Goal: Task Accomplishment & Management: Use online tool/utility

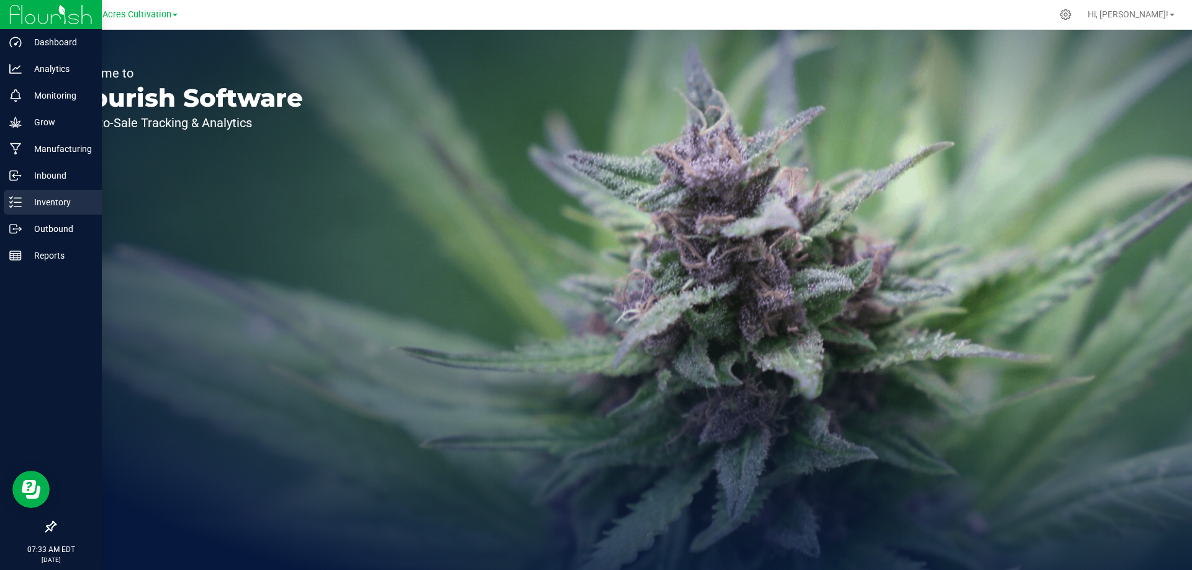
click at [63, 207] on p "Inventory" at bounding box center [59, 202] width 74 height 15
click at [19, 202] on line at bounding box center [17, 202] width 7 height 0
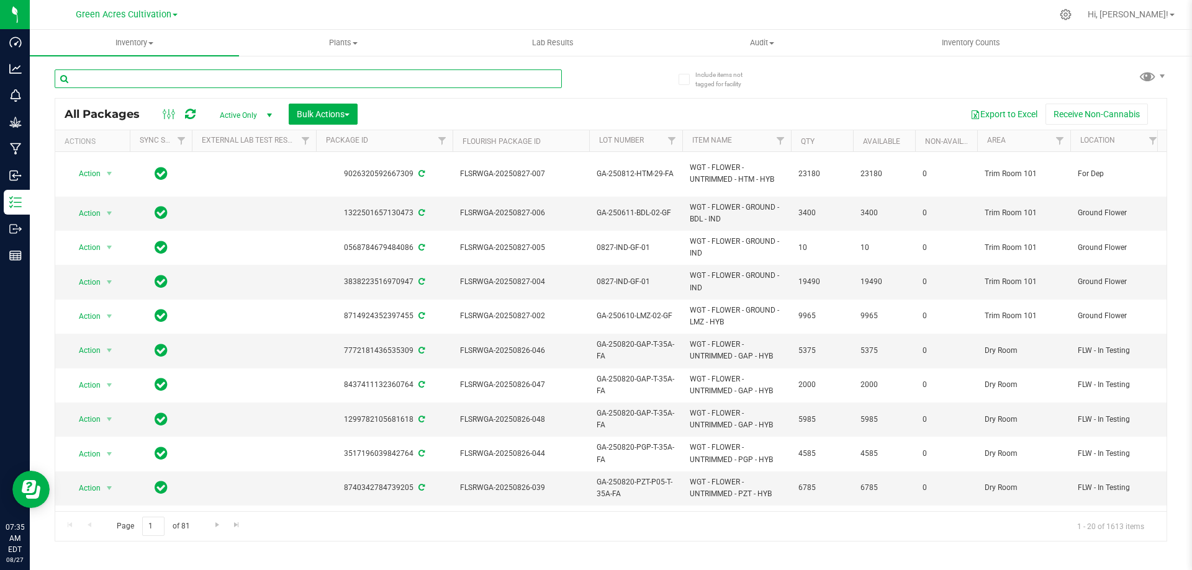
click at [151, 76] on input "text" at bounding box center [308, 79] width 507 height 19
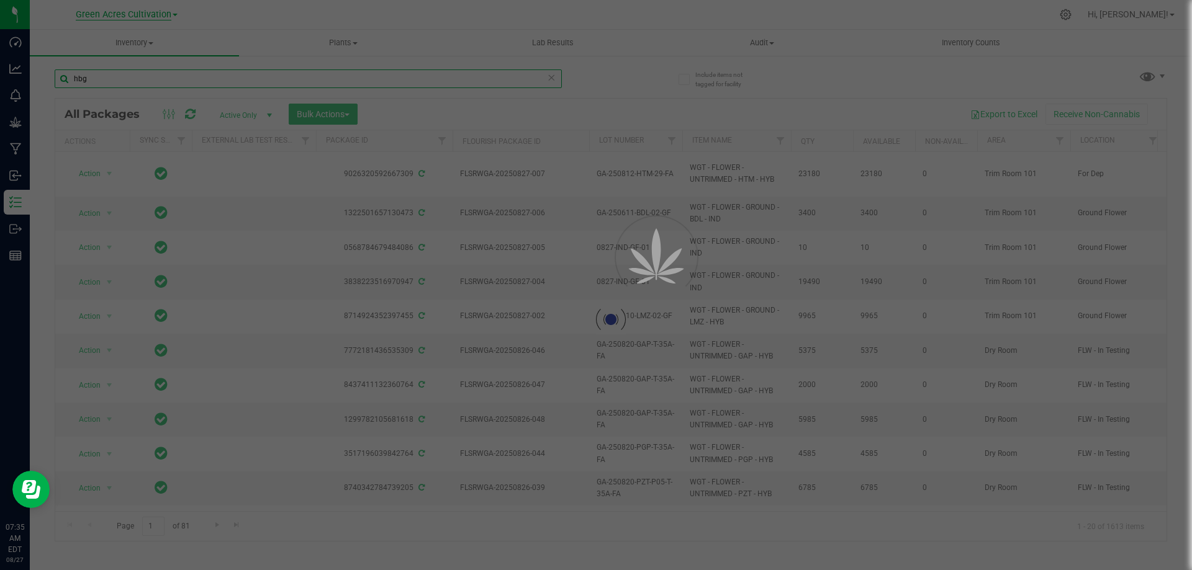
type input "hbg"
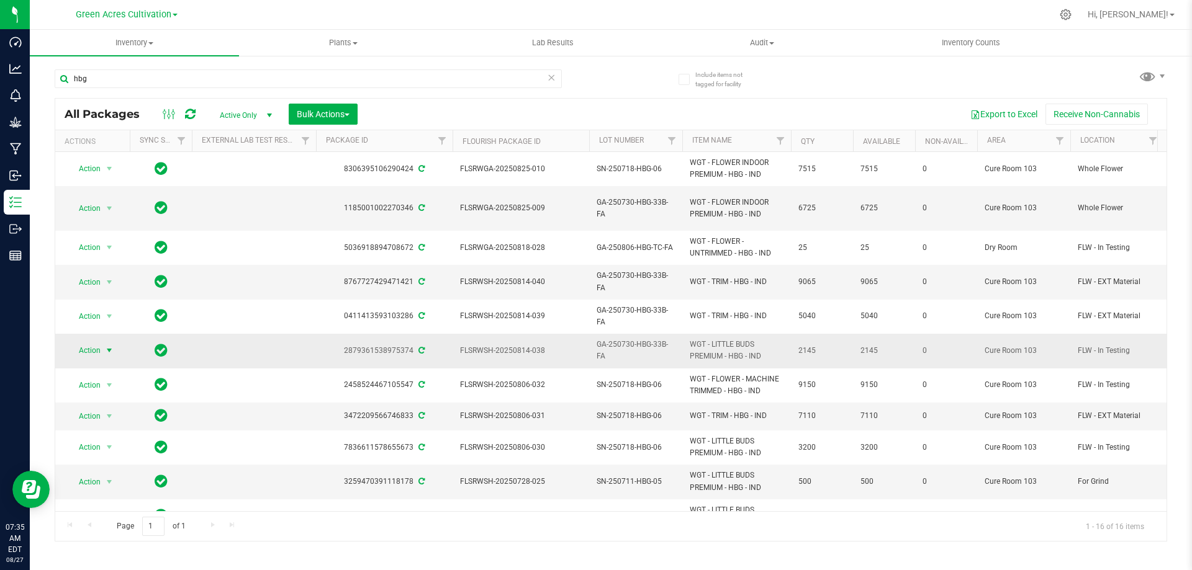
click at [94, 353] on span "Action" at bounding box center [85, 350] width 34 height 17
click at [107, 204] on li "Locate package" at bounding box center [116, 201] width 96 height 19
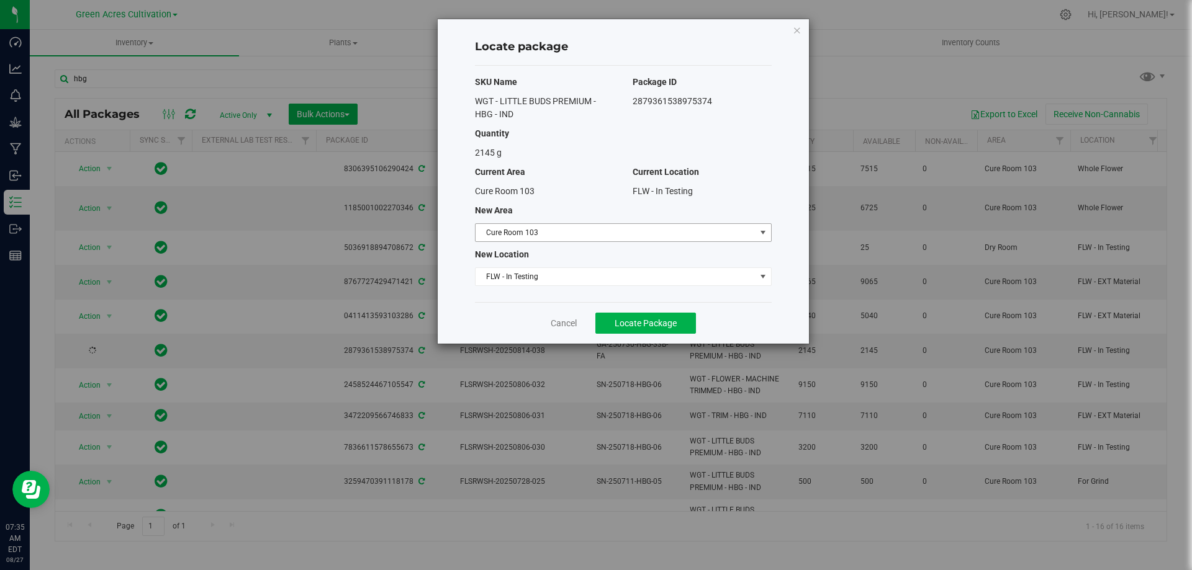
click at [680, 228] on span "Cure Room 103" at bounding box center [615, 232] width 280 height 17
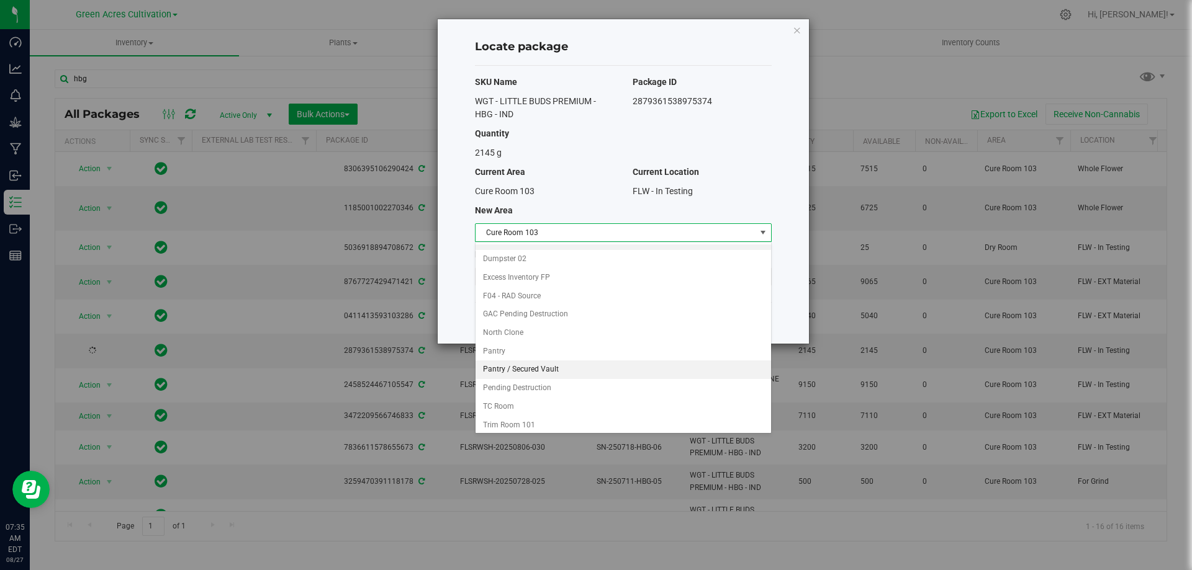
scroll to position [127, 0]
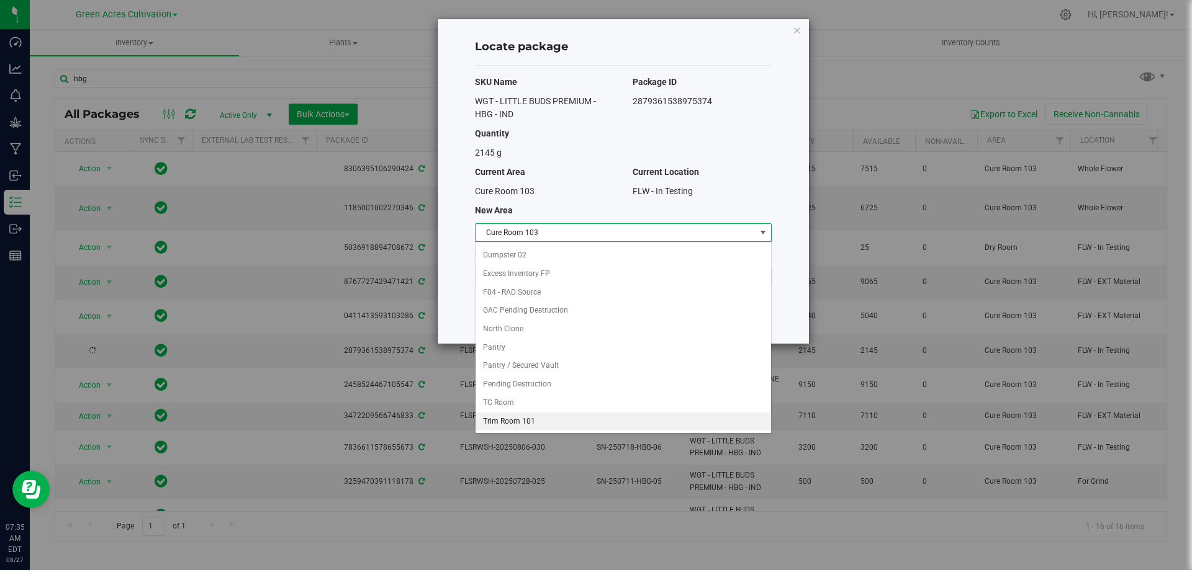
click at [558, 420] on li "Trim Room 101" at bounding box center [622, 422] width 295 height 19
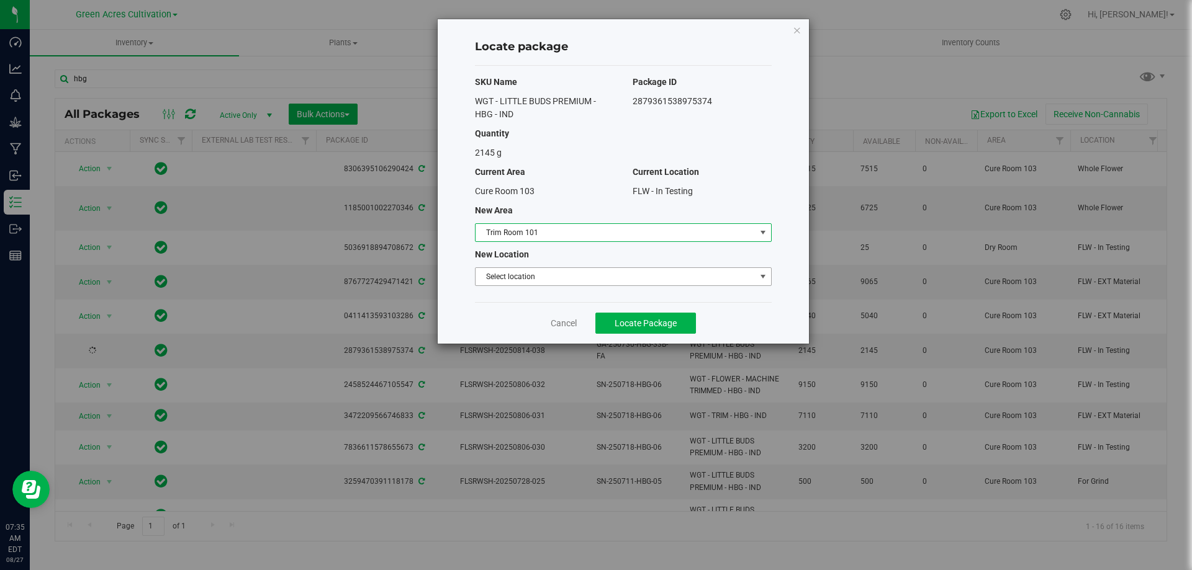
click at [564, 275] on span "Select location" at bounding box center [615, 276] width 280 height 17
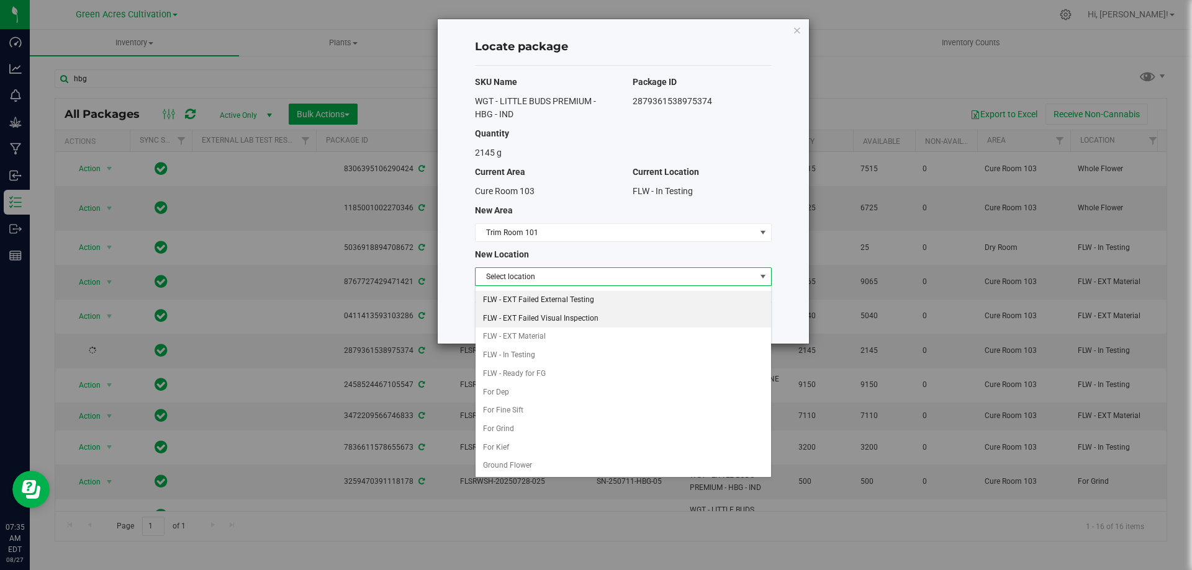
scroll to position [124, 0]
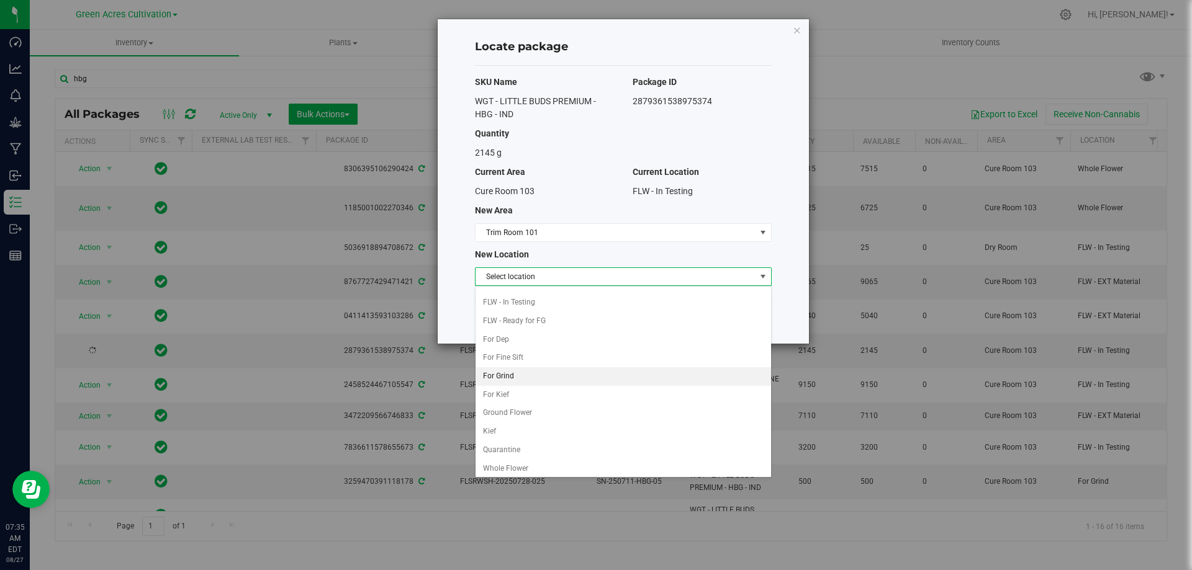
click at [542, 379] on li "For Grind" at bounding box center [622, 376] width 295 height 19
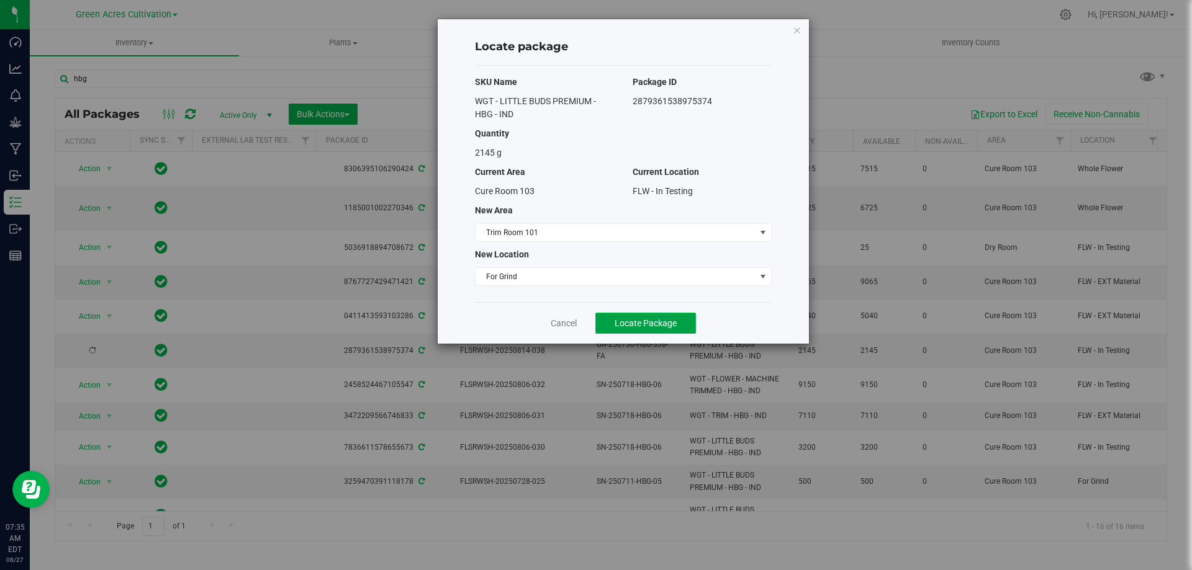
click at [653, 321] on span "Locate Package" at bounding box center [645, 323] width 62 height 10
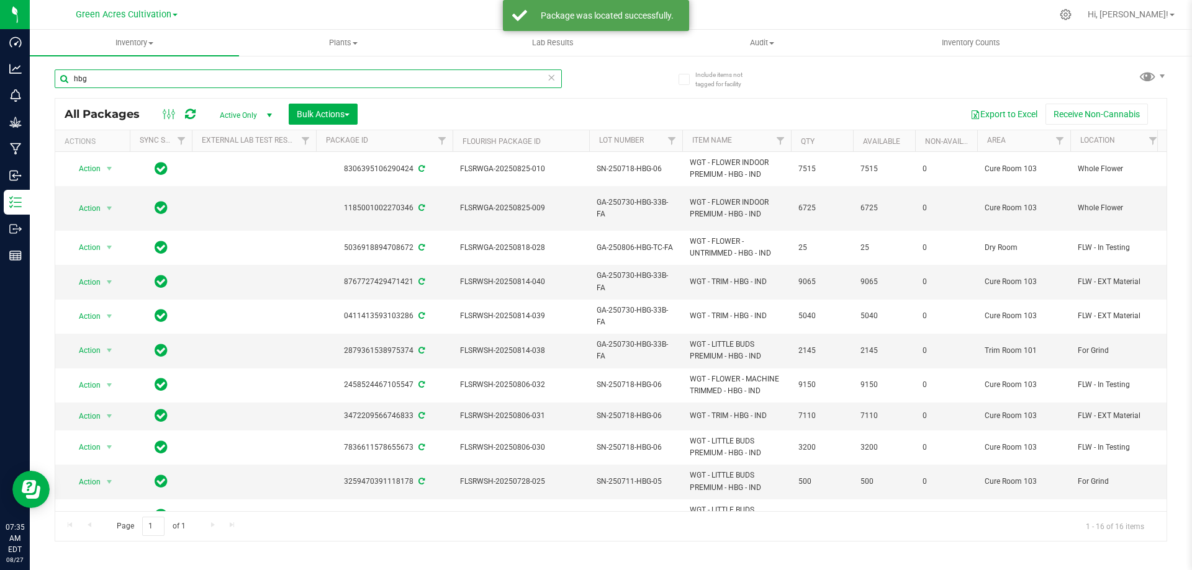
drag, startPoint x: 111, startPoint y: 81, endPoint x: 50, endPoint y: 84, distance: 60.9
click at [50, 84] on div "Include items not tagged for facility hbg All Packages Active Only Active Only …" at bounding box center [611, 244] width 1162 height 379
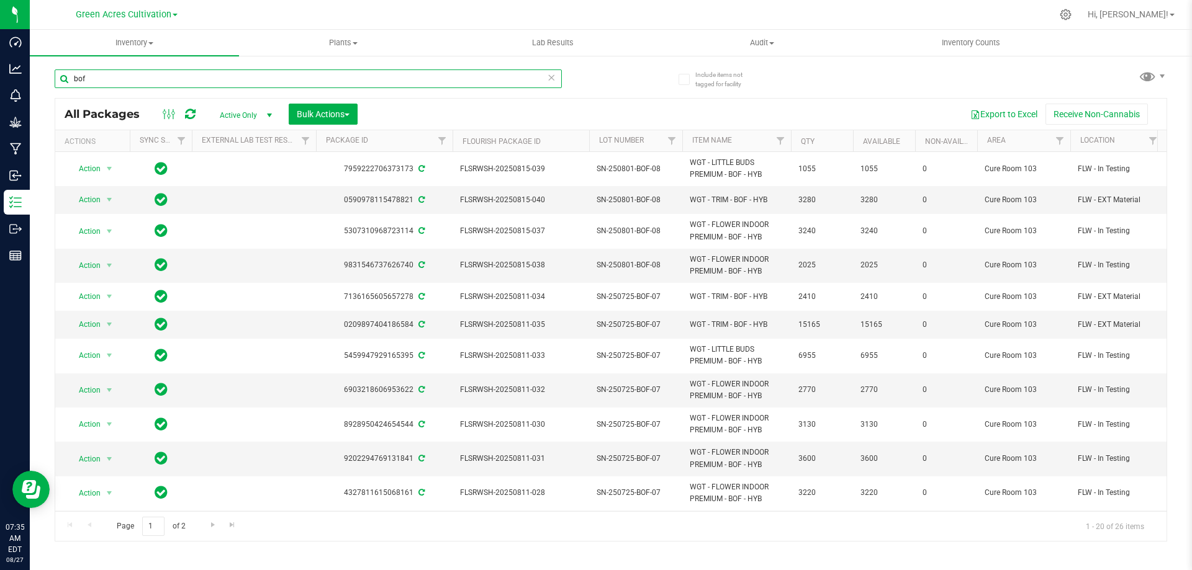
type input "bof"
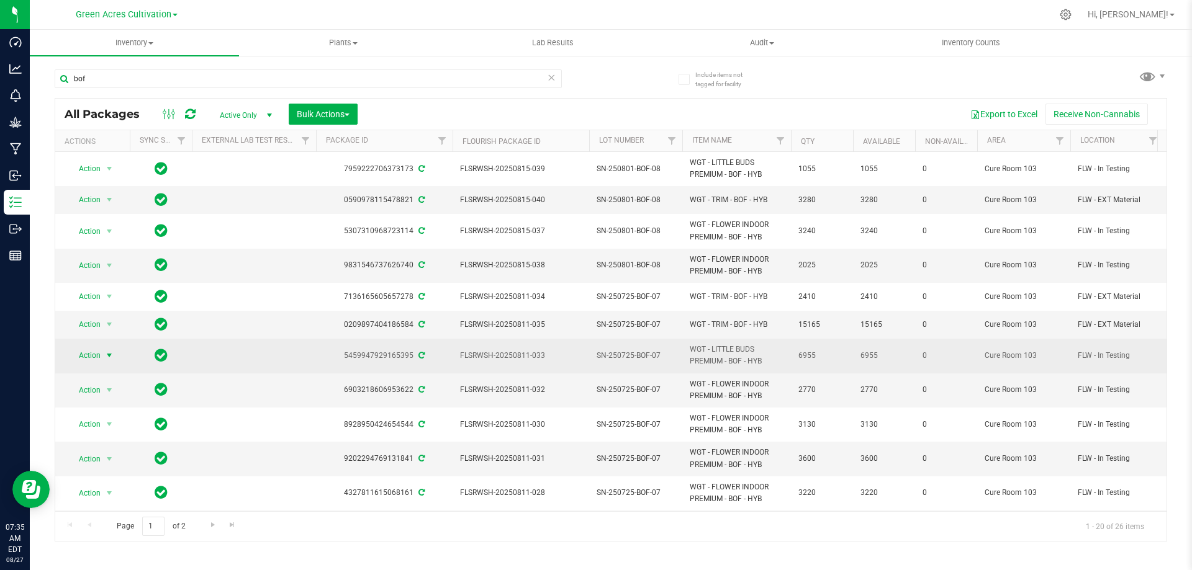
click at [107, 351] on span "select" at bounding box center [109, 356] width 10 height 10
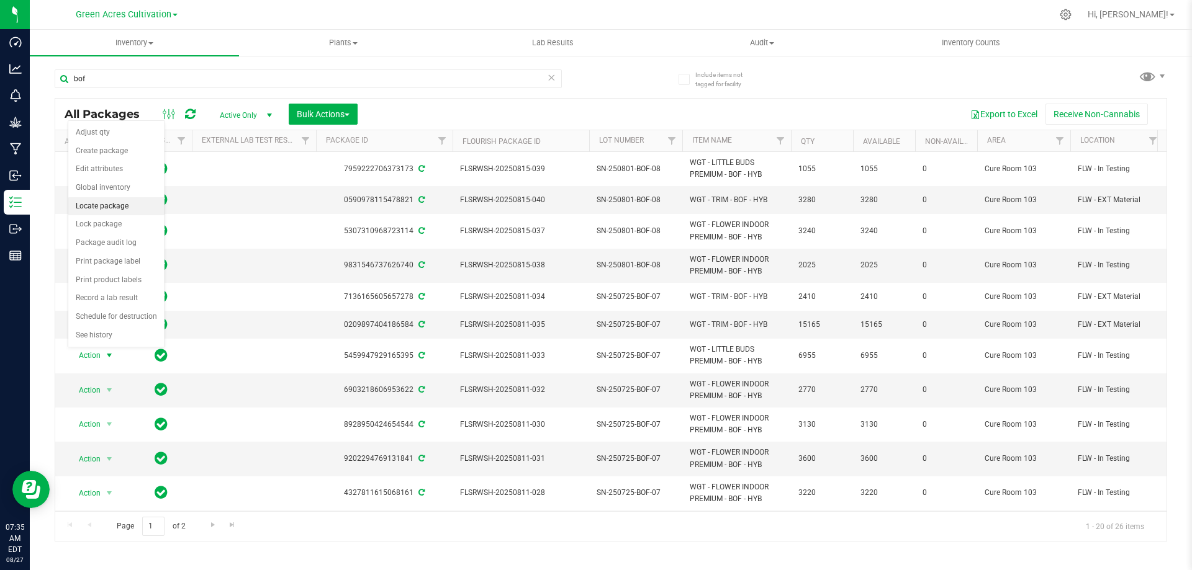
click at [109, 206] on li "Locate package" at bounding box center [116, 206] width 96 height 19
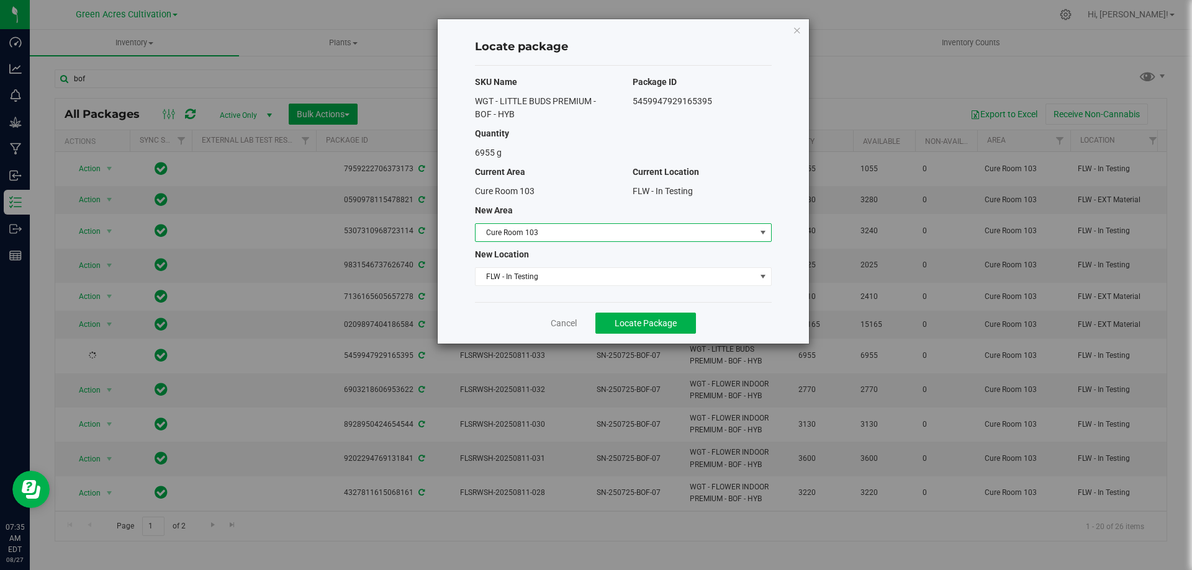
click at [609, 235] on span "Cure Room 103" at bounding box center [615, 232] width 280 height 17
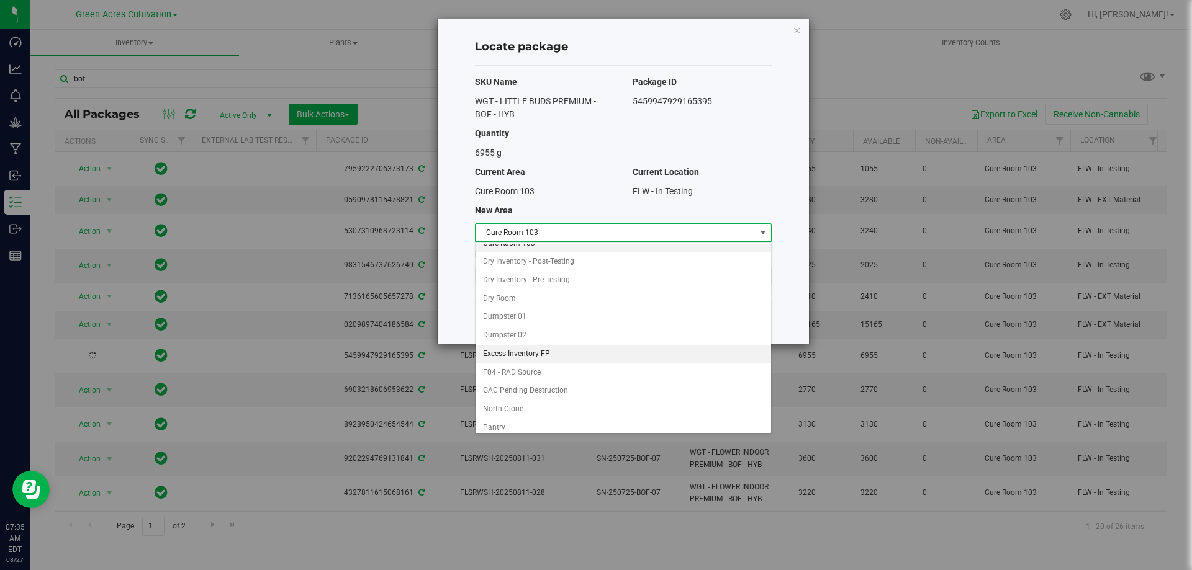
scroll to position [127, 0]
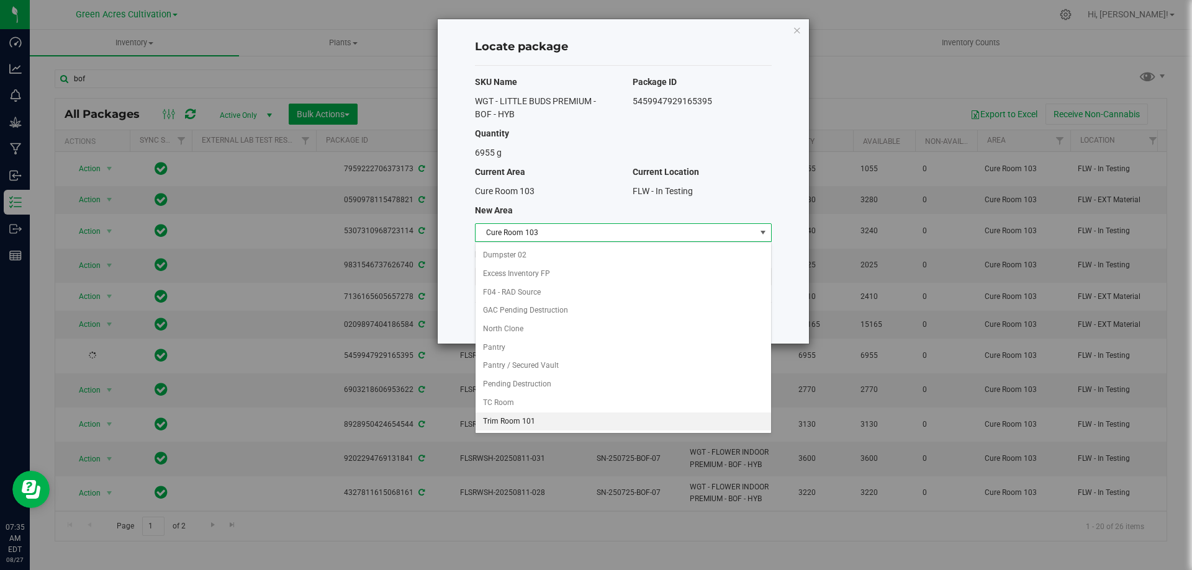
click at [555, 427] on li "Trim Room 101" at bounding box center [622, 422] width 295 height 19
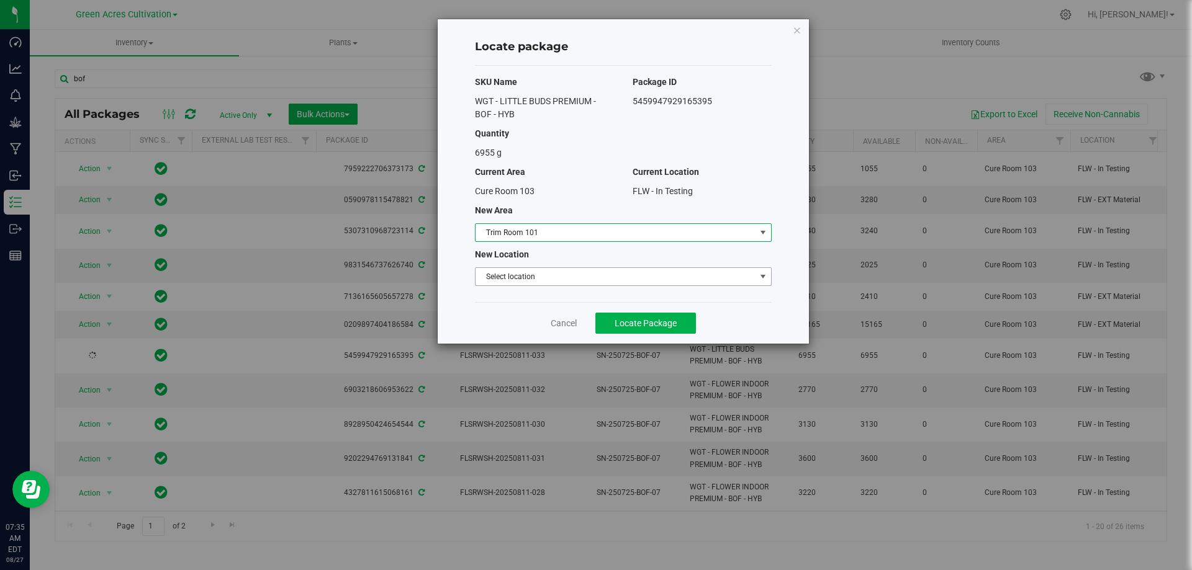
click at [547, 282] on span "Select location" at bounding box center [615, 276] width 280 height 17
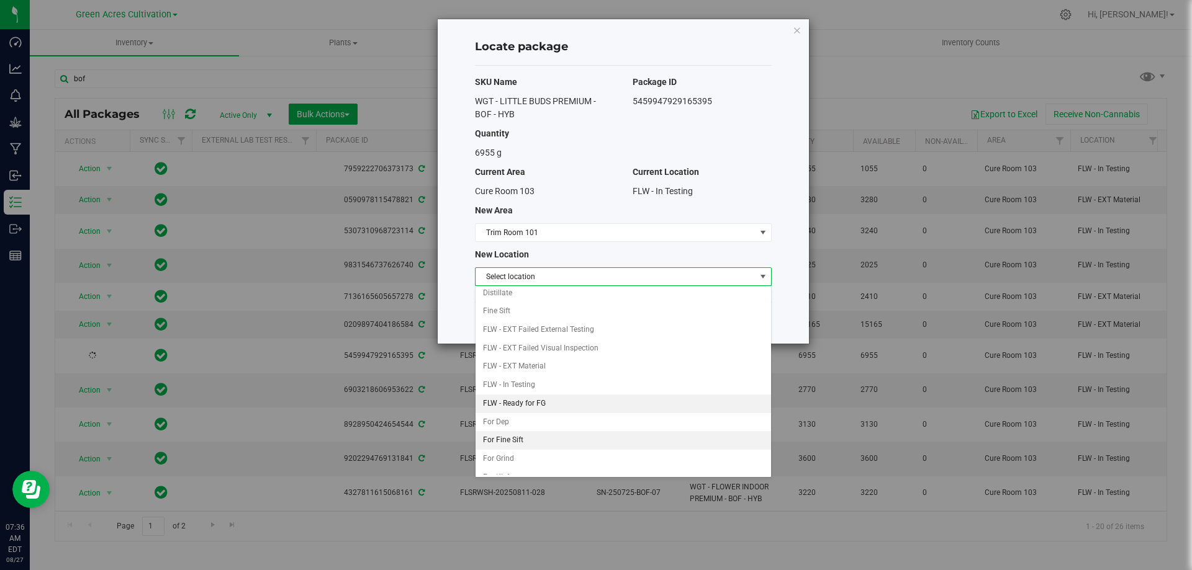
scroll to position [62, 0]
click at [549, 439] on li "For Grind" at bounding box center [622, 438] width 295 height 19
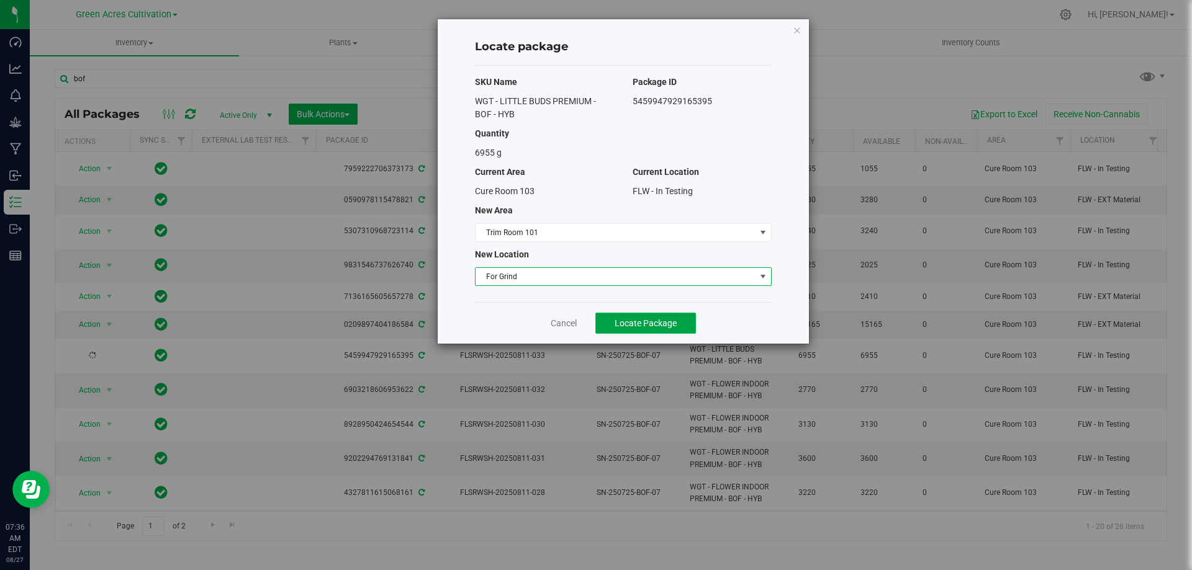
click at [645, 328] on span "Locate Package" at bounding box center [645, 323] width 62 height 10
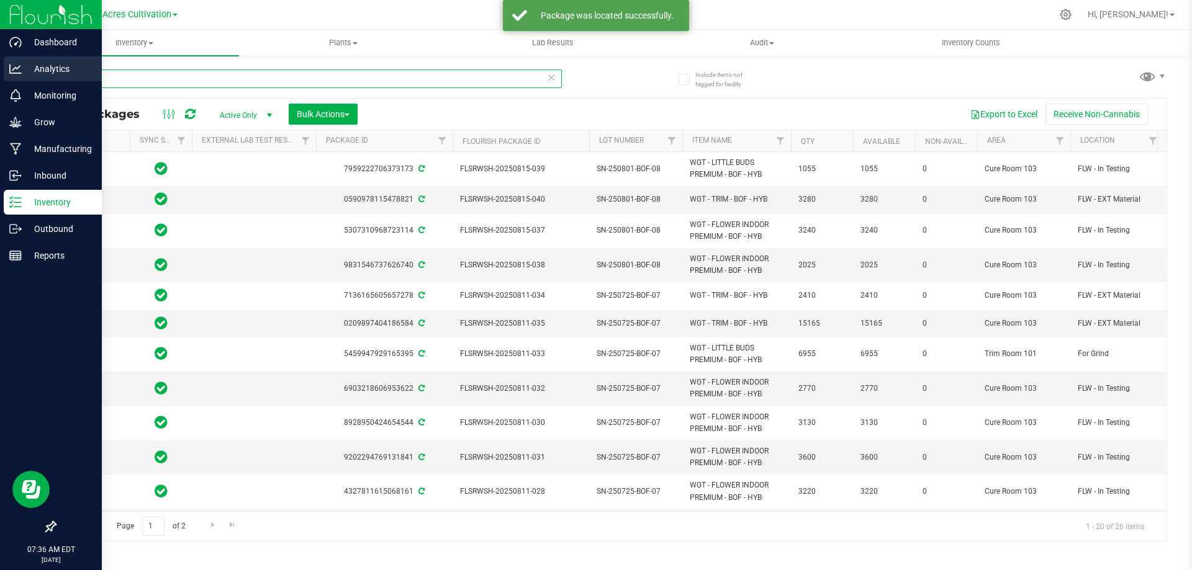
drag, startPoint x: 137, startPoint y: 81, endPoint x: 25, endPoint y: 71, distance: 112.8
click at [25, 71] on div "Dashboard Analytics Monitoring Grow Manufacturing Inbound Inventory Outbound Re…" at bounding box center [596, 285] width 1192 height 570
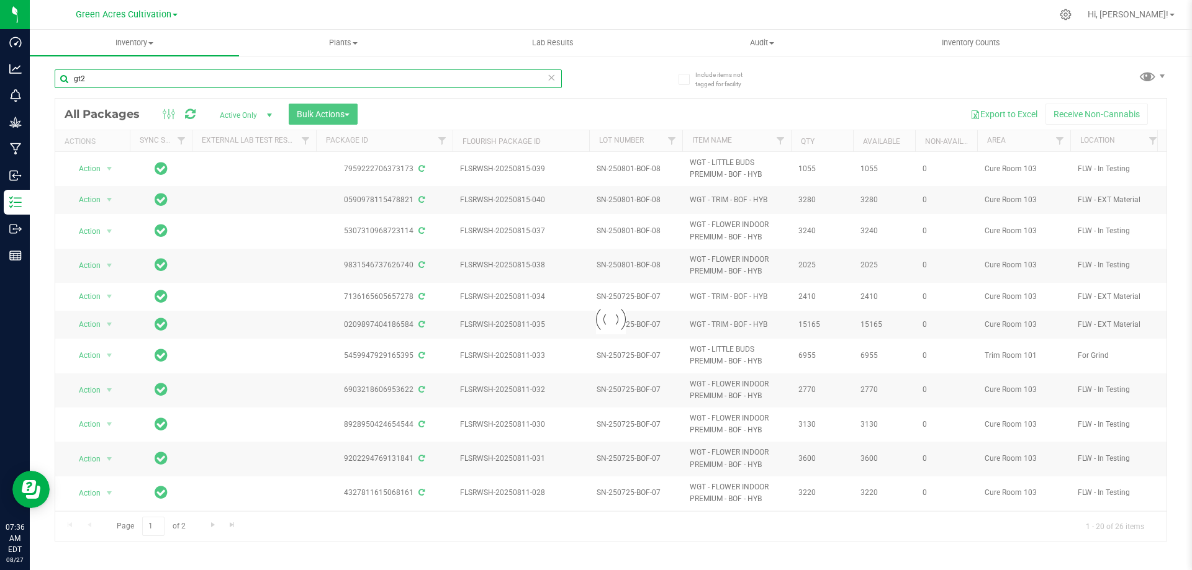
type input "gt2"
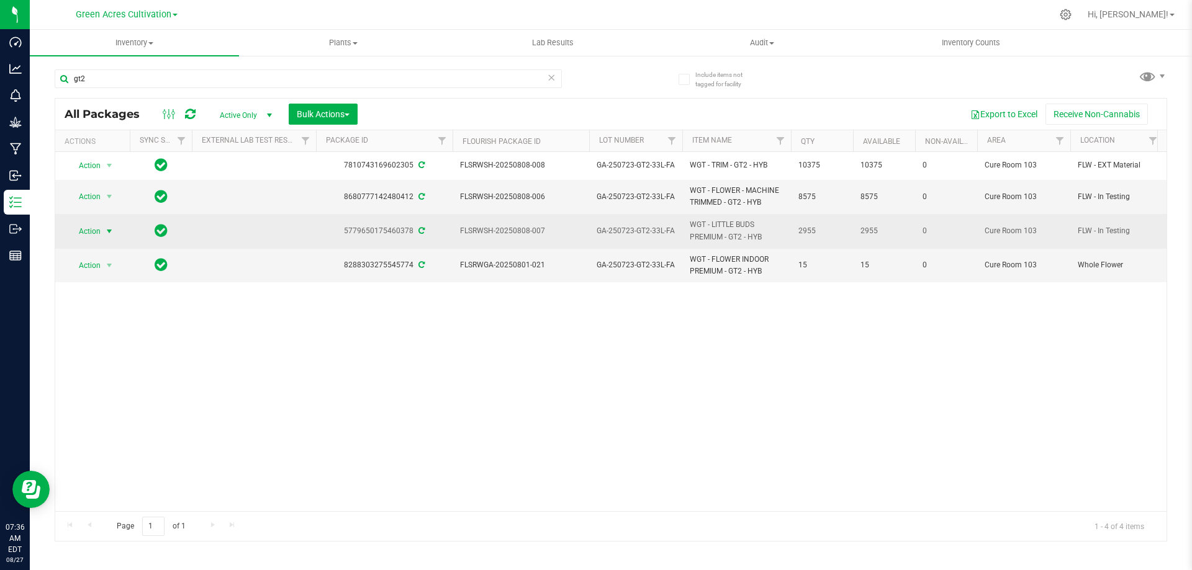
click at [88, 231] on span "Action" at bounding box center [85, 231] width 34 height 17
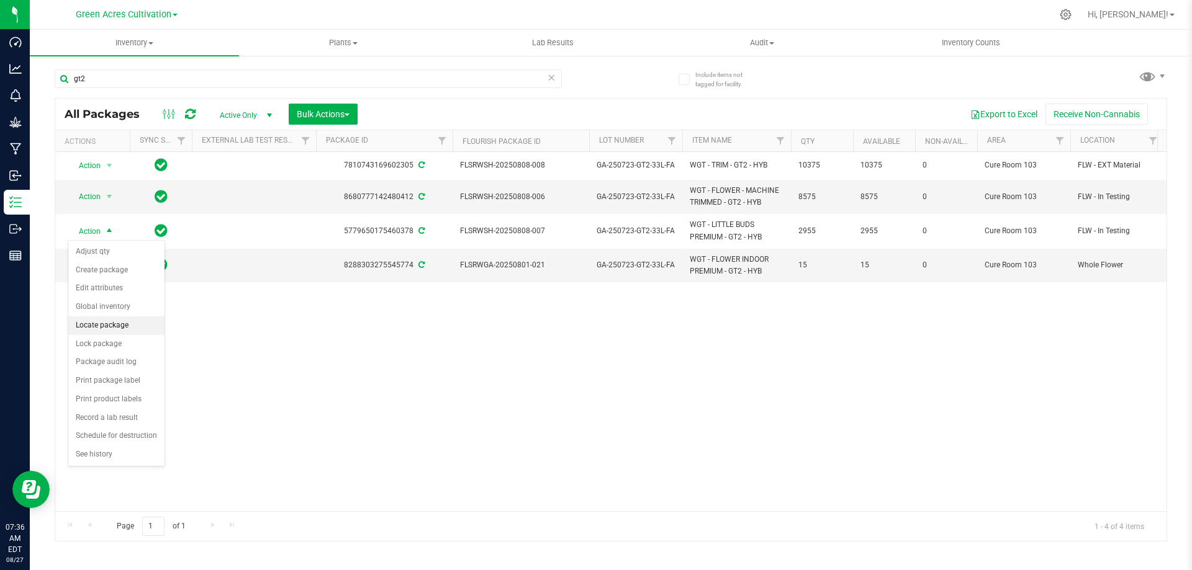
click at [92, 325] on li "Locate package" at bounding box center [116, 326] width 96 height 19
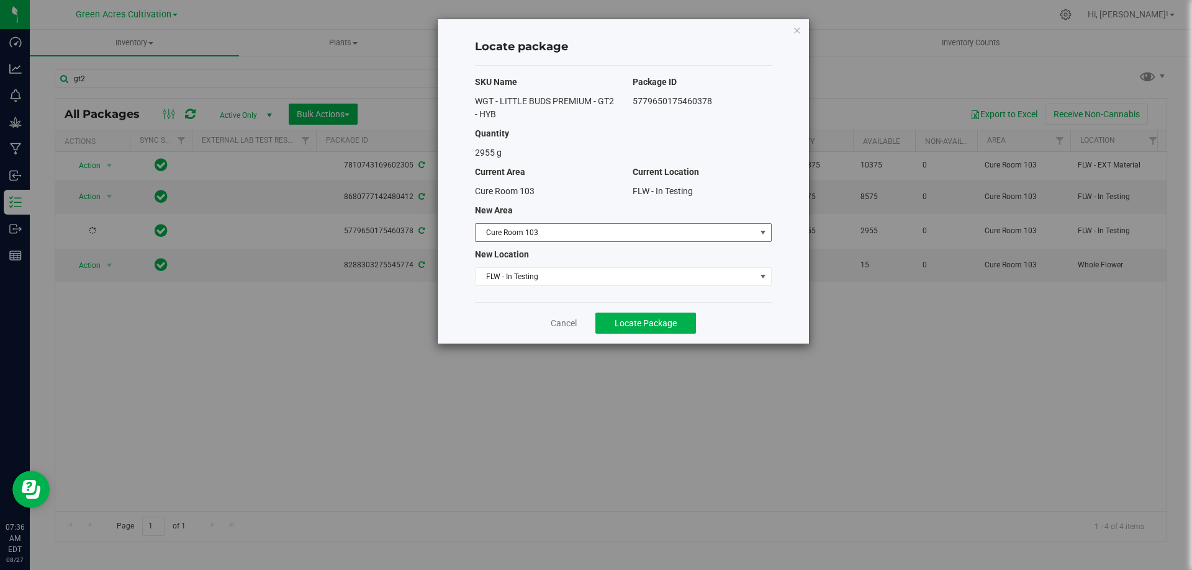
click at [604, 234] on span "Cure Room 103" at bounding box center [615, 232] width 280 height 17
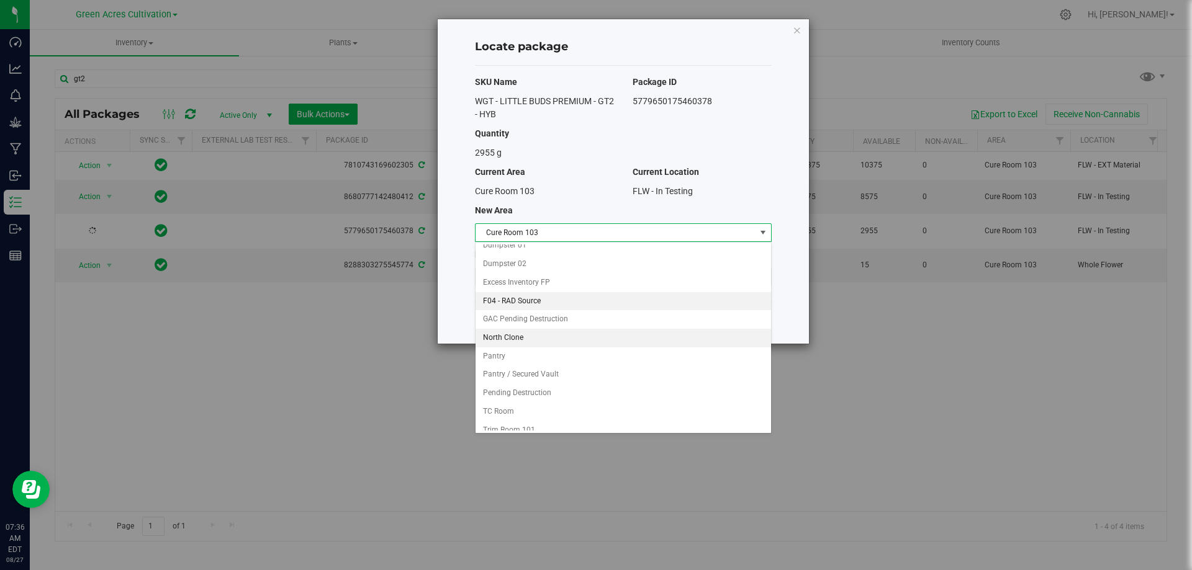
scroll to position [127, 0]
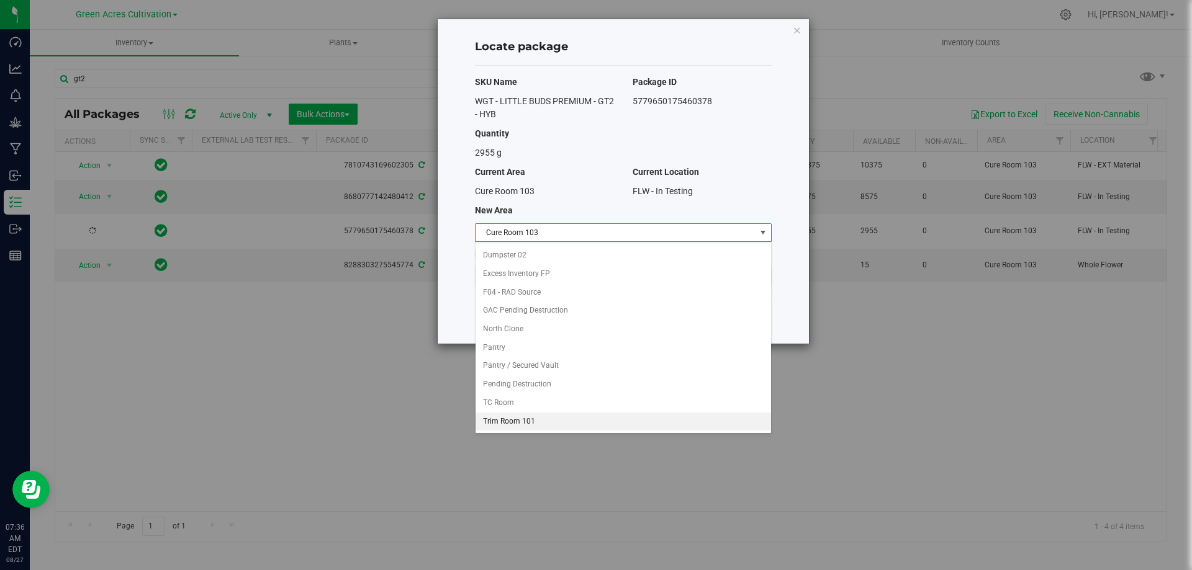
click at [576, 420] on li "Trim Room 101" at bounding box center [622, 422] width 295 height 19
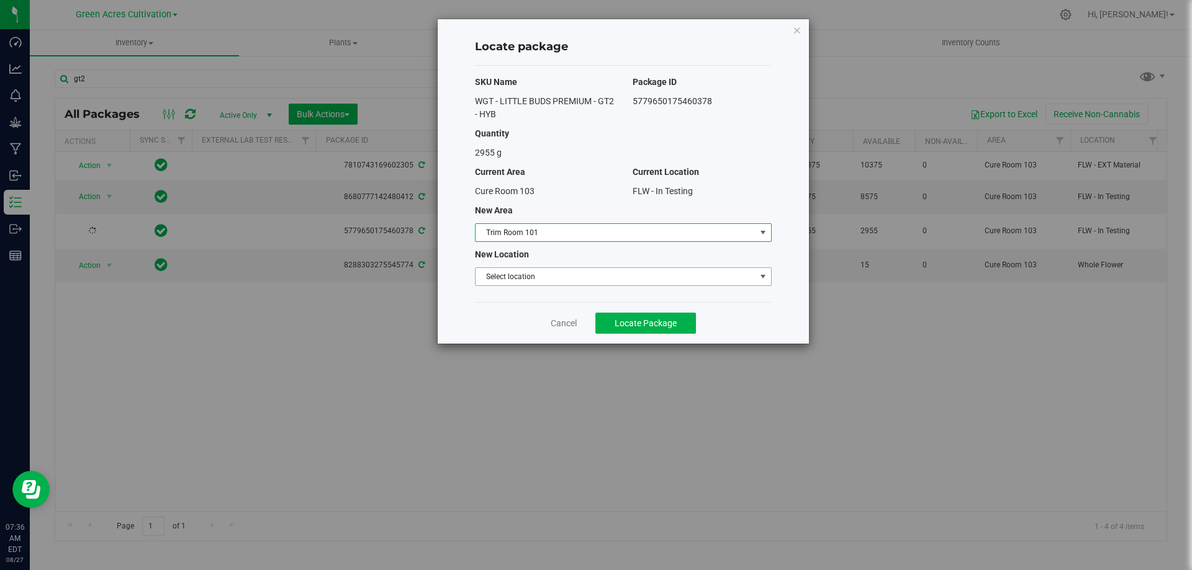
click at [589, 275] on span "Select location" at bounding box center [615, 276] width 280 height 17
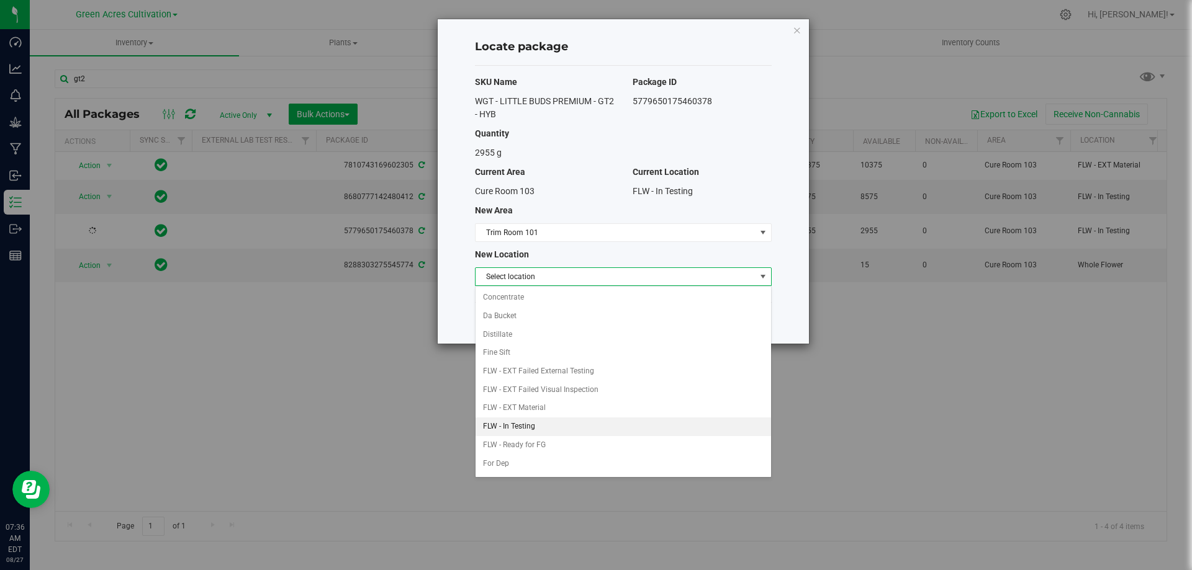
scroll to position [62, 0]
click at [548, 436] on li "For Grind" at bounding box center [622, 438] width 295 height 19
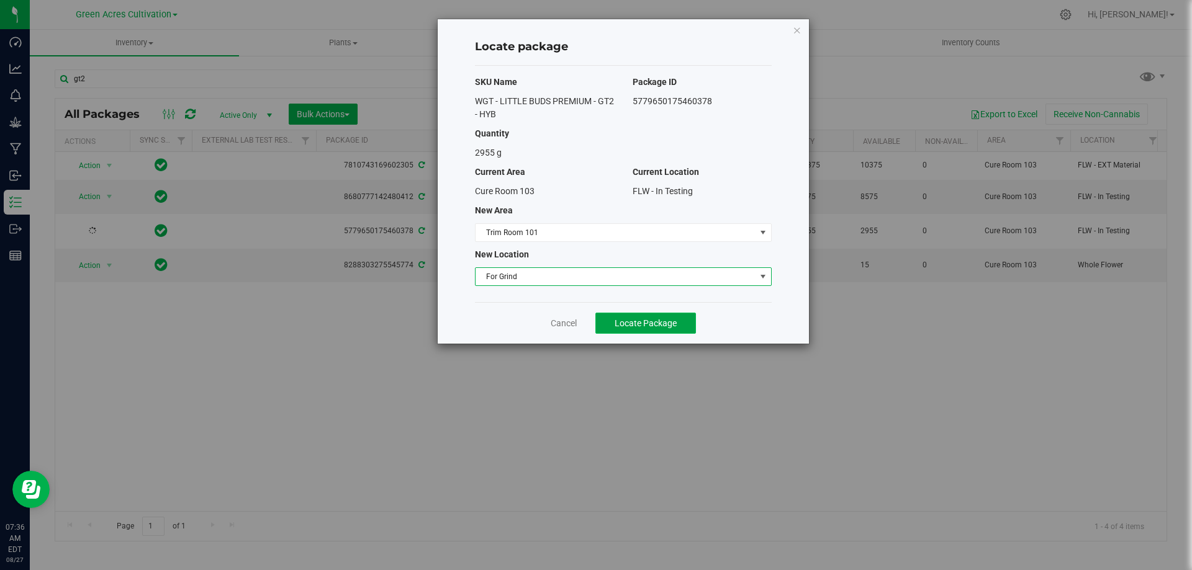
click at [642, 321] on span "Locate Package" at bounding box center [645, 323] width 62 height 10
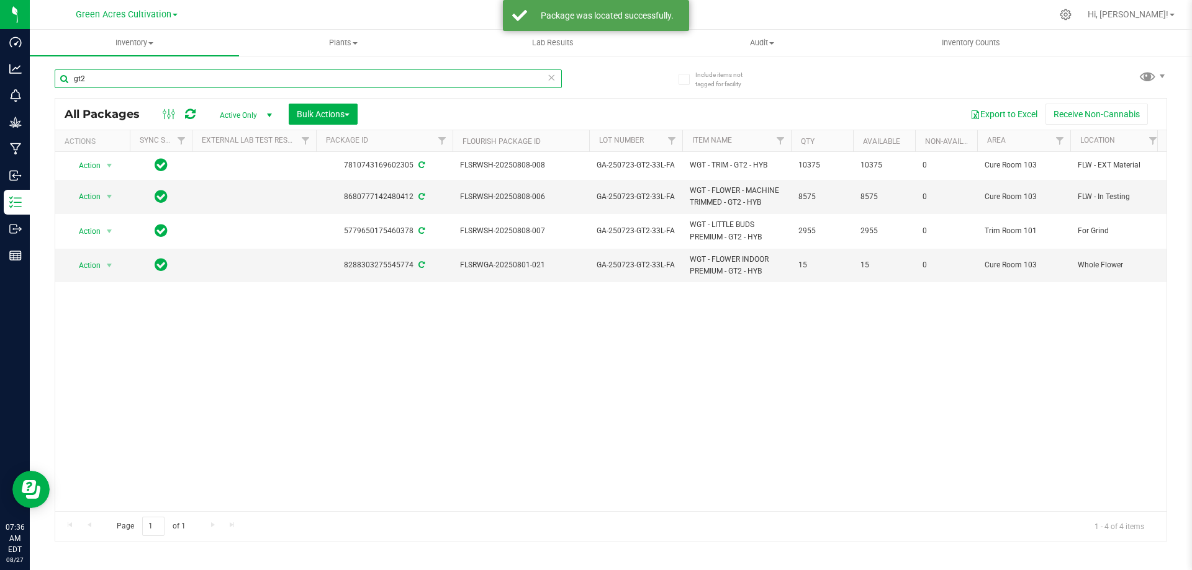
drag, startPoint x: 151, startPoint y: 78, endPoint x: 62, endPoint y: 83, distance: 89.5
click at [62, 83] on input "gt2" at bounding box center [308, 79] width 507 height 19
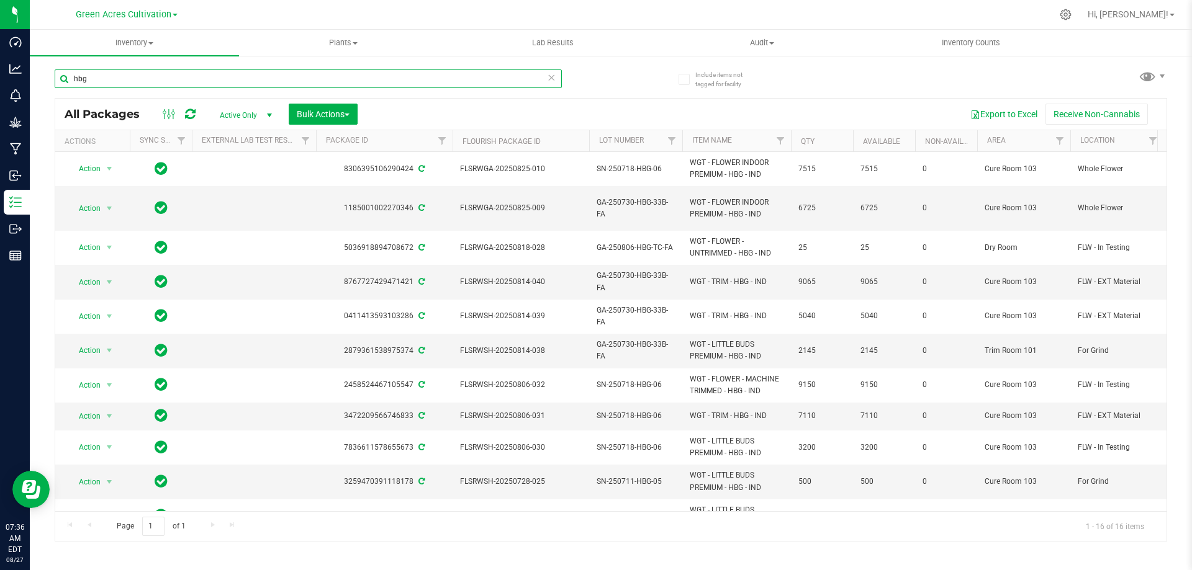
type input "hbg"
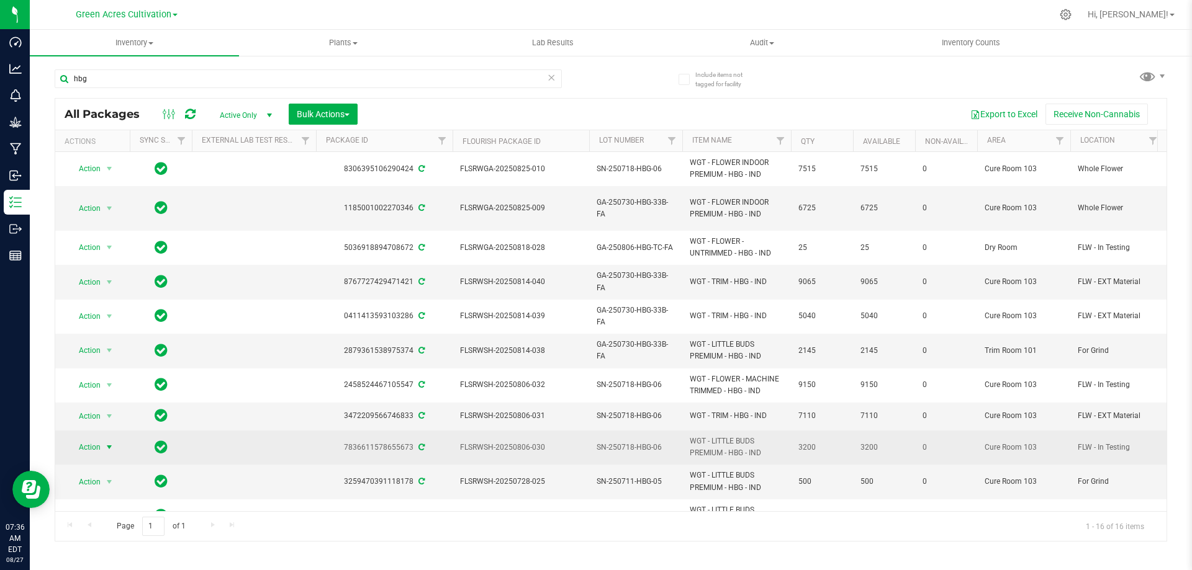
click at [86, 446] on span "Action" at bounding box center [85, 447] width 34 height 17
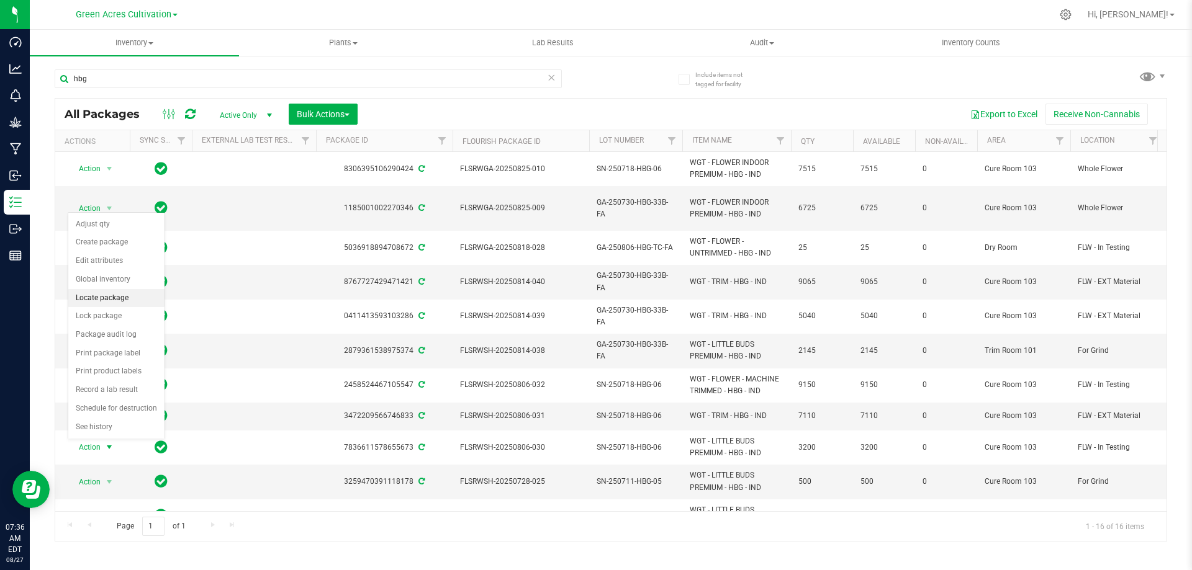
click at [111, 303] on li "Locate package" at bounding box center [116, 298] width 96 height 19
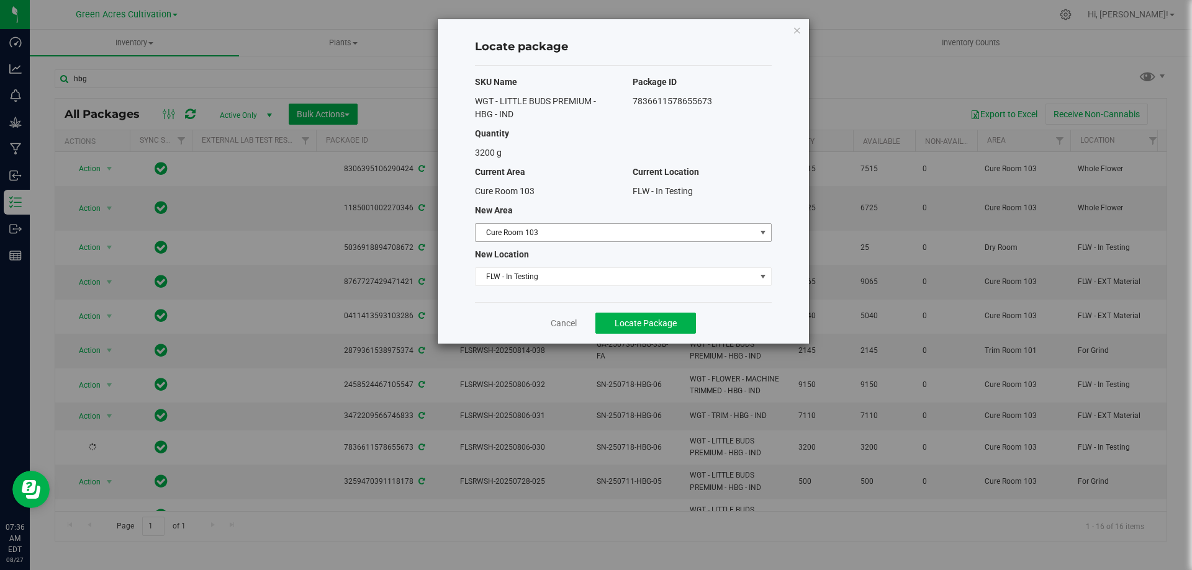
click at [665, 235] on span "Cure Room 103" at bounding box center [615, 232] width 280 height 17
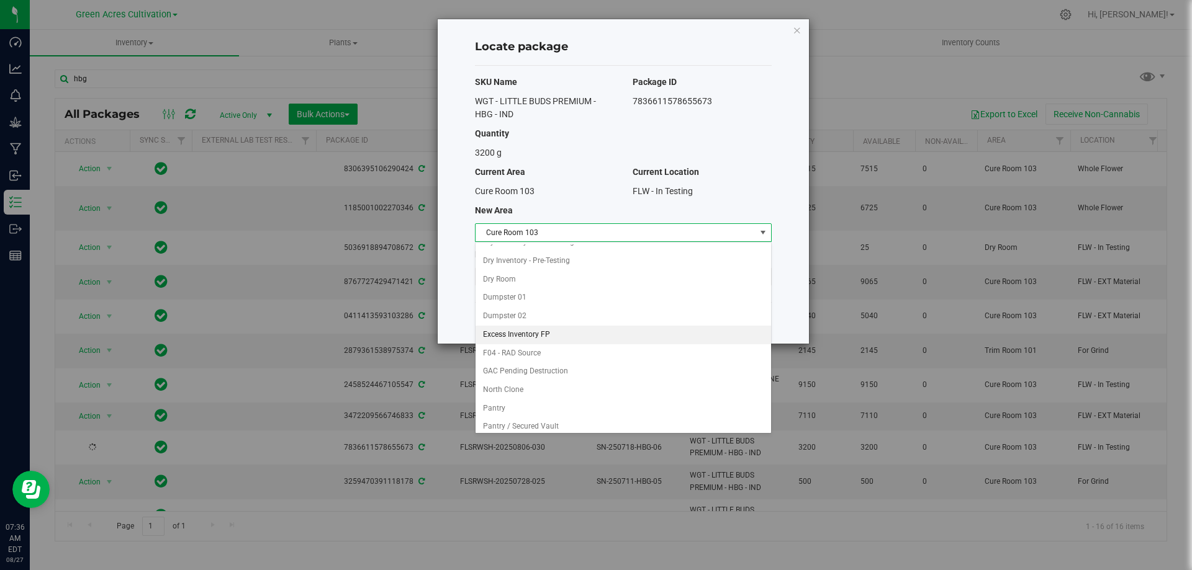
scroll to position [127, 0]
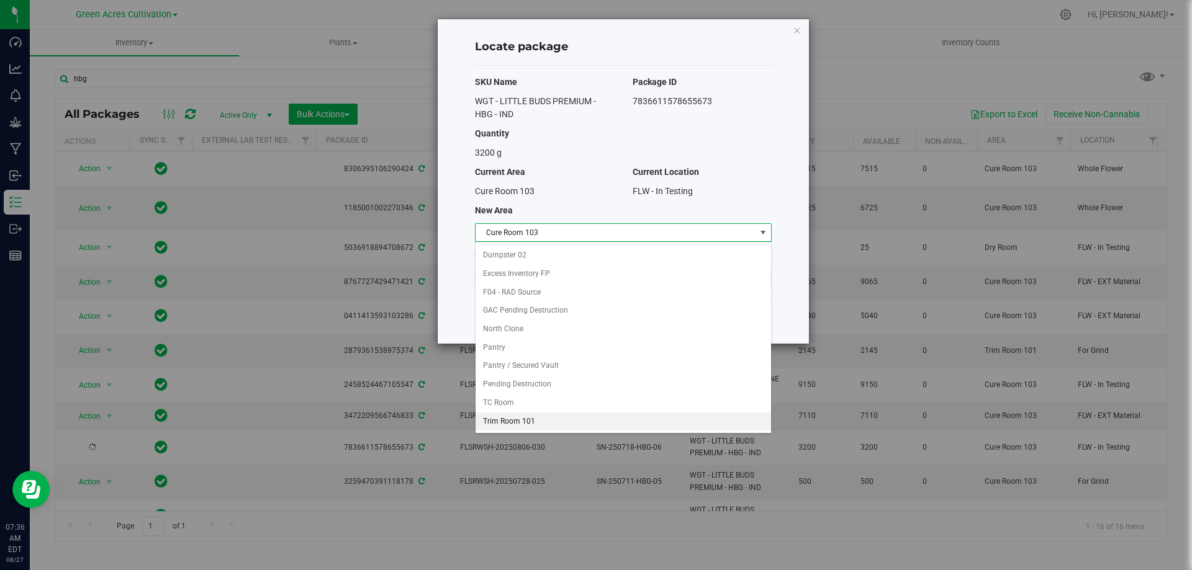
click at [541, 423] on li "Trim Room 101" at bounding box center [622, 422] width 295 height 19
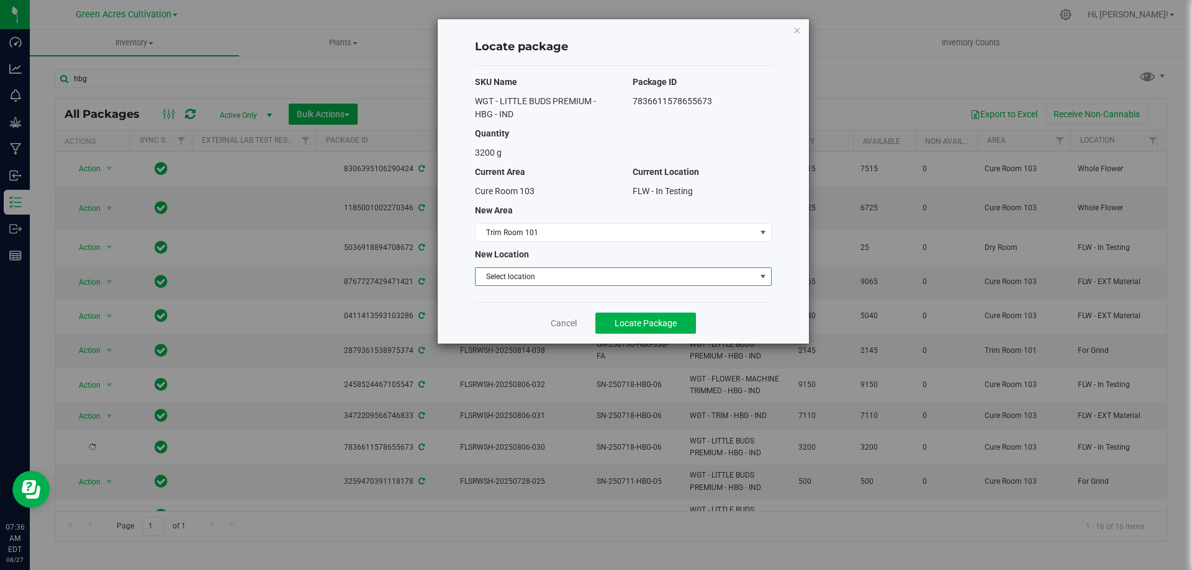
click at [571, 274] on span "Select location" at bounding box center [615, 276] width 280 height 17
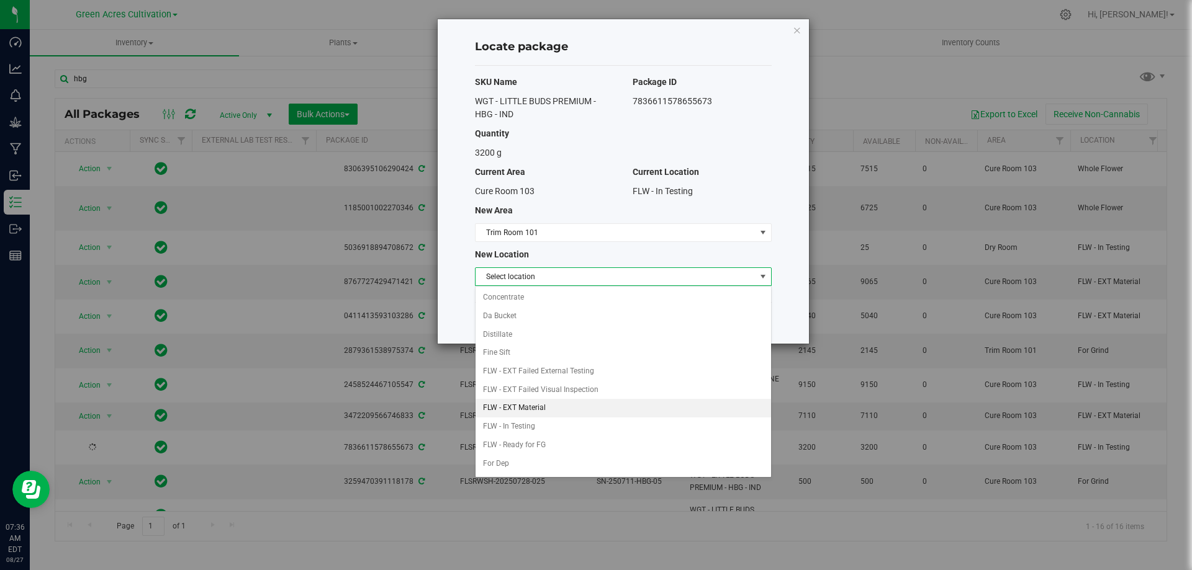
scroll to position [62, 0]
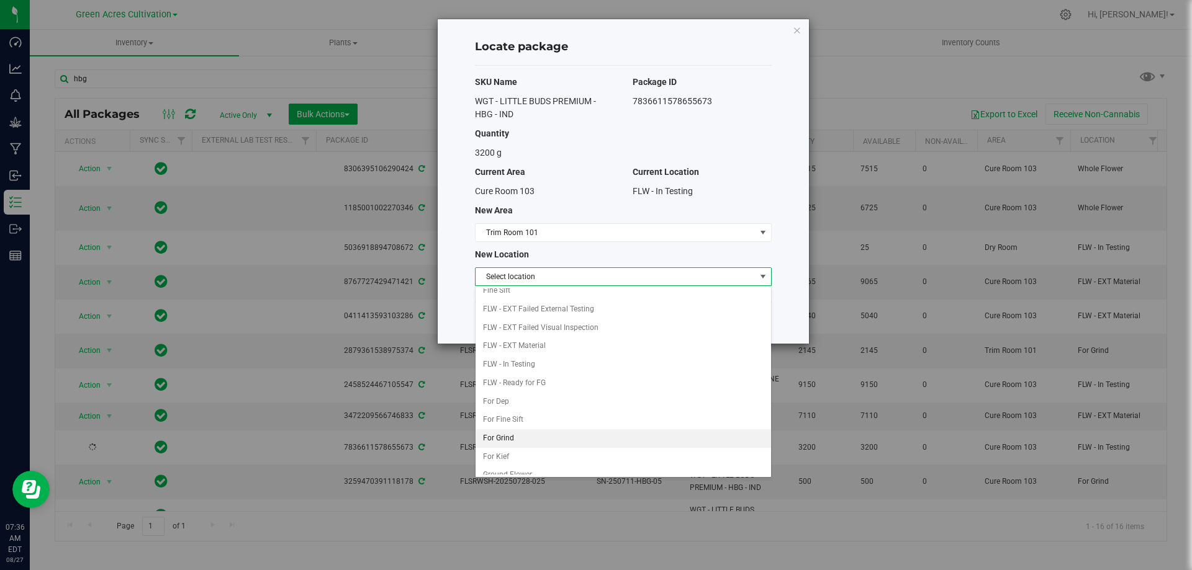
click at [538, 444] on li "For Grind" at bounding box center [622, 438] width 295 height 19
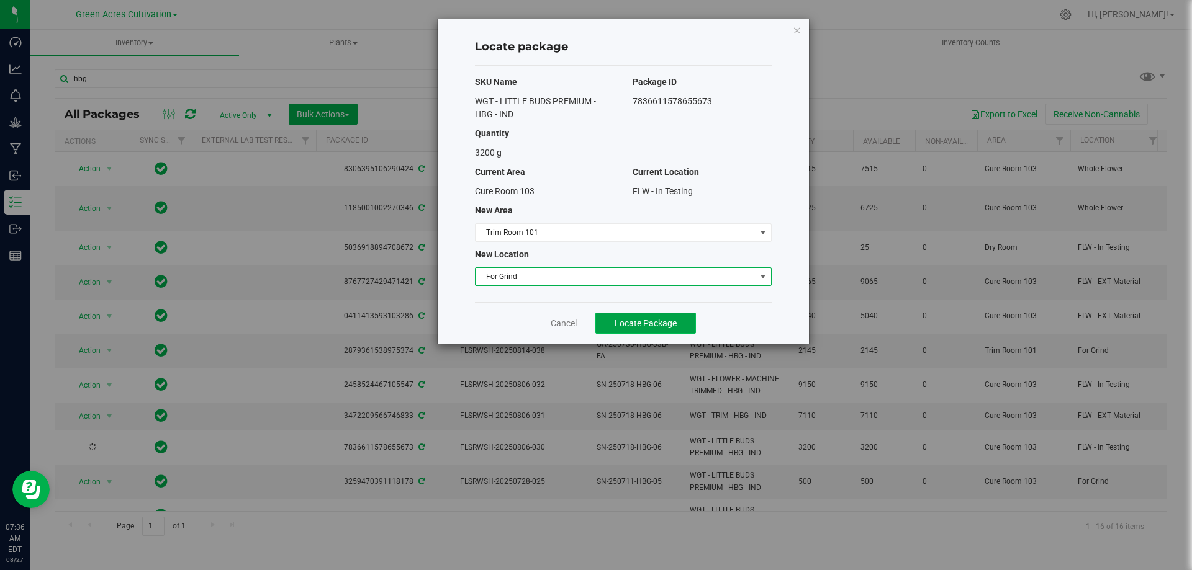
click at [620, 320] on span "Locate Package" at bounding box center [645, 323] width 62 height 10
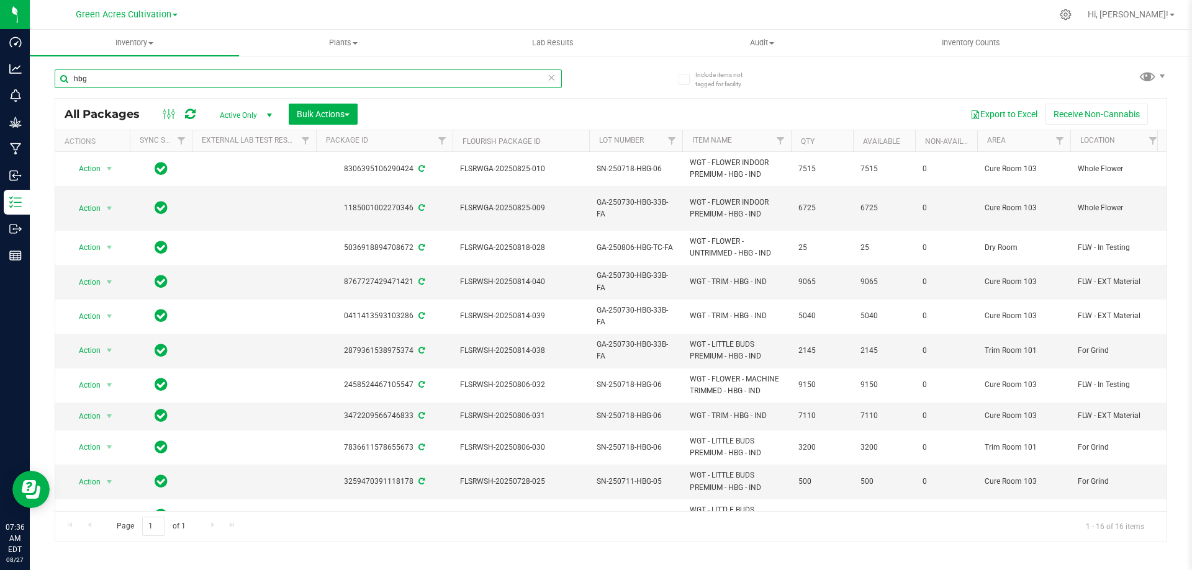
drag, startPoint x: 124, startPoint y: 74, endPoint x: 37, endPoint y: 83, distance: 87.4
click at [37, 83] on div "Include items not tagged for facility hbg All Packages Active Only Active Only …" at bounding box center [611, 244] width 1162 height 379
type input "t17"
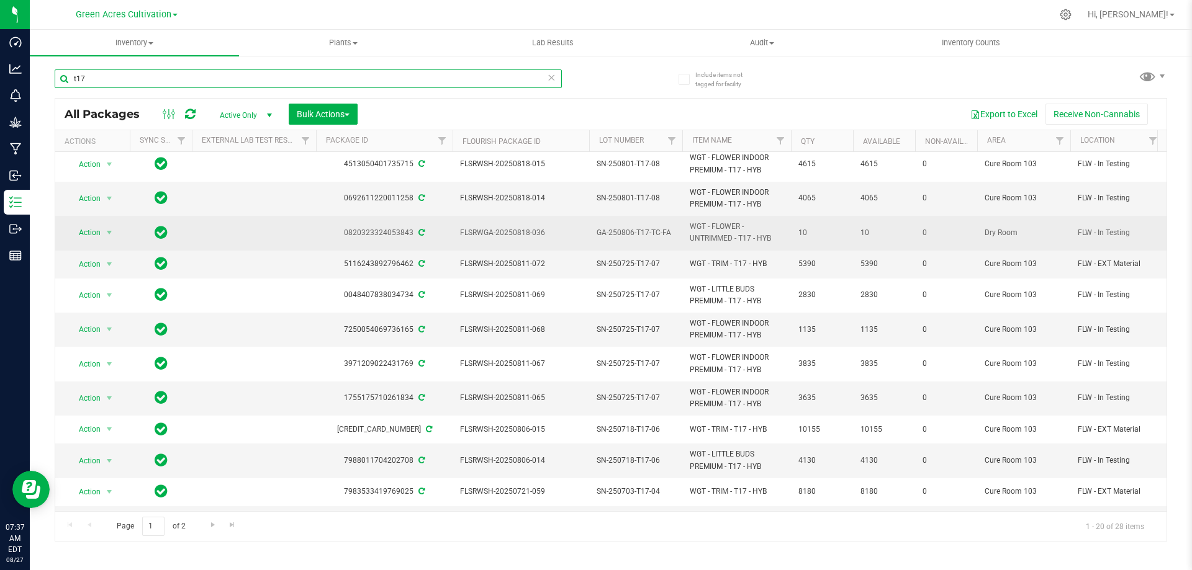
scroll to position [248, 0]
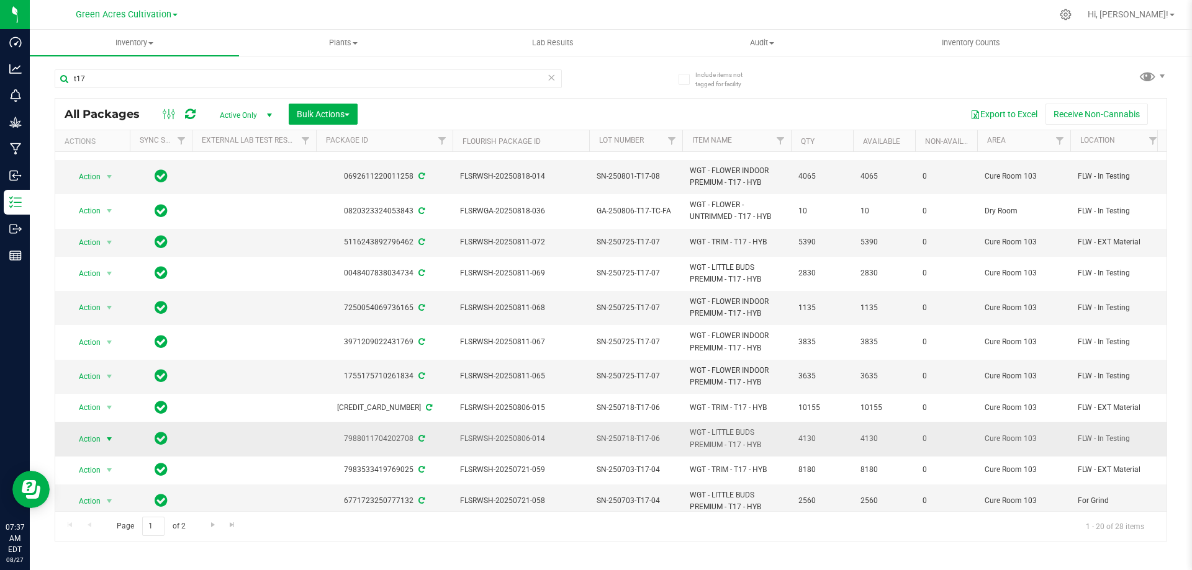
click at [89, 436] on span "Action" at bounding box center [85, 439] width 34 height 17
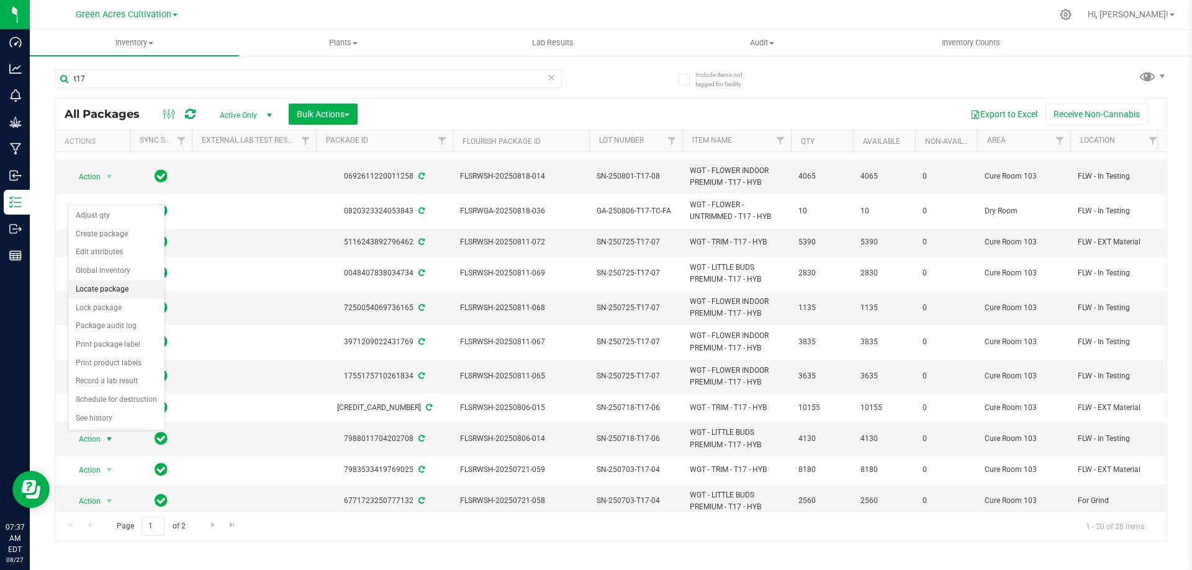
click at [112, 289] on li "Locate package" at bounding box center [116, 290] width 96 height 19
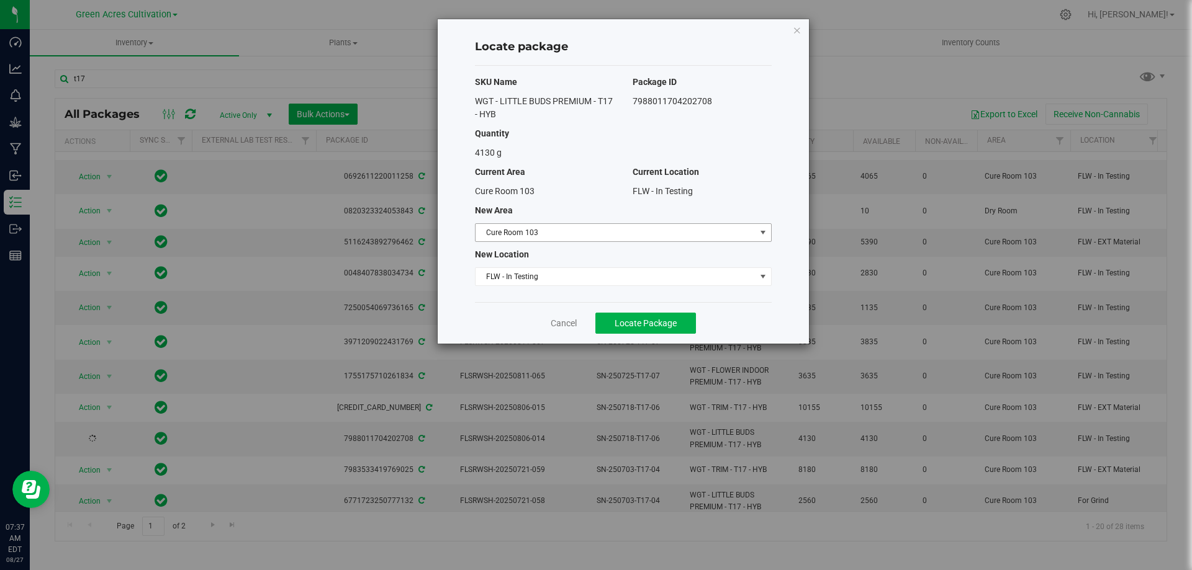
click at [627, 228] on span "Cure Room 103" at bounding box center [615, 232] width 280 height 17
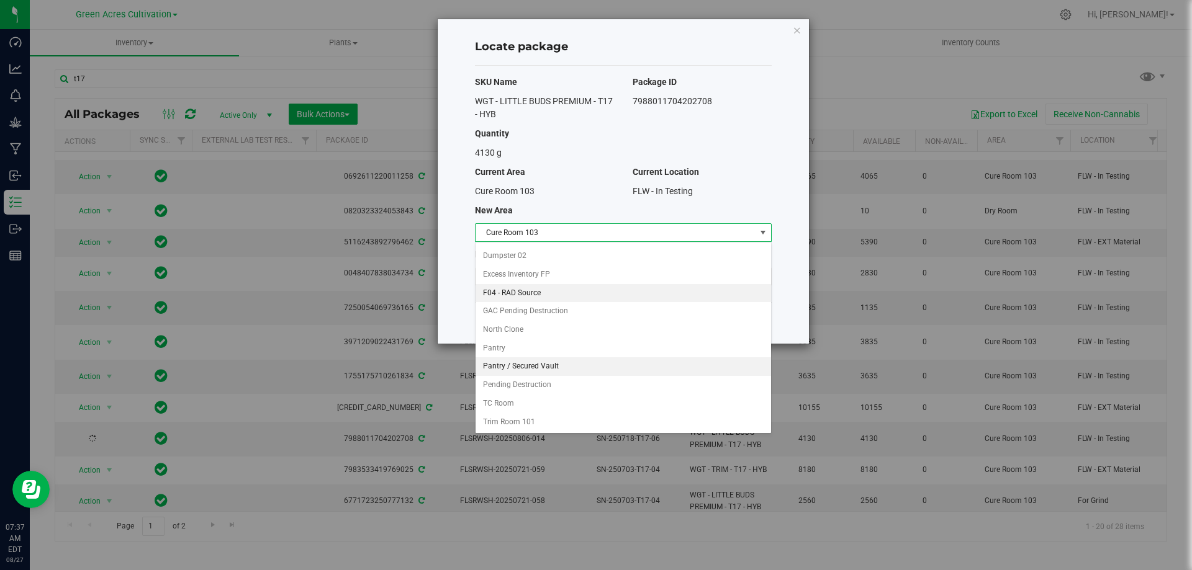
scroll to position [127, 0]
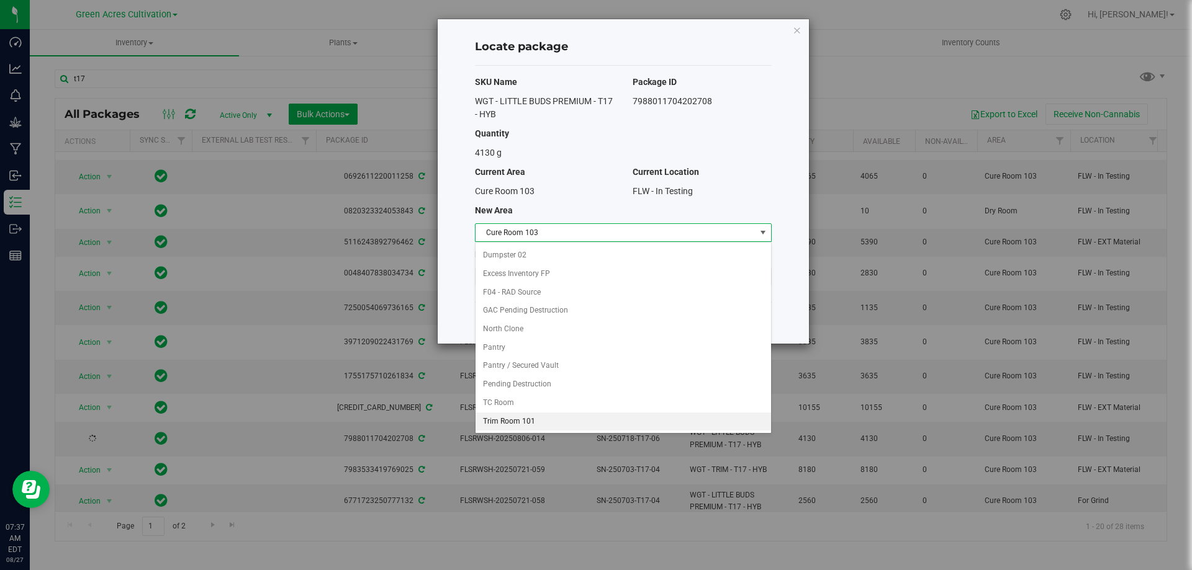
click at [562, 427] on li "Trim Room 101" at bounding box center [622, 422] width 295 height 19
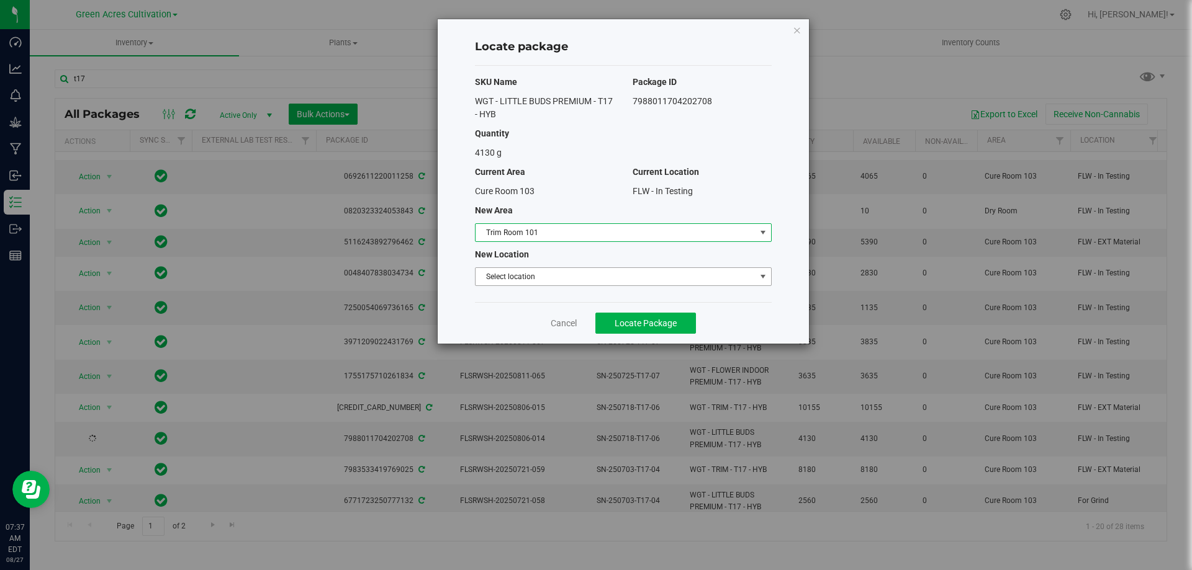
click at [573, 279] on span "Select location" at bounding box center [615, 276] width 280 height 17
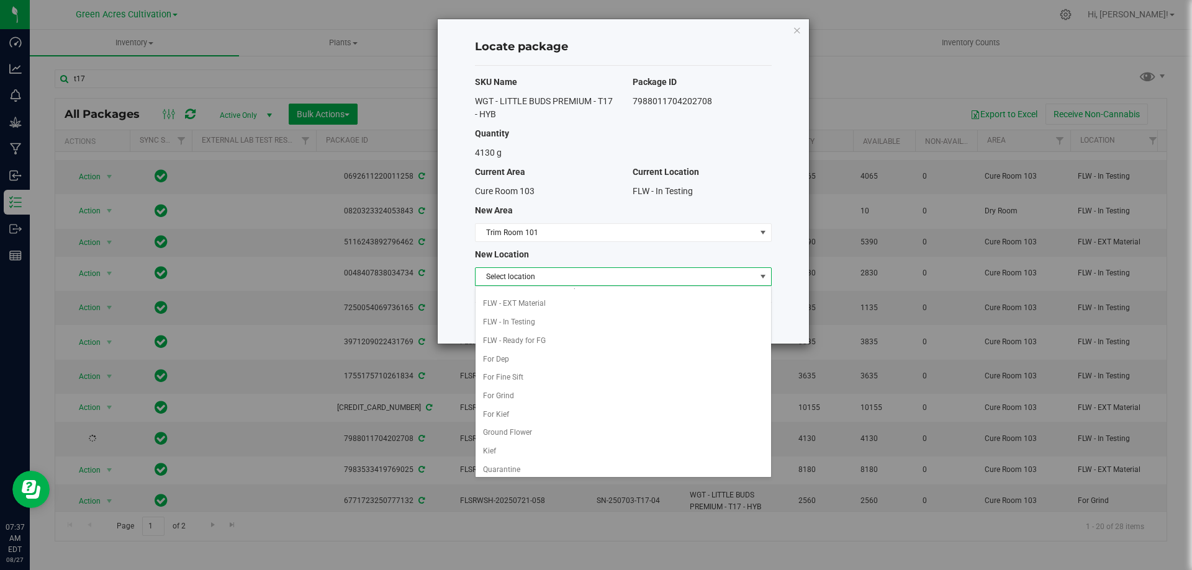
scroll to position [124, 0]
click at [556, 379] on li "For Grind" at bounding box center [622, 376] width 295 height 19
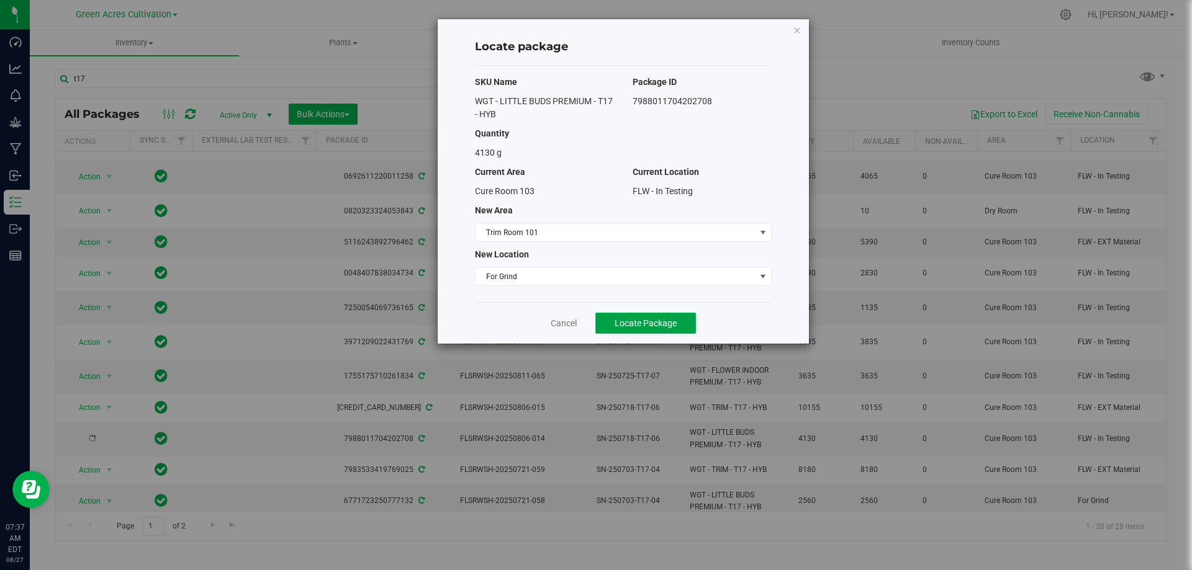
click at [645, 324] on span "Locate Package" at bounding box center [645, 323] width 62 height 10
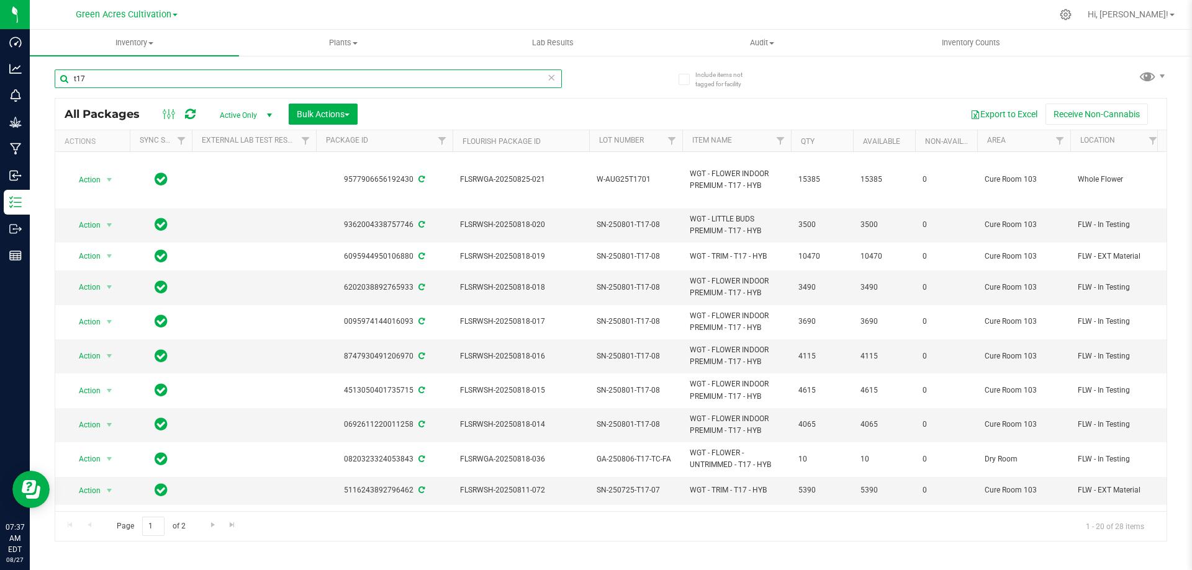
drag, startPoint x: 134, startPoint y: 84, endPoint x: 30, endPoint y: 82, distance: 103.7
click at [30, 81] on div "Include items not tagged for facility t17 All Packages Active Only Active Only …" at bounding box center [611, 244] width 1162 height 379
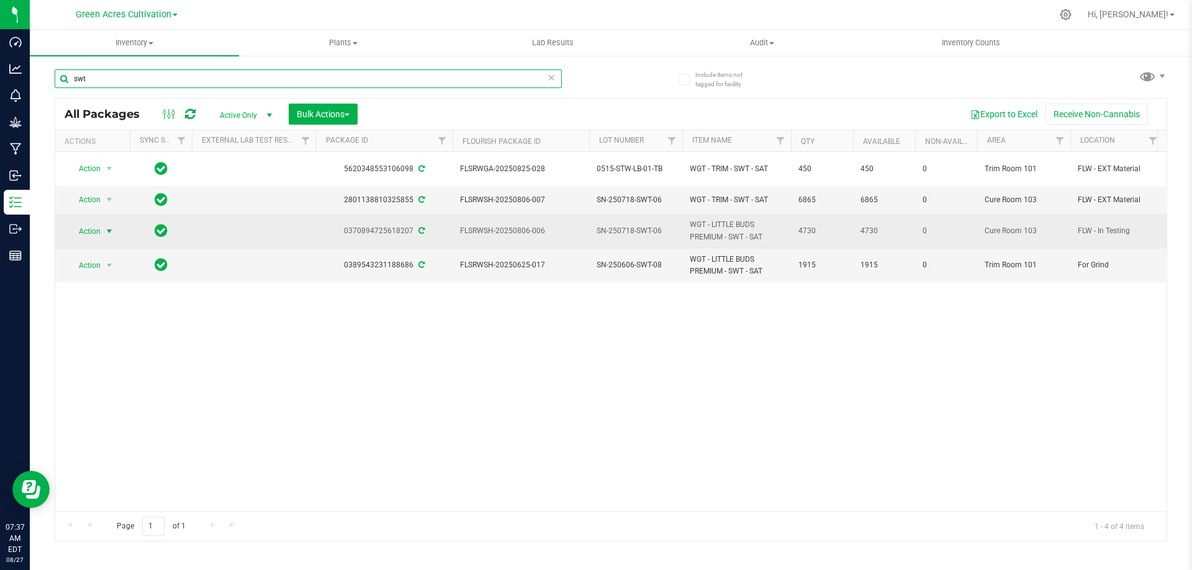
type input "swt"
click at [107, 227] on span "select" at bounding box center [109, 232] width 10 height 10
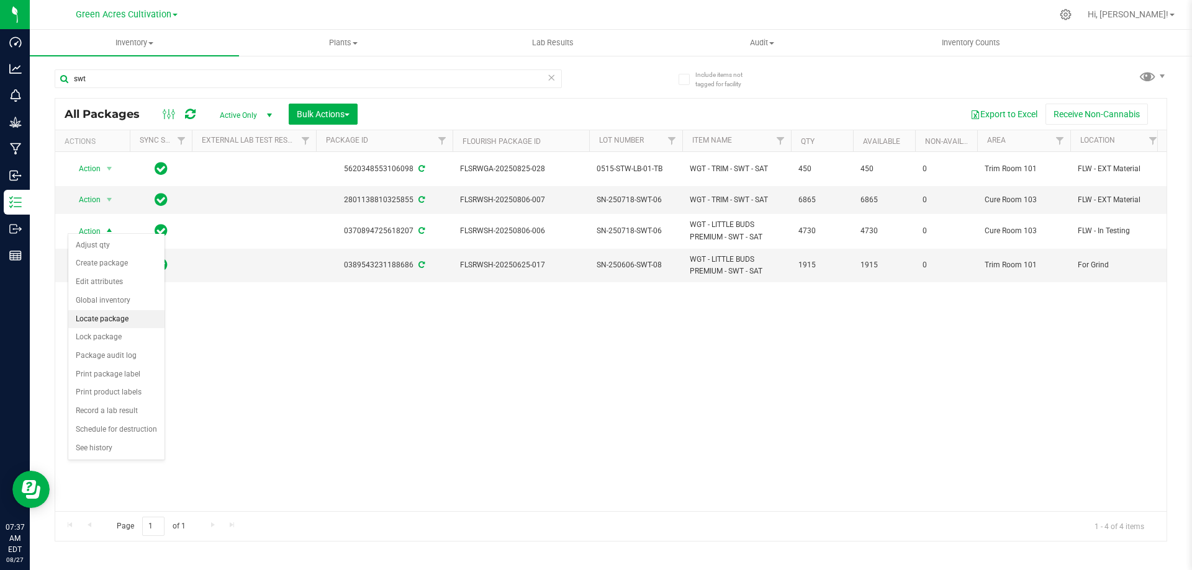
click at [120, 321] on li "Locate package" at bounding box center [116, 319] width 96 height 19
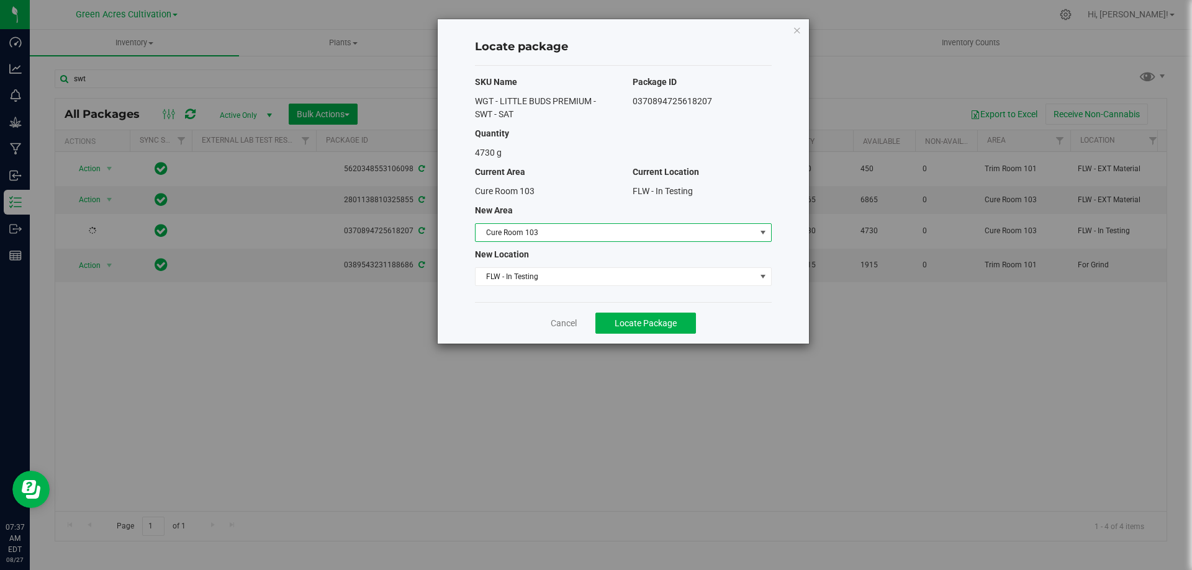
click at [581, 233] on span "Cure Room 103" at bounding box center [615, 232] width 280 height 17
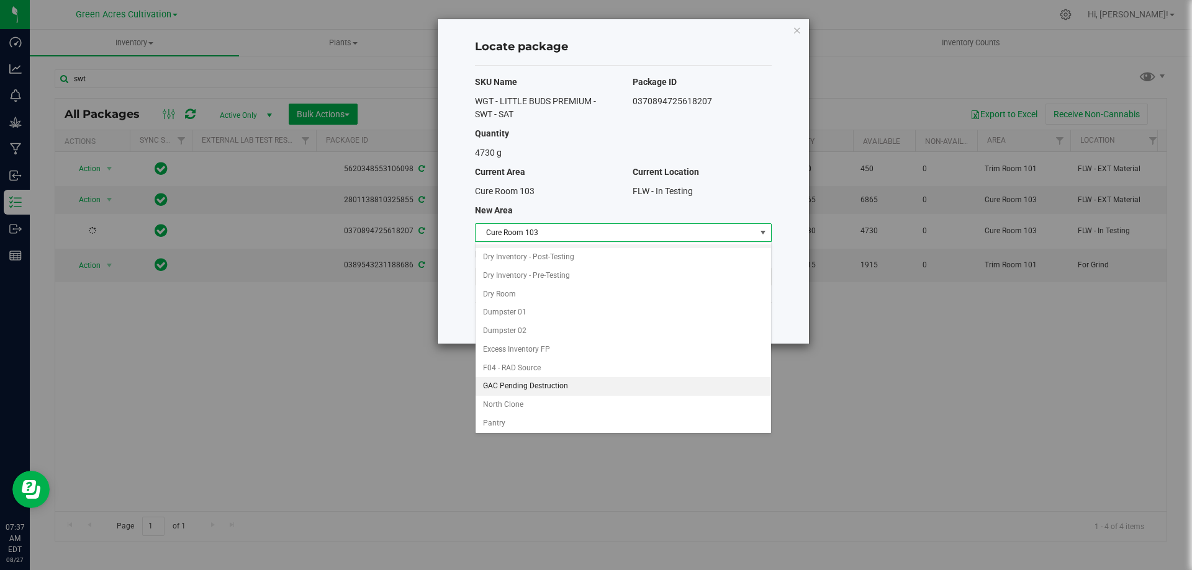
scroll to position [127, 0]
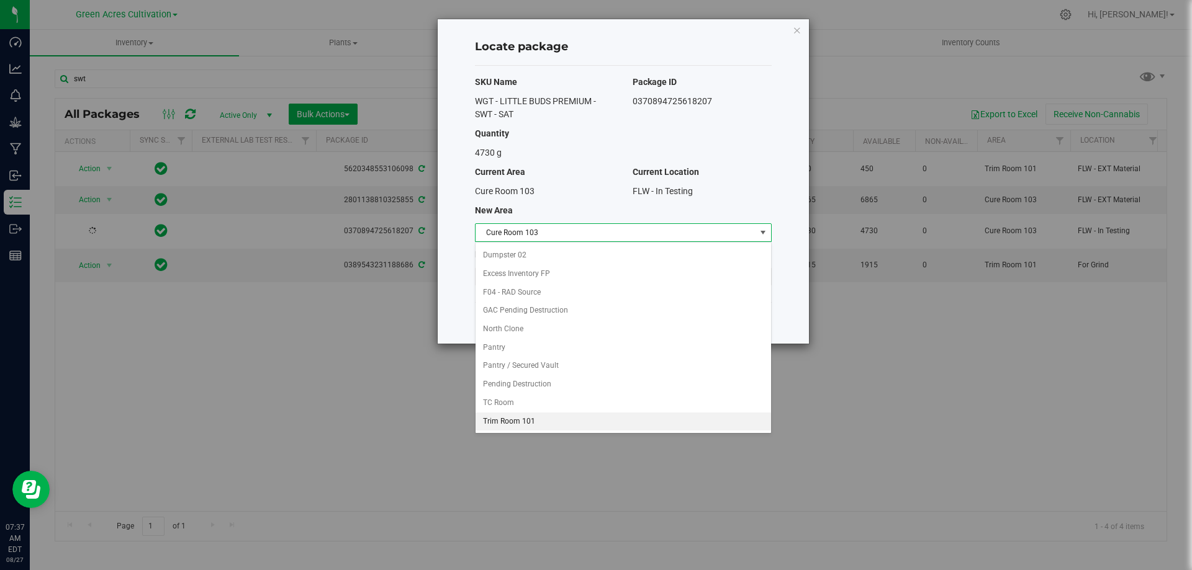
click at [554, 416] on li "Trim Room 101" at bounding box center [622, 422] width 295 height 19
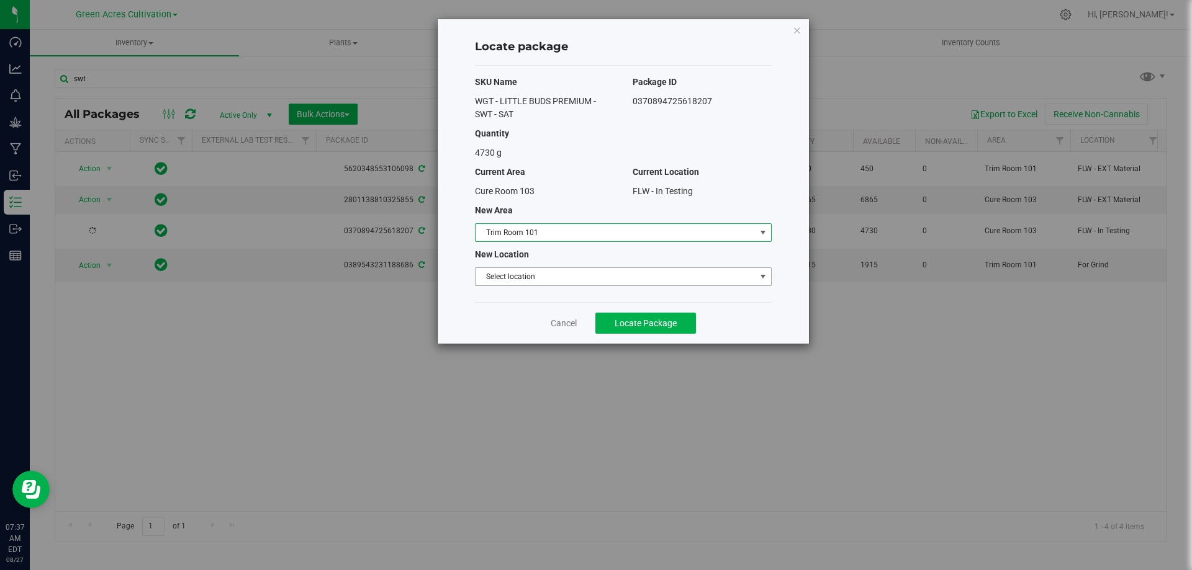
click at [562, 279] on span "Select location" at bounding box center [615, 276] width 280 height 17
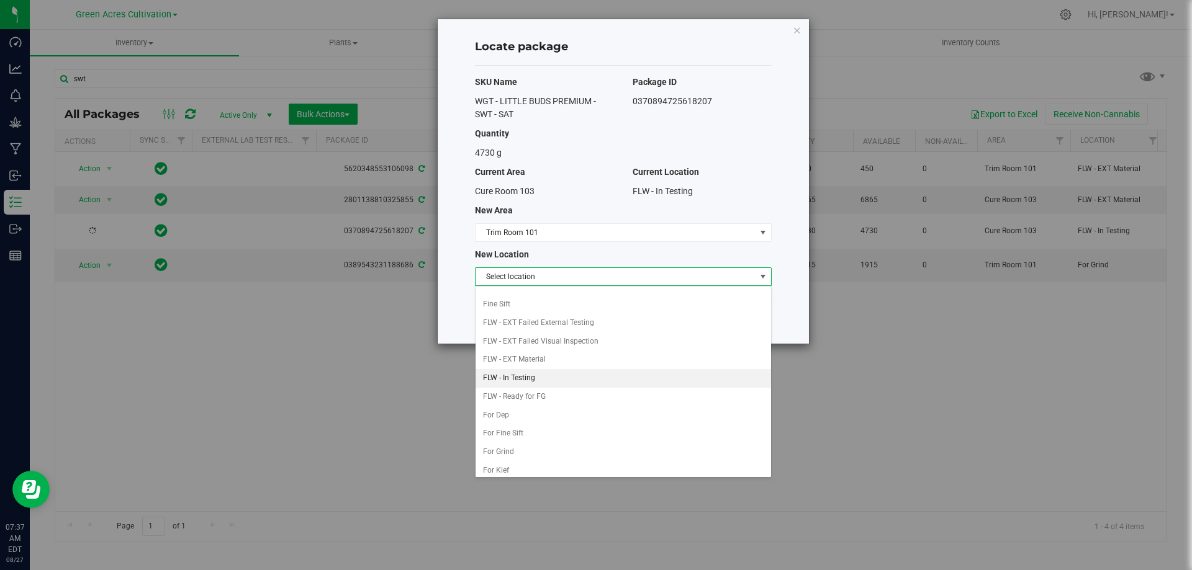
scroll to position [62, 0]
click at [548, 437] on li "For Grind" at bounding box center [622, 438] width 295 height 19
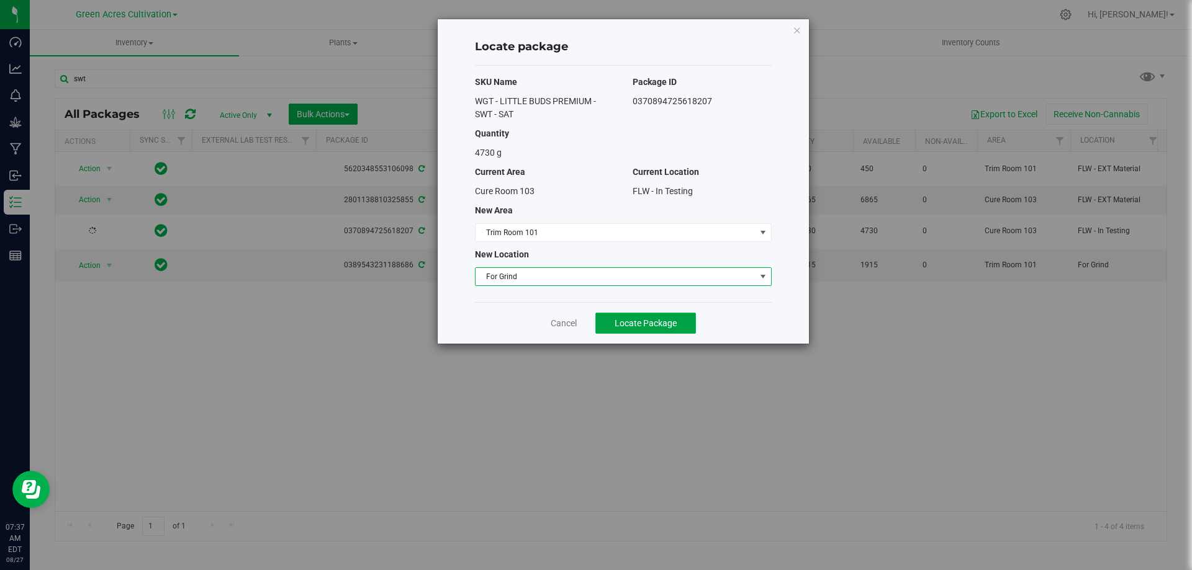
click at [634, 328] on button "Locate Package" at bounding box center [645, 323] width 101 height 21
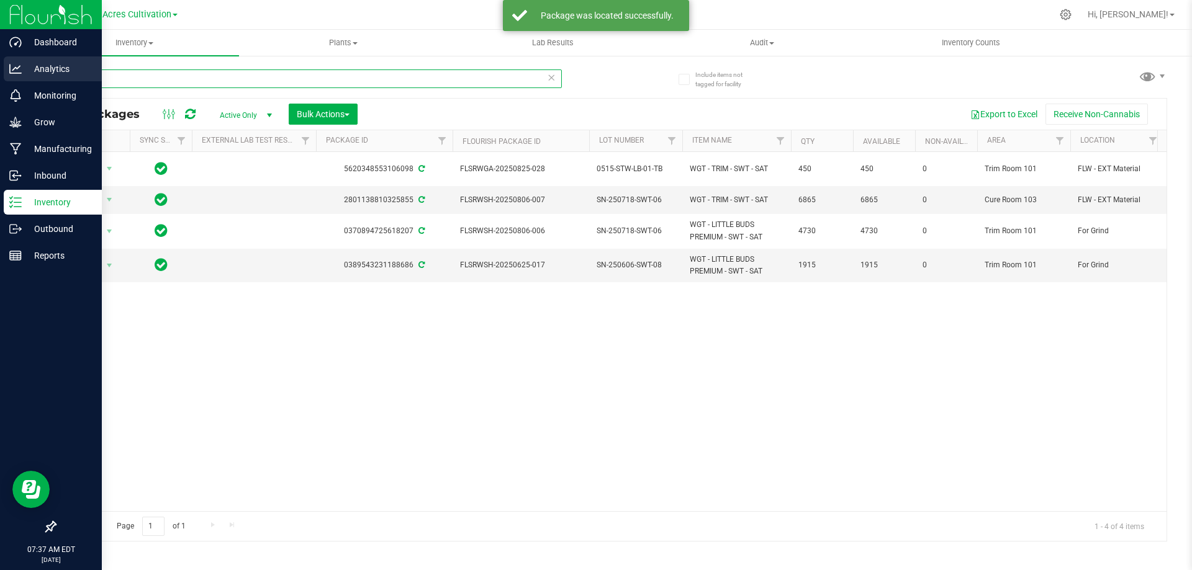
drag, startPoint x: 69, startPoint y: 76, endPoint x: 29, endPoint y: 80, distance: 39.9
click at [29, 80] on div "Dashboard Analytics Monitoring Grow Manufacturing Inbound Inventory Outbound Re…" at bounding box center [596, 285] width 1192 height 570
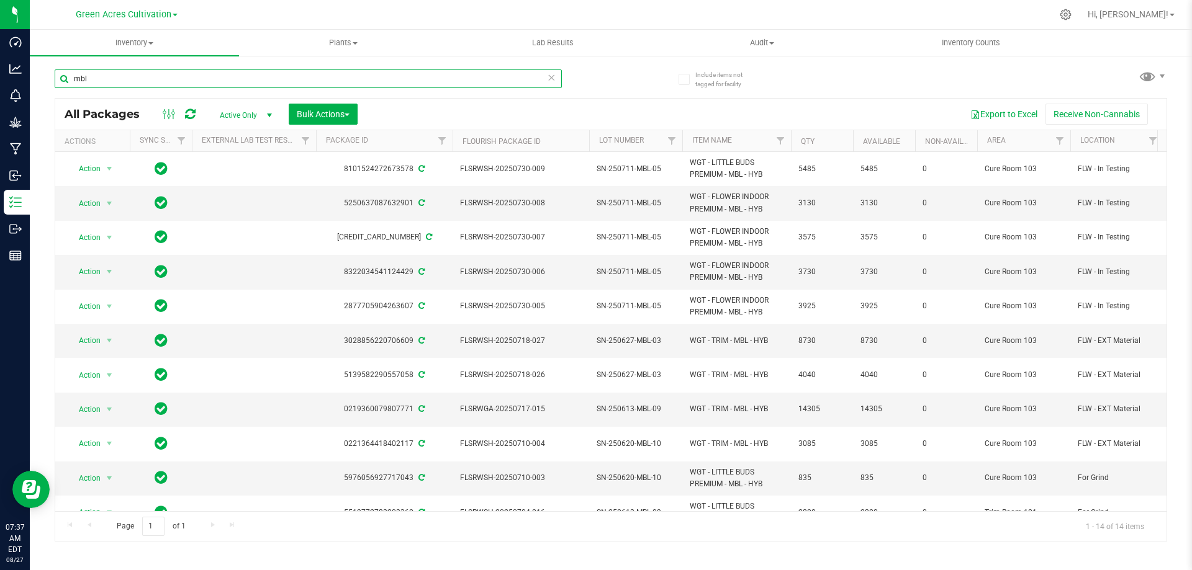
type input "mbl"
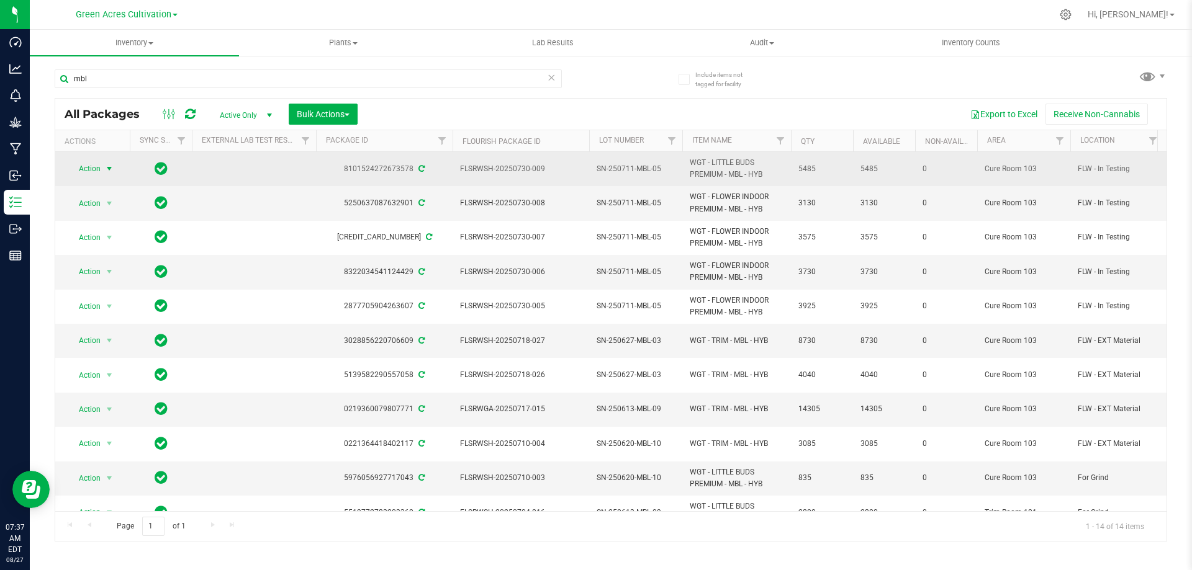
click at [104, 171] on span "select" at bounding box center [109, 169] width 10 height 10
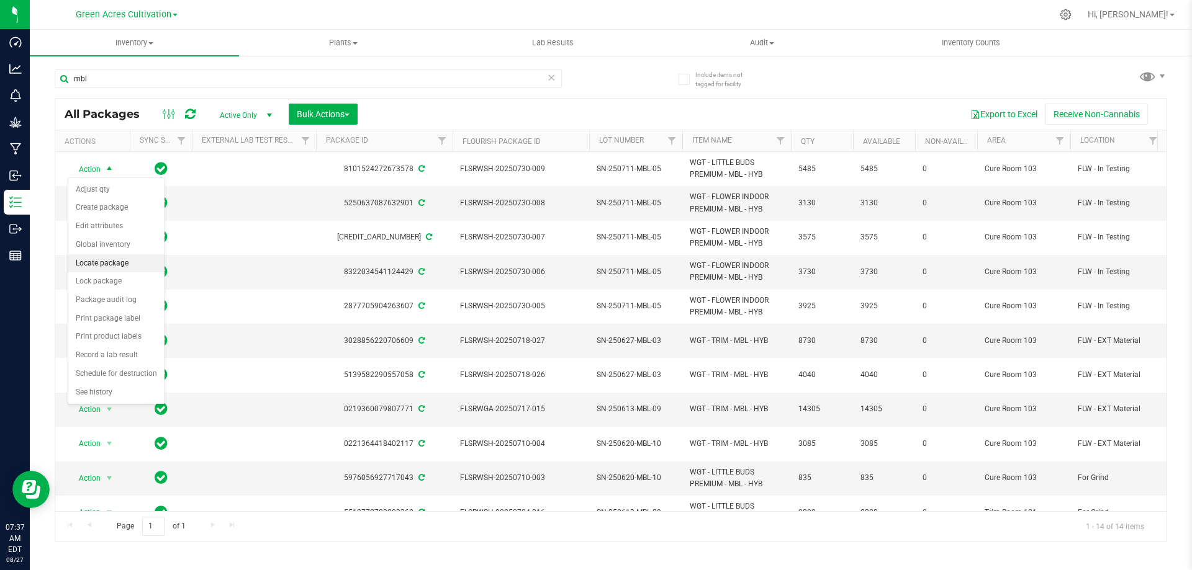
click at [137, 263] on li "Locate package" at bounding box center [116, 263] width 96 height 19
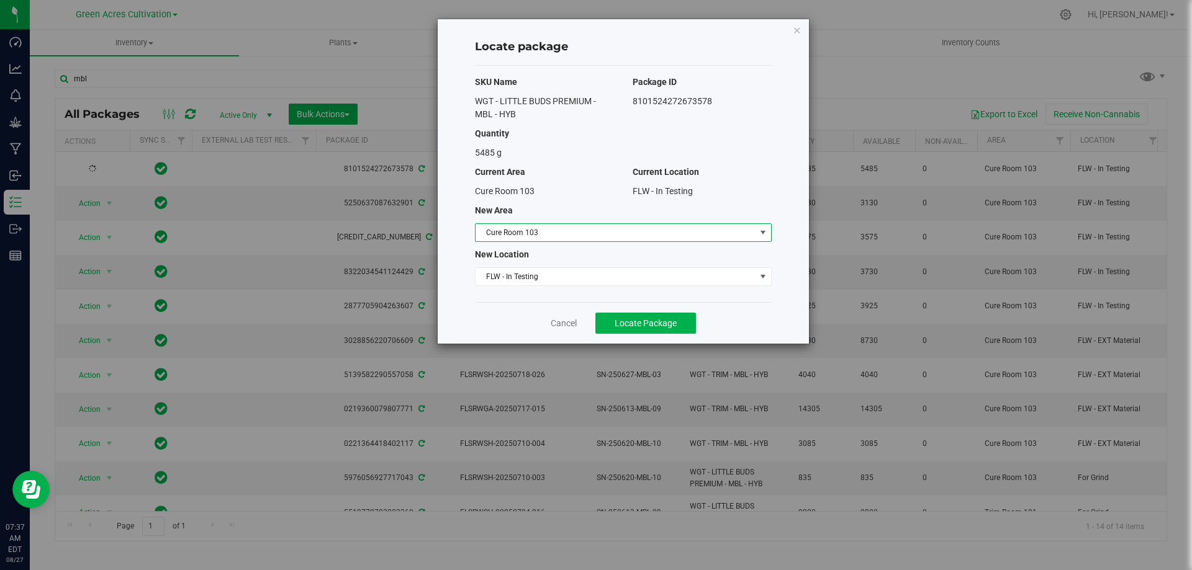
click at [644, 236] on span "Cure Room 103" at bounding box center [615, 232] width 280 height 17
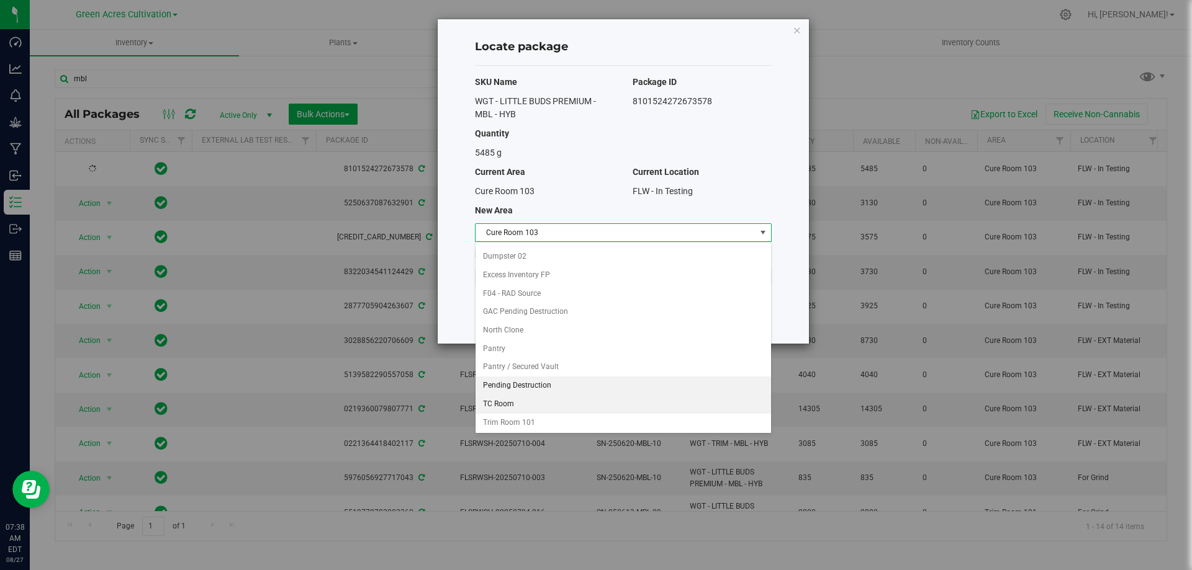
scroll to position [127, 0]
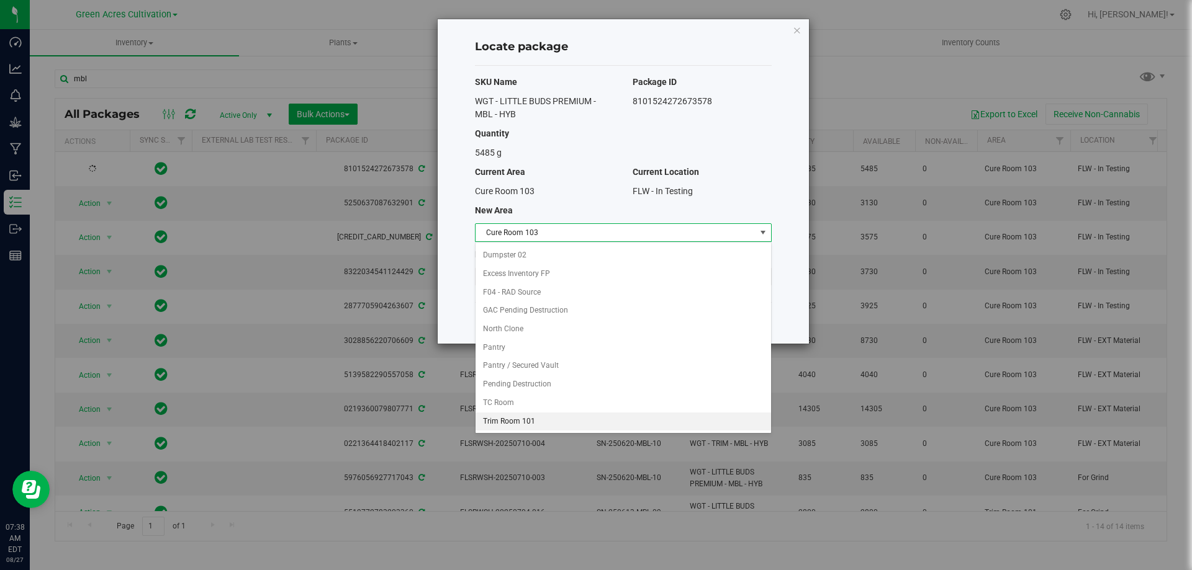
click at [569, 429] on li "Trim Room 101" at bounding box center [622, 422] width 295 height 19
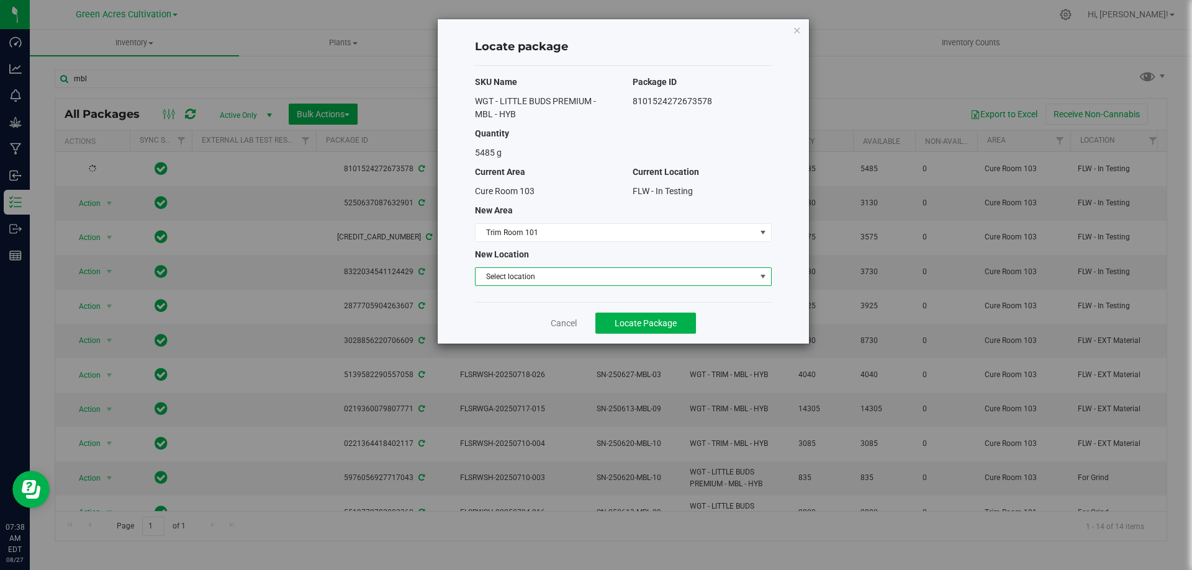
click at [578, 279] on span "Select location" at bounding box center [615, 276] width 280 height 17
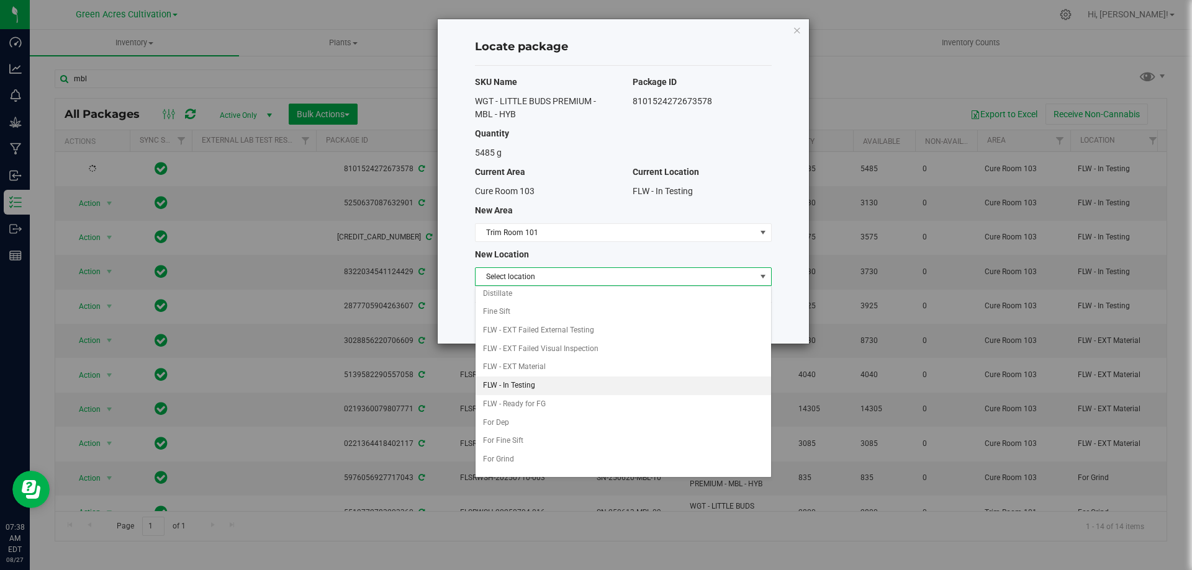
scroll to position [62, 0]
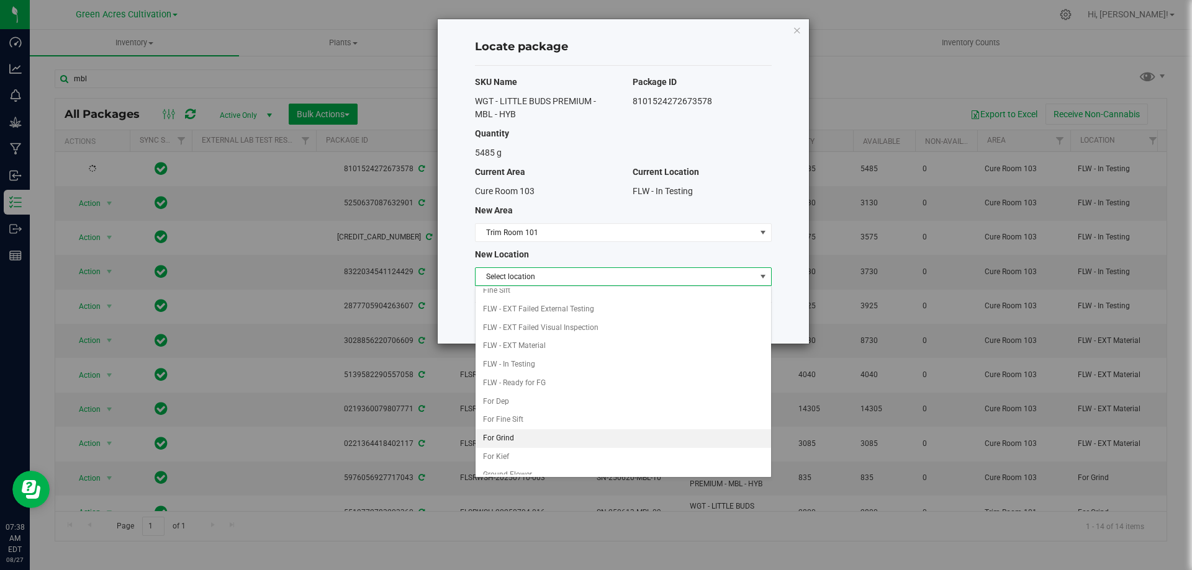
click at [575, 434] on li "For Grind" at bounding box center [622, 438] width 295 height 19
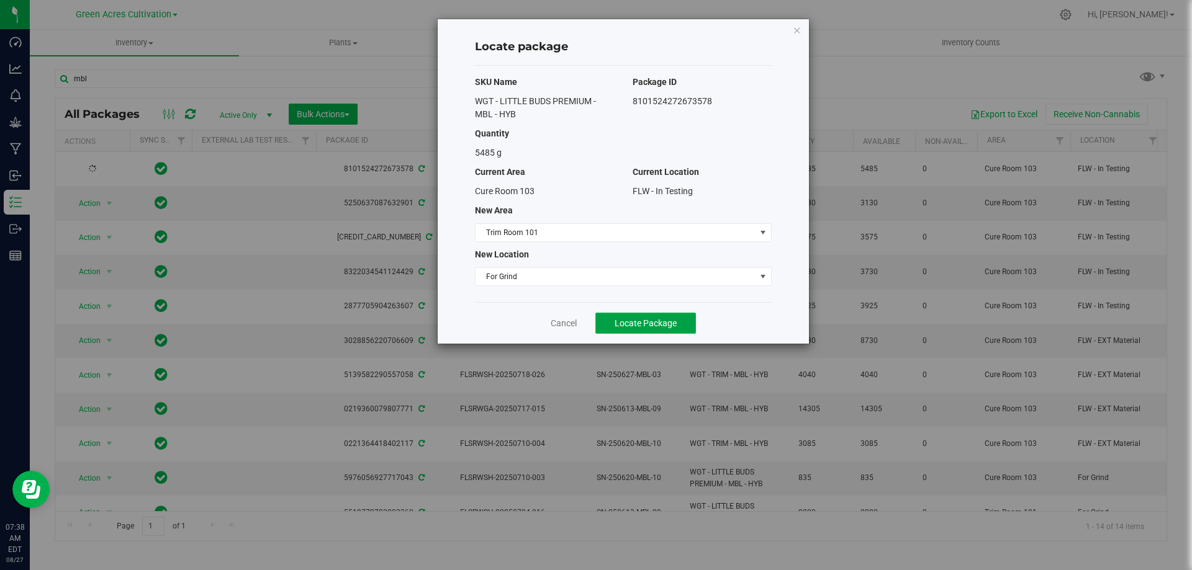
click at [650, 331] on button "Locate Package" at bounding box center [645, 323] width 101 height 21
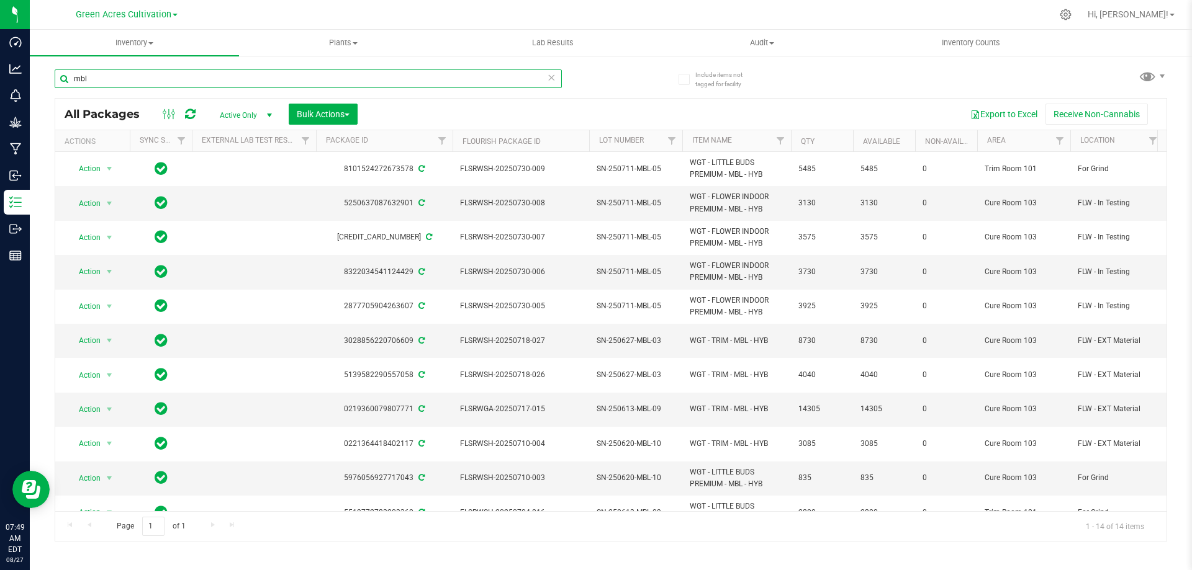
drag, startPoint x: 115, startPoint y: 78, endPoint x: 58, endPoint y: 83, distance: 57.3
click at [58, 83] on input "mbl" at bounding box center [308, 79] width 507 height 19
paste input "SAT-1119-GF-02"
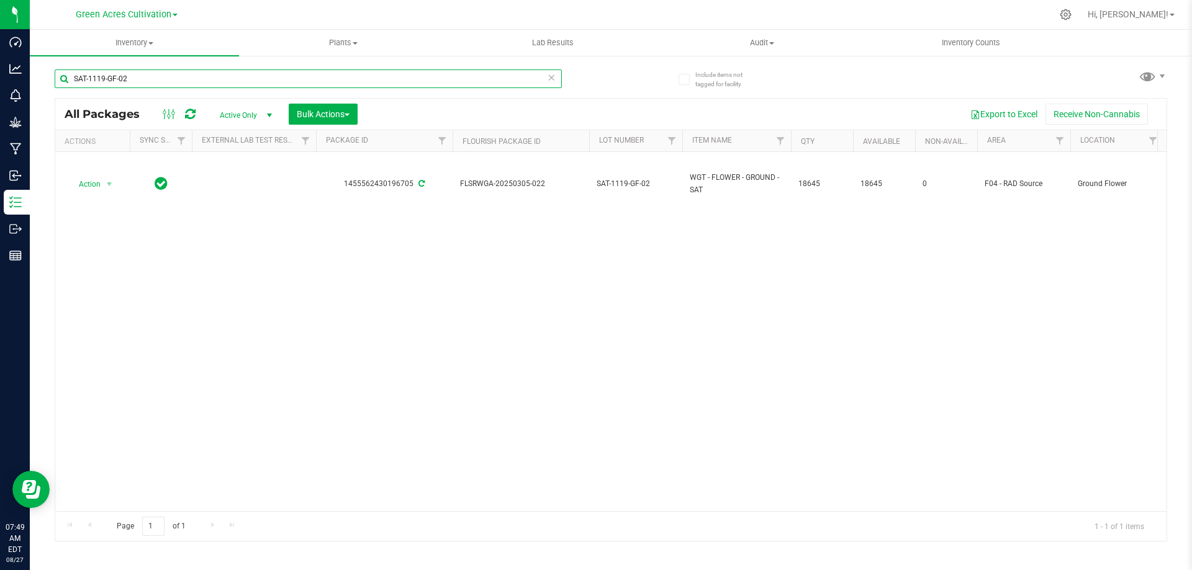
type input "SAT-1119-GF-02"
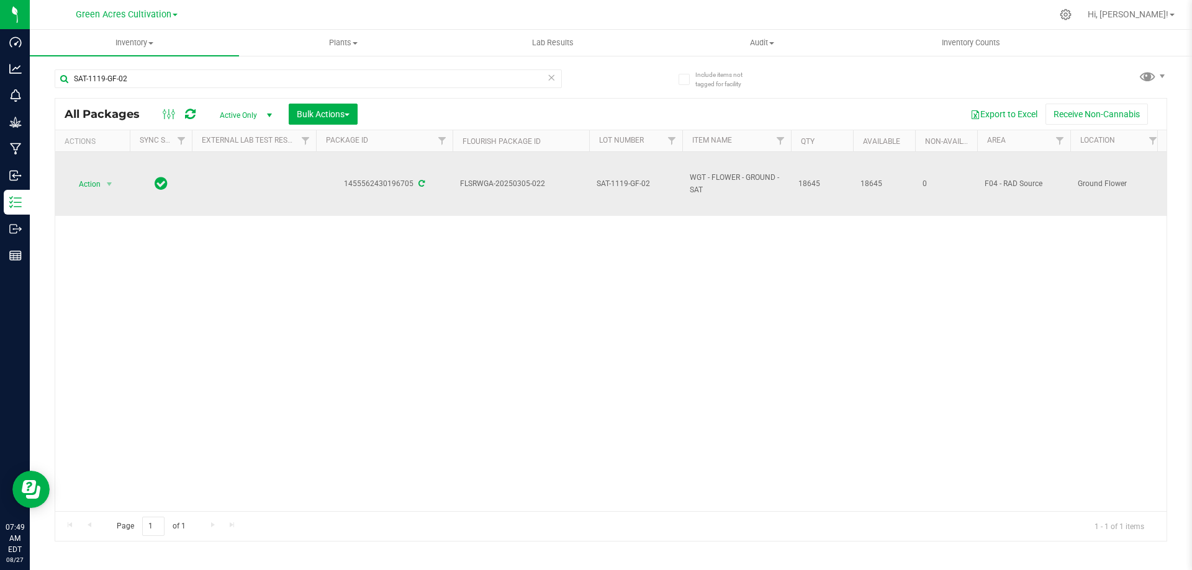
click at [616, 184] on span "SAT-1119-GF-02" at bounding box center [635, 184] width 78 height 12
click at [616, 184] on input "SAT-1119-GF-02" at bounding box center [632, 183] width 89 height 19
click at [606, 184] on input "GA-AUG25SAT03" at bounding box center [632, 183] width 89 height 19
type input "G-AUG25SAT03"
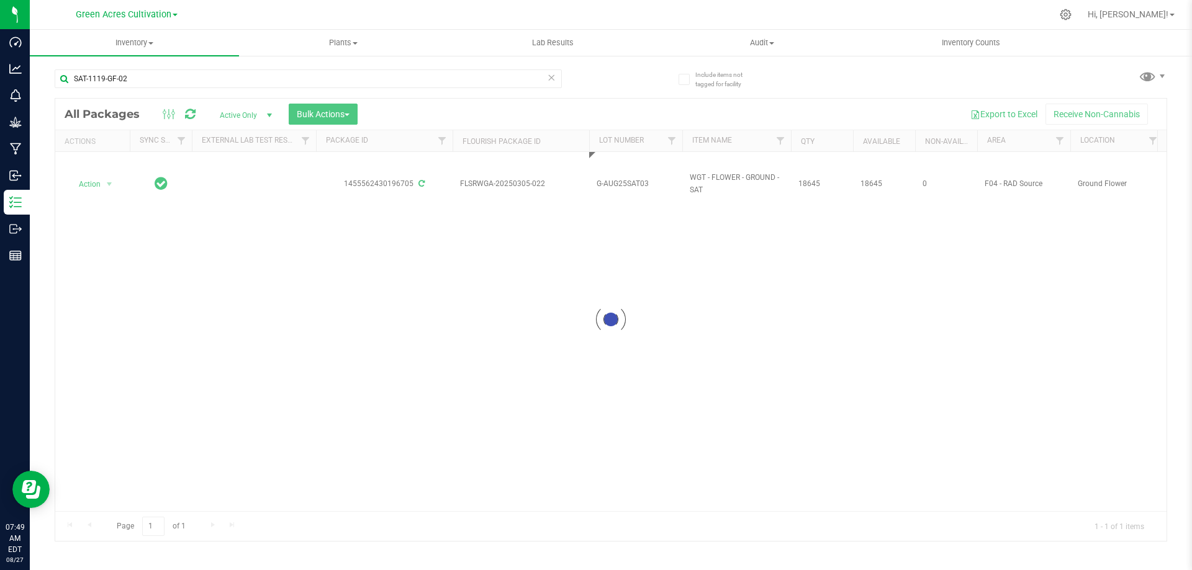
click at [682, 273] on div "Loading... All Packages Active Only Active Only Lab Samples Locked All External…" at bounding box center [611, 320] width 1112 height 444
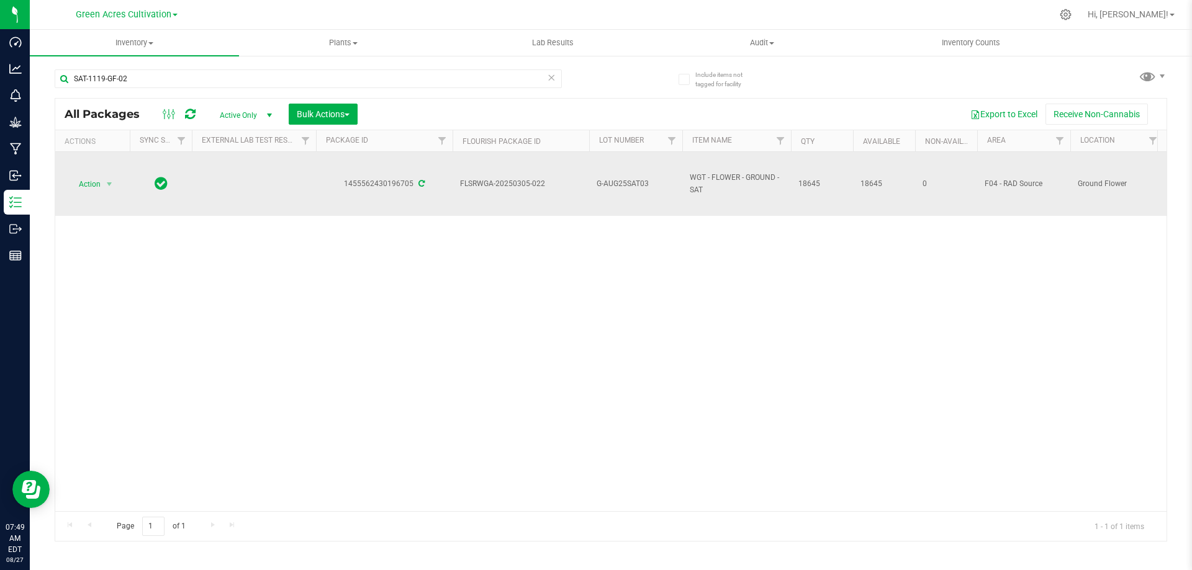
click at [631, 186] on span "G-AUG25SAT03" at bounding box center [635, 184] width 78 height 12
click at [631, 186] on input "G-AUG25SAT03" at bounding box center [632, 183] width 89 height 19
click at [632, 184] on input "G-AUG25SAT03" at bounding box center [632, 183] width 89 height 19
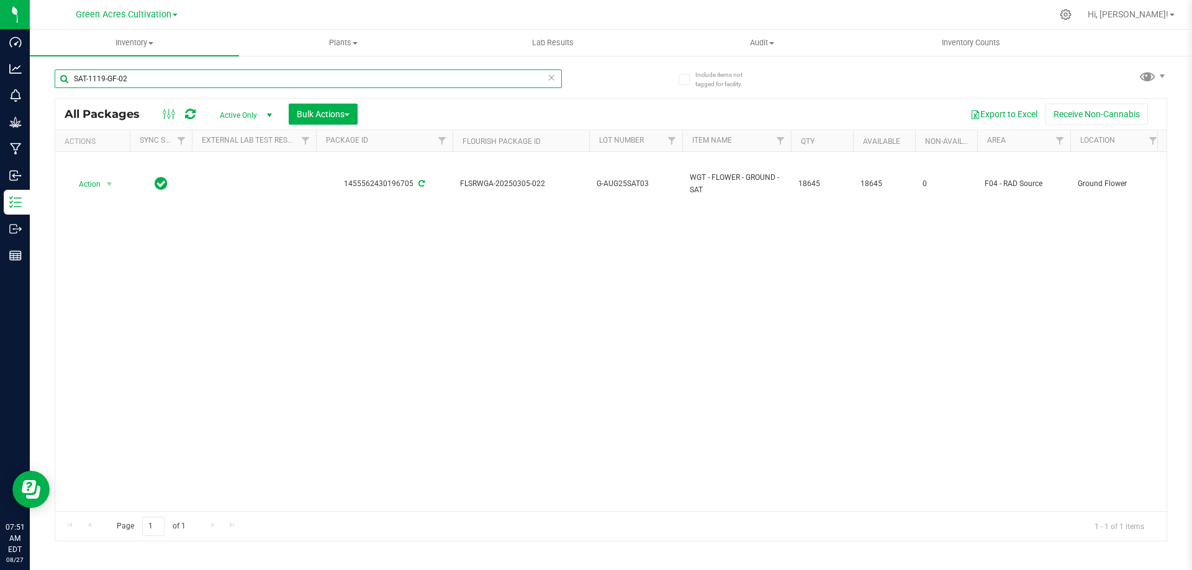
drag, startPoint x: 137, startPoint y: 80, endPoint x: 54, endPoint y: 85, distance: 83.3
click at [55, 84] on input "SAT-1119-GF-02" at bounding box center [308, 79] width 507 height 19
paste input "GA-250626-T19-01-PR"
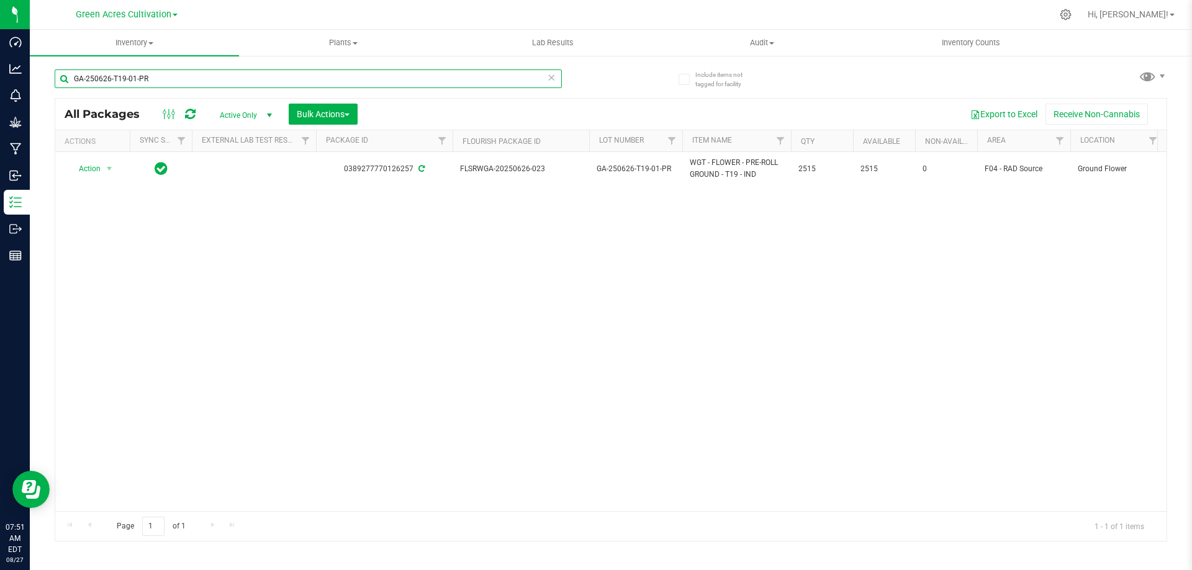
type input "GA-250626-T19-01-PR"
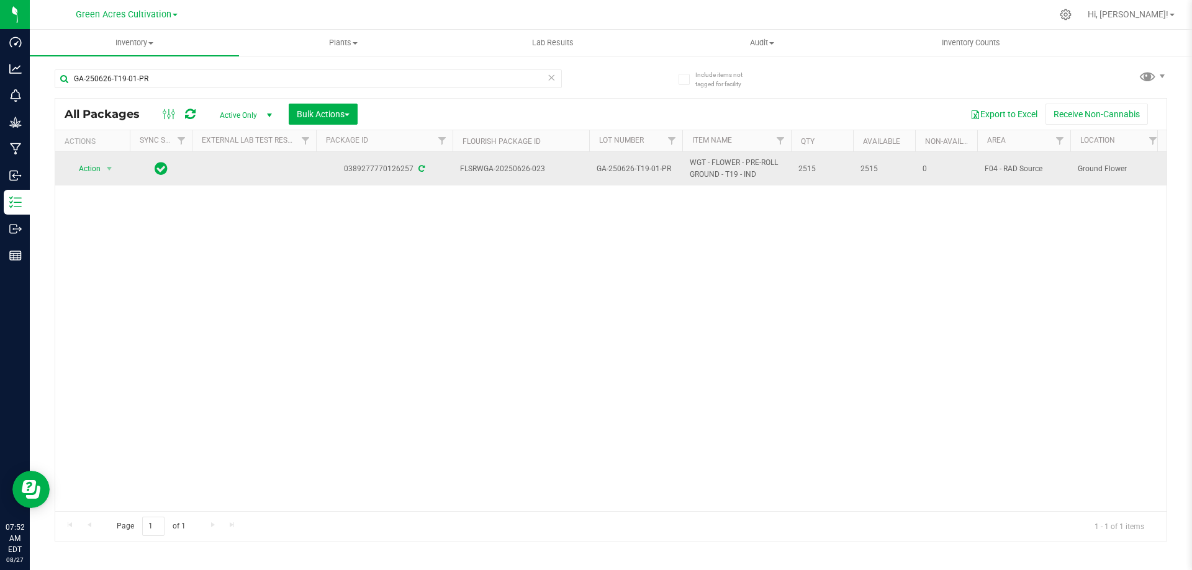
click at [626, 171] on span "GA-250626-T19-01-PR" at bounding box center [635, 169] width 78 height 12
click at [626, 171] on input "GA-250626-T19-01-PR" at bounding box center [632, 168] width 89 height 19
click at [604, 168] on input "GA-JUL25T1901" at bounding box center [632, 168] width 89 height 19
type input "P-JUL25T1901"
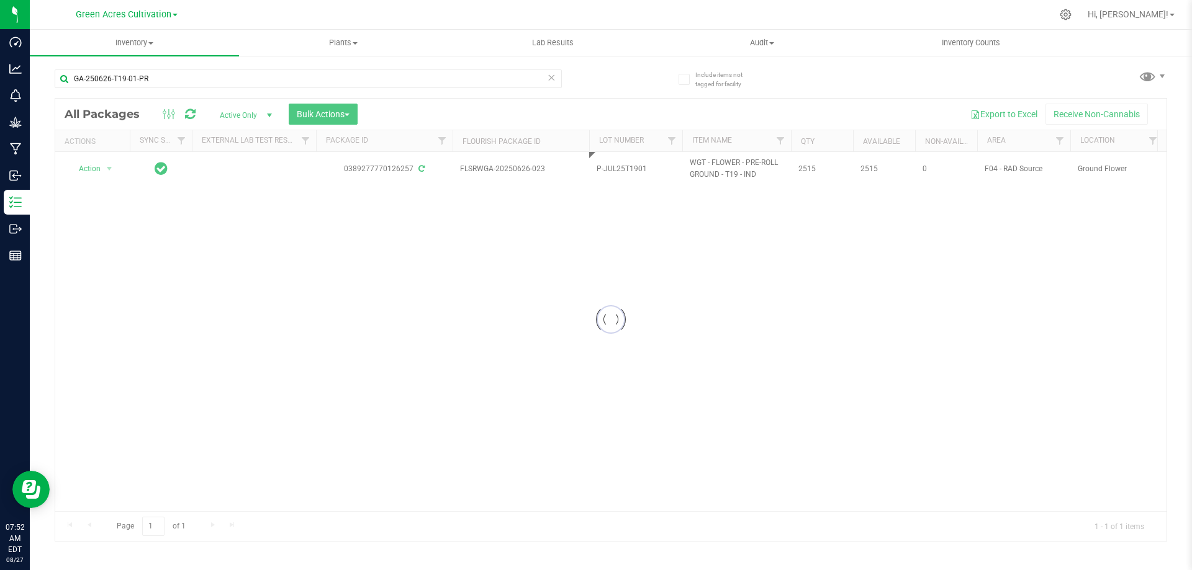
click at [672, 240] on div "Loading... All Packages Active Only Active Only Lab Samples Locked All External…" at bounding box center [611, 320] width 1112 height 444
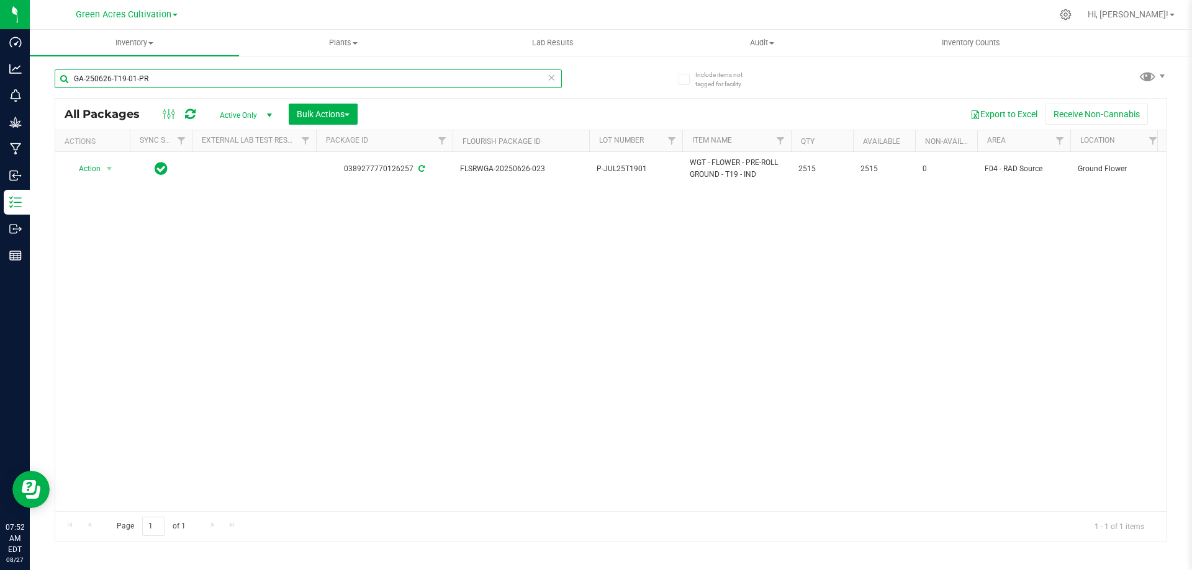
drag, startPoint x: 168, startPoint y: 82, endPoint x: 69, endPoint y: 86, distance: 99.4
click at [69, 86] on input "GA-250626-T19-01-PR" at bounding box center [308, 79] width 507 height 19
paste input "0702-BCT-PR-01"
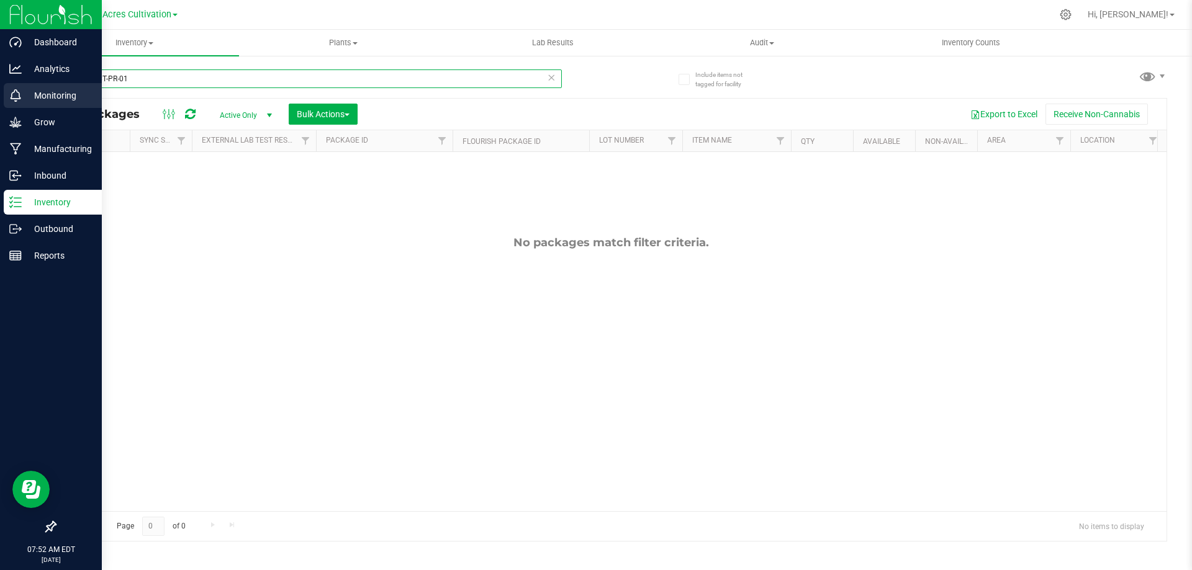
drag, startPoint x: 157, startPoint y: 83, endPoint x: 19, endPoint y: 84, distance: 138.4
click at [19, 84] on div "Dashboard Analytics Monitoring Grow Manufacturing Inbound Inventory Outbound Re…" at bounding box center [596, 285] width 1192 height 570
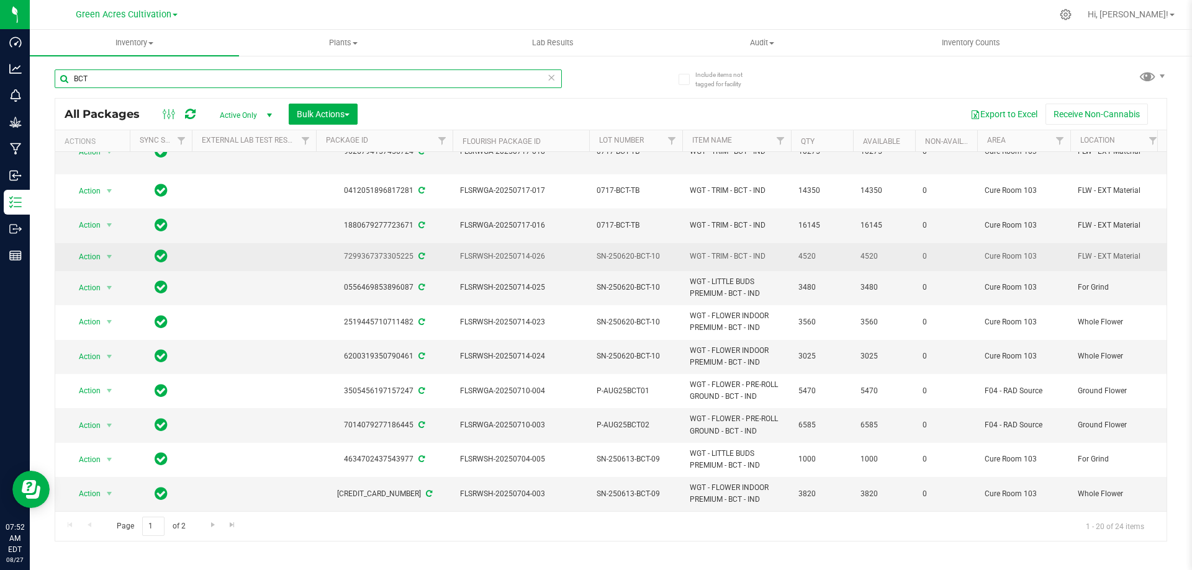
scroll to position [331, 0]
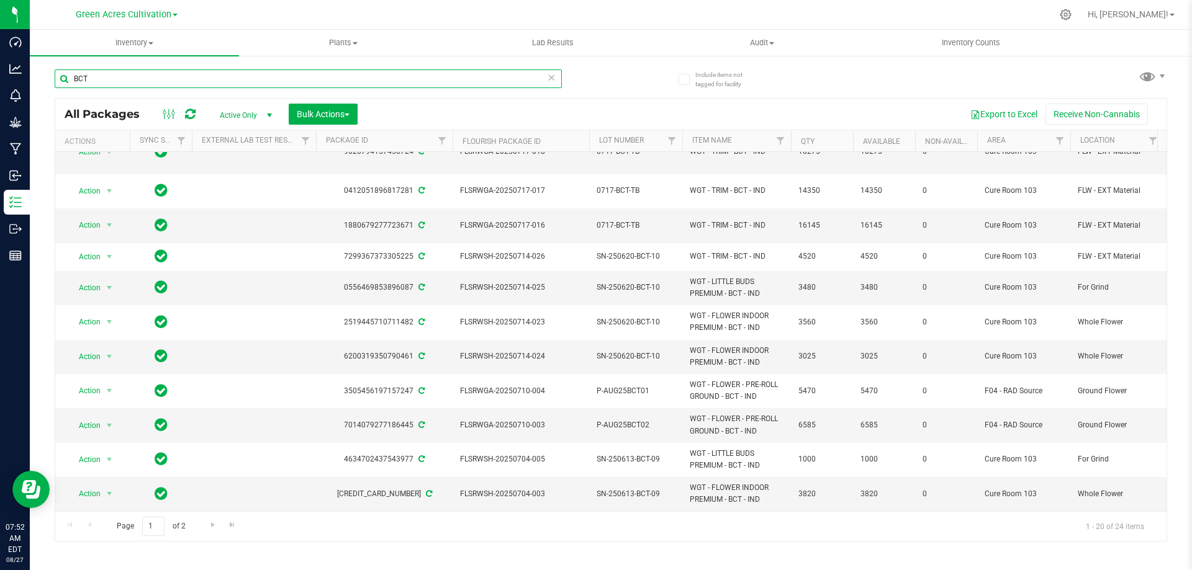
drag, startPoint x: 89, startPoint y: 81, endPoint x: 55, endPoint y: 74, distance: 34.8
click at [55, 74] on input "BCT" at bounding box center [308, 79] width 507 height 19
paste input "SN-250131-ABP-07-PR"
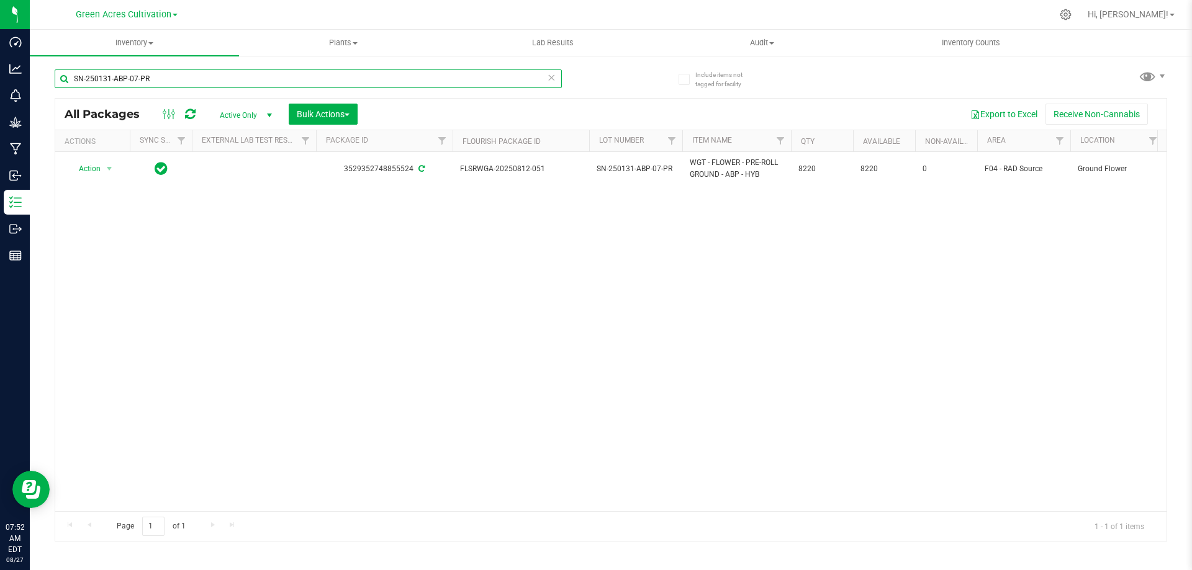
type input "SN-250131-ABP-07-PR"
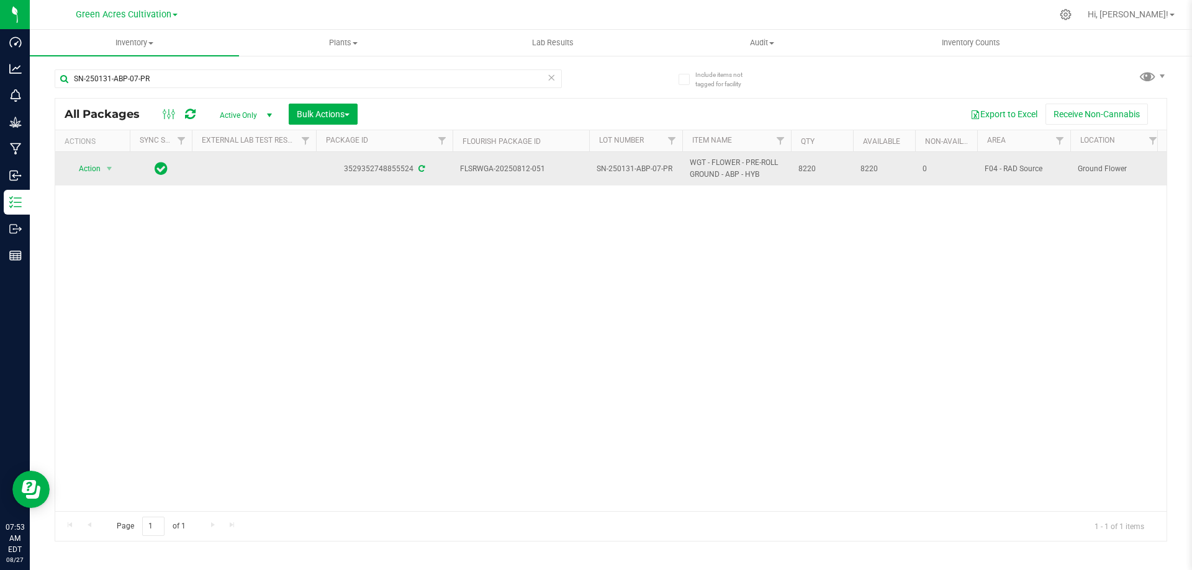
click at [626, 163] on span "SN-250131-ABP-07-PR" at bounding box center [635, 169] width 78 height 12
click at [629, 168] on input "SN-250131-ABP-07-PR" at bounding box center [632, 168] width 89 height 19
click at [630, 169] on input "SN-250131-ABP-07-PR" at bounding box center [632, 168] width 89 height 19
click at [604, 166] on input "GA-AUG25ABP01" at bounding box center [632, 168] width 89 height 19
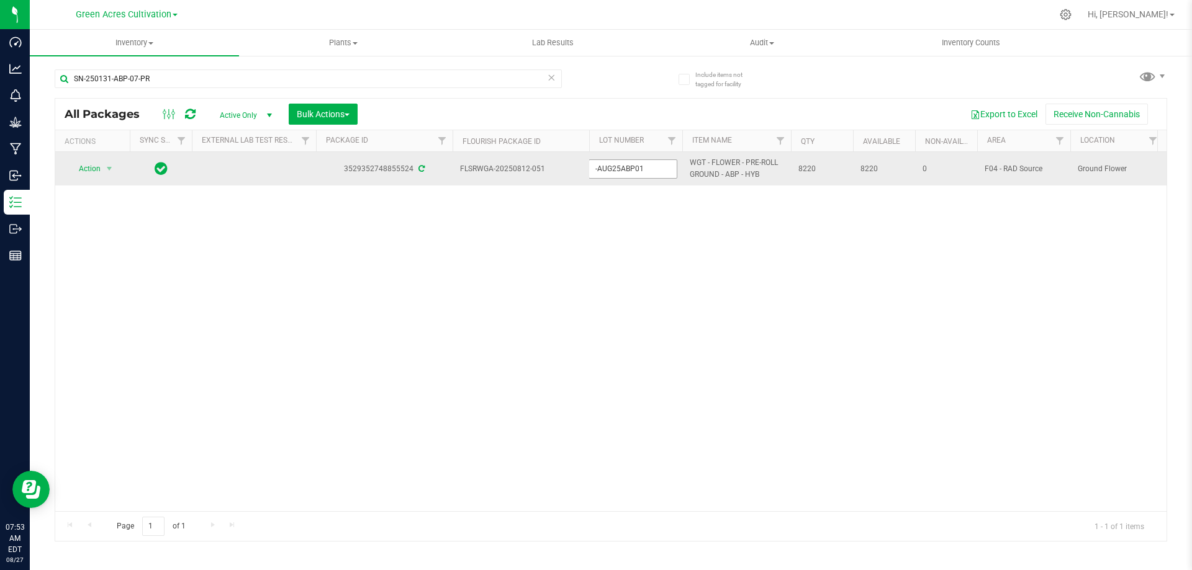
type input "P-AUG25ABP01"
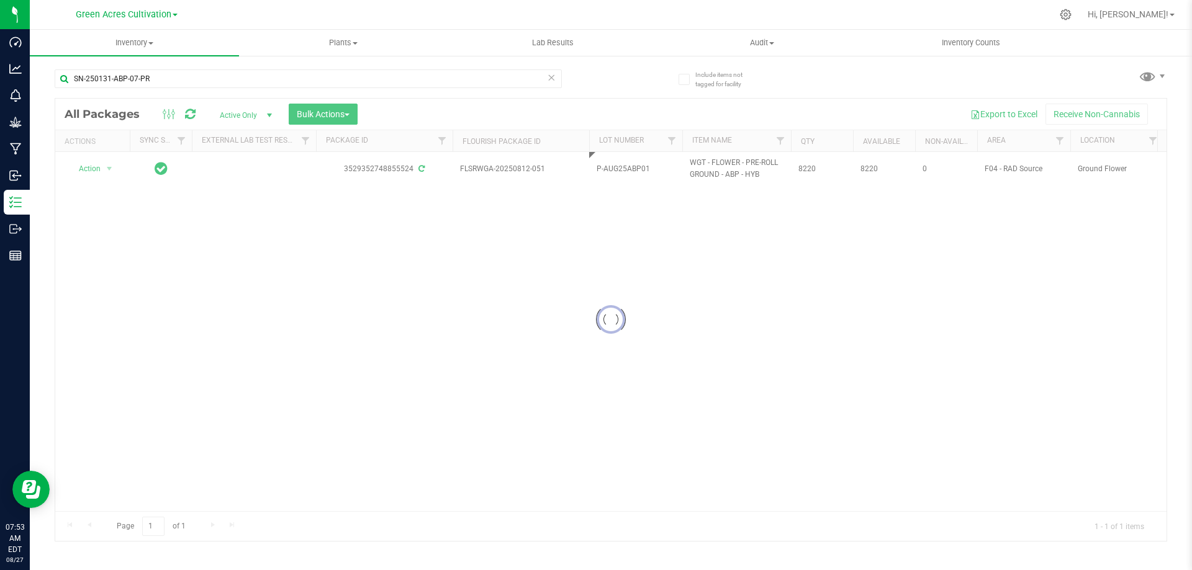
click at [625, 253] on div "Loading... All Packages Active Only Active Only Lab Samples Locked All External…" at bounding box center [611, 320] width 1112 height 444
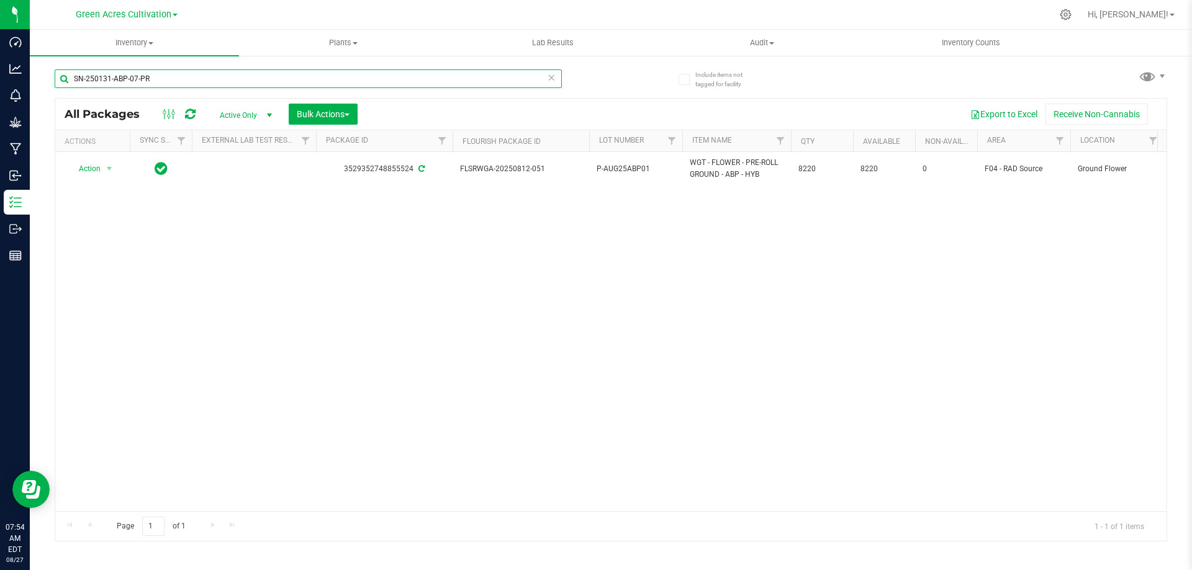
drag, startPoint x: 171, startPoint y: 79, endPoint x: 61, endPoint y: 79, distance: 109.2
click at [61, 79] on input "SN-250131-ABP-07-PR" at bounding box center [308, 79] width 507 height 19
paste input "GA-250722-MCZ-P01-01"
type input "GA-250722-MCZ-P01-01-PR"
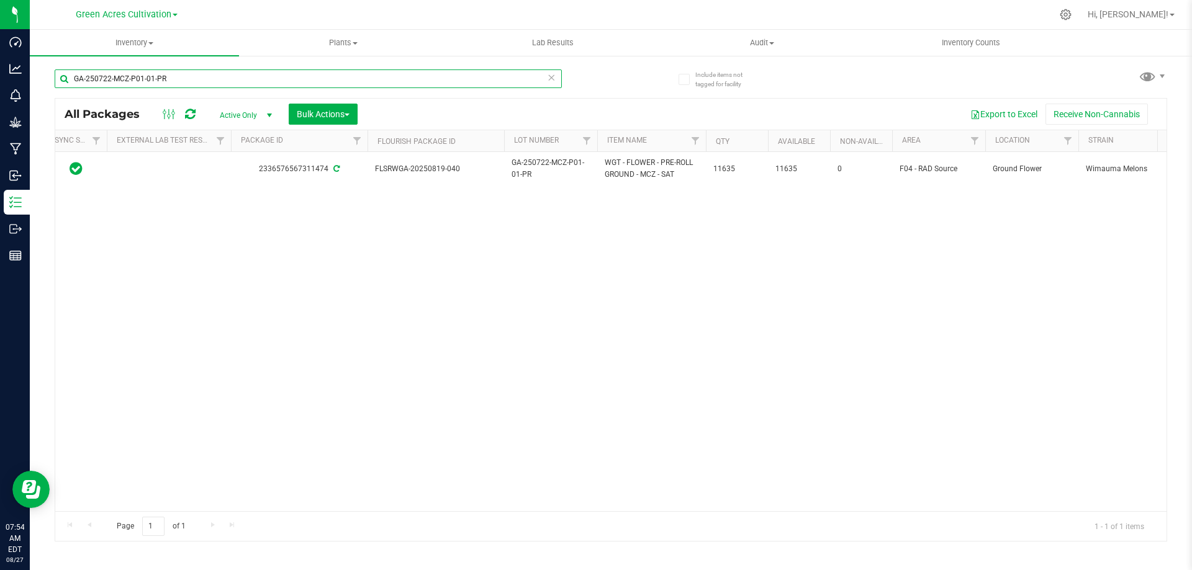
scroll to position [0, 74]
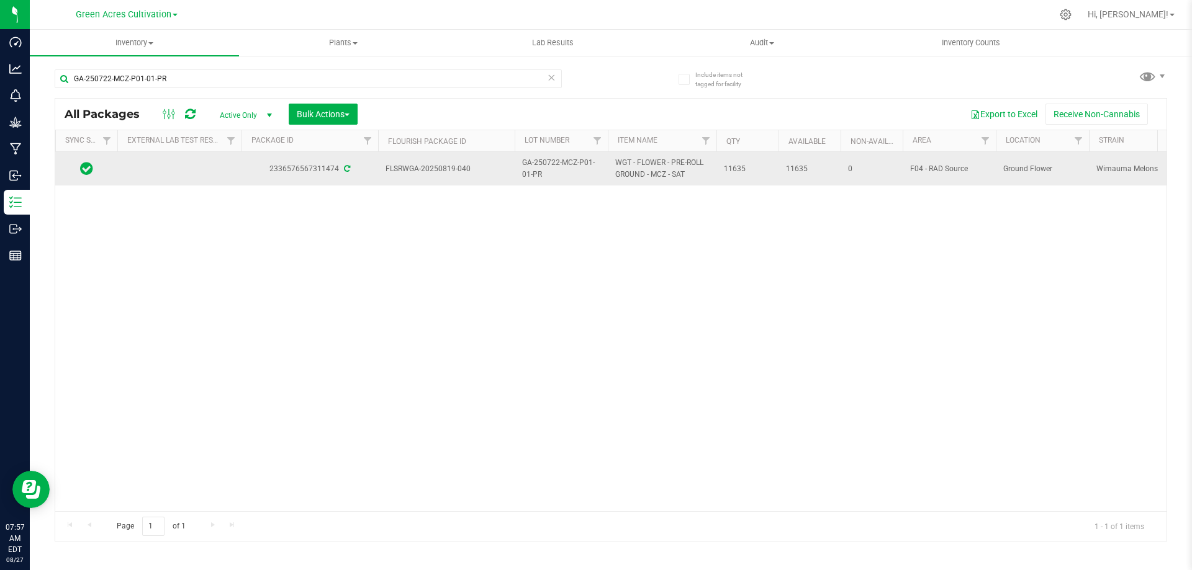
click at [552, 164] on span "GA-250722-MCZ-P01-01-PR" at bounding box center [561, 169] width 78 height 24
click at [552, 164] on input "GA-250722-MCZ-P01-01-PR" at bounding box center [558, 168] width 89 height 19
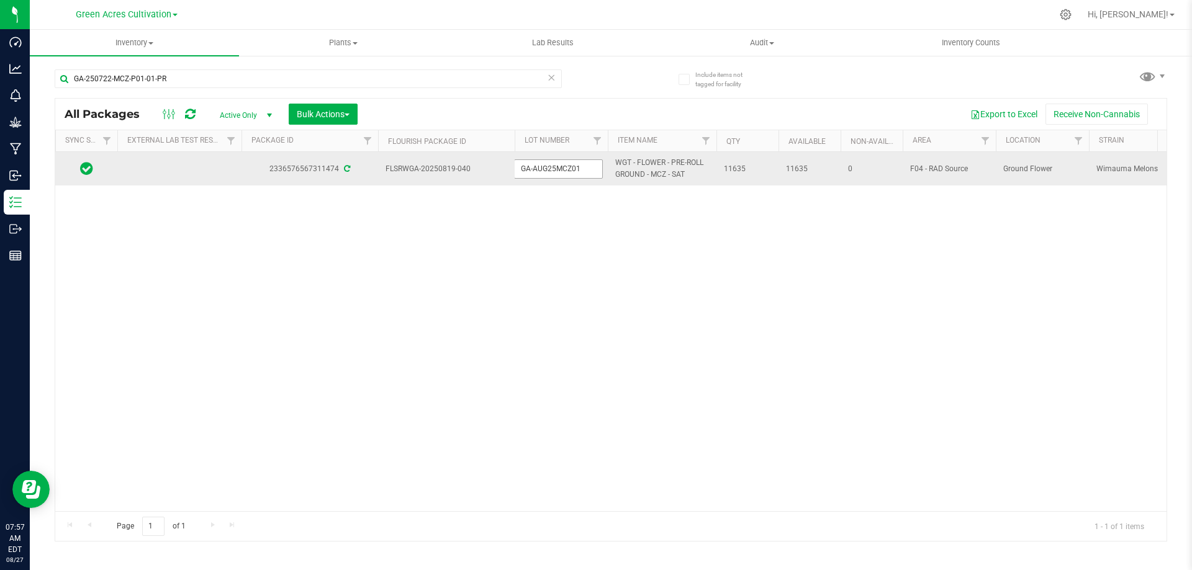
click at [528, 166] on input "GA-AUG25MCZ01" at bounding box center [558, 168] width 89 height 19
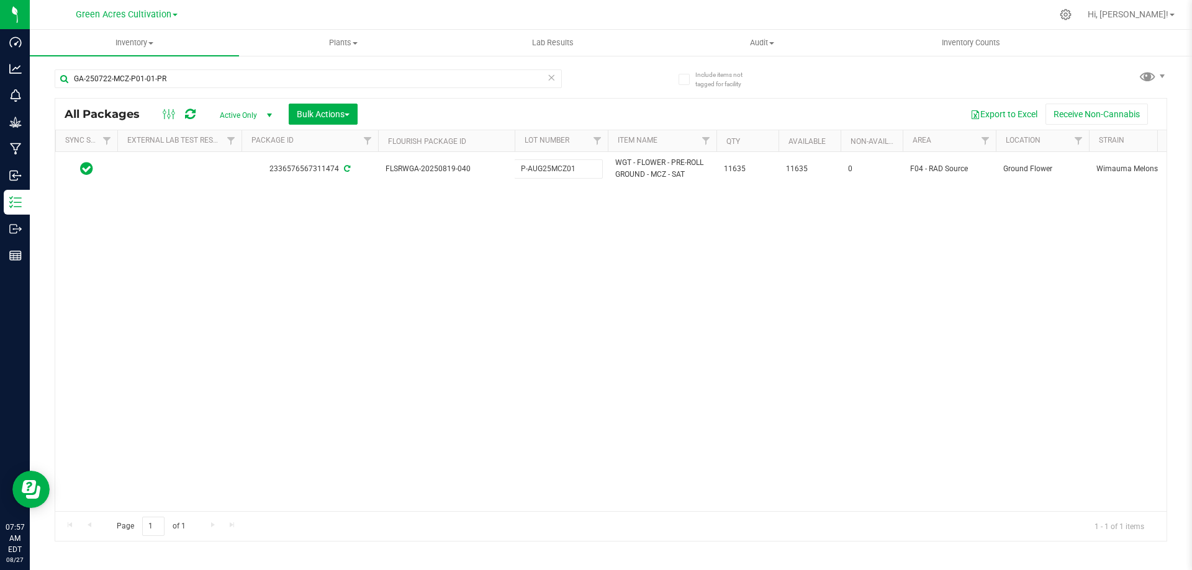
type input "P-AUG25MCZ01"
click at [613, 248] on div "All Packages Active Only Active Only Lab Samples Locked All External Internal B…" at bounding box center [611, 320] width 1112 height 444
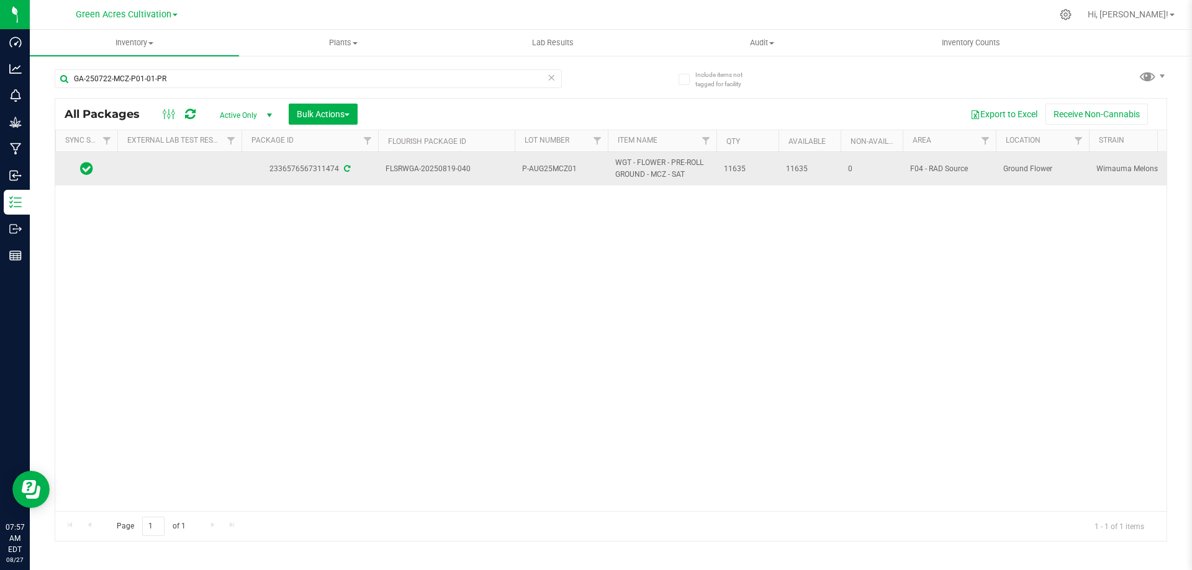
click at [557, 173] on span "P-AUG25MCZ01" at bounding box center [561, 169] width 78 height 12
click at [557, 173] on input "P-AUG25MCZ01" at bounding box center [558, 168] width 89 height 19
drag, startPoint x: 198, startPoint y: 80, endPoint x: 69, endPoint y: 84, distance: 129.1
click at [69, 83] on input "GA-250722-MCZ-P01-01-PR" at bounding box center [308, 79] width 507 height 19
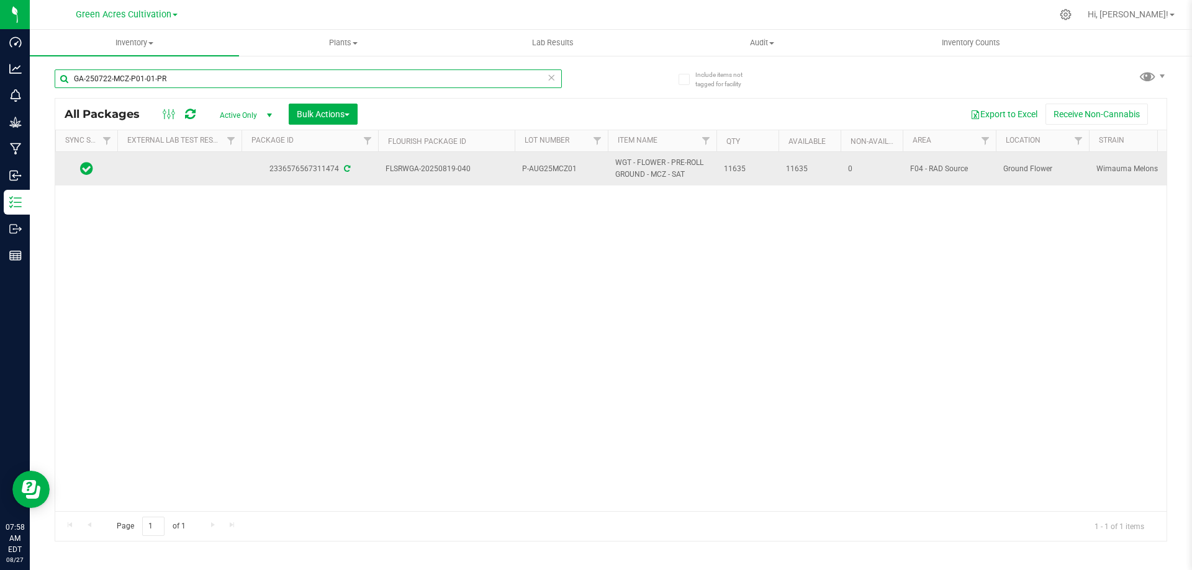
paste input "41106-SEL"
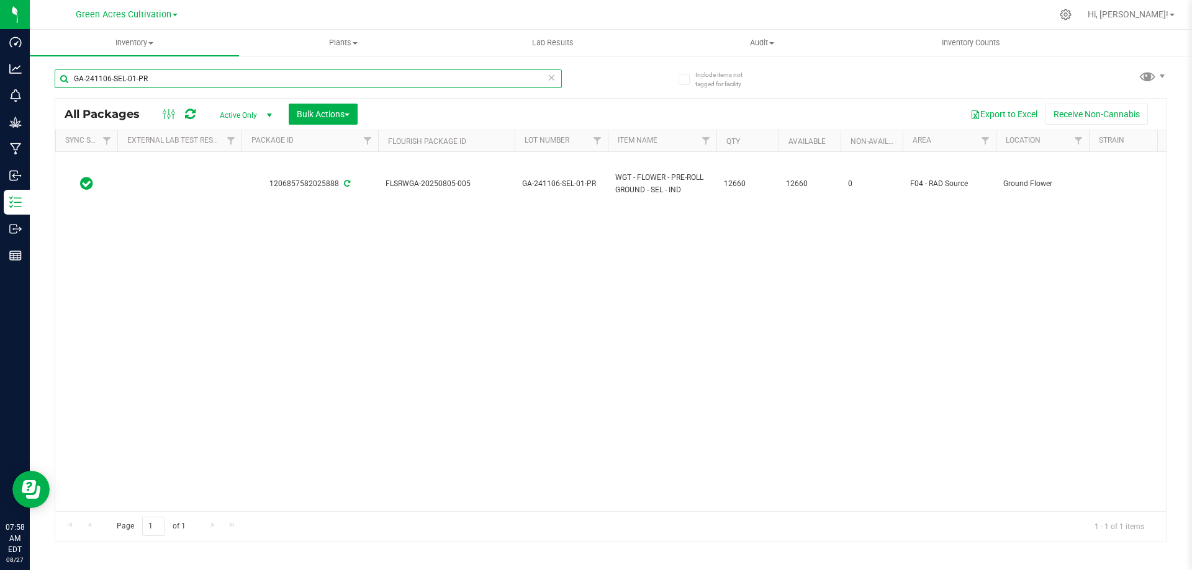
type input "GA-241106-SEL-01-PR"
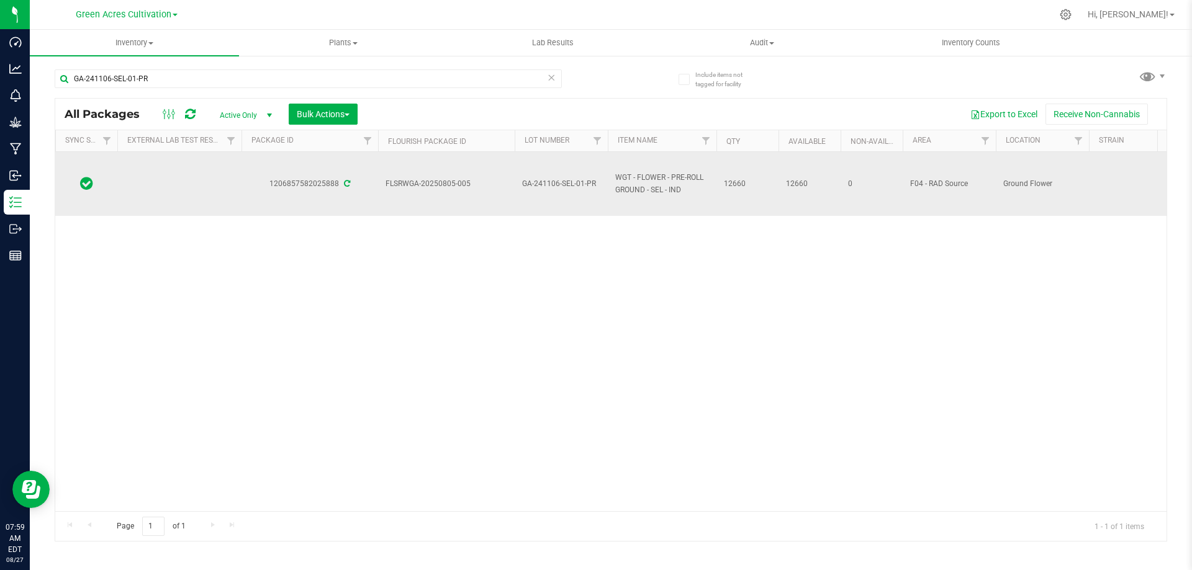
click at [564, 186] on span "GA-241106-SEL-01-PR" at bounding box center [561, 184] width 78 height 12
click at [564, 186] on input "GA-241106-SEL-01-PR" at bounding box center [558, 183] width 89 height 19
click at [529, 182] on input "GA-AUG25SEL01" at bounding box center [558, 183] width 89 height 19
type input "P-AUG25SEL01"
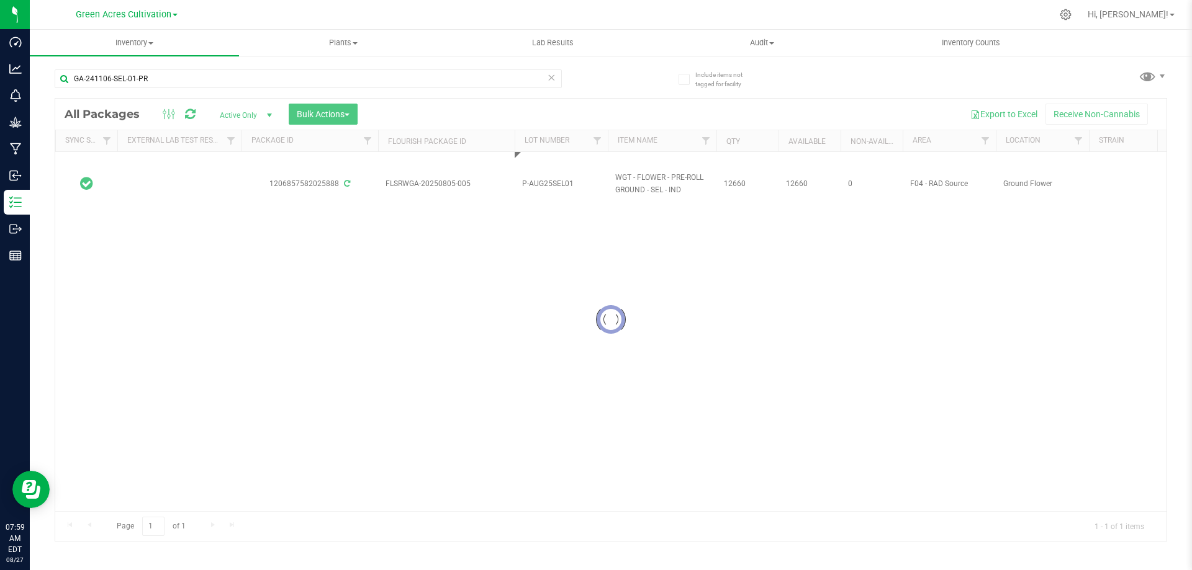
click at [653, 271] on div "Loading... All Packages Active Only Active Only Lab Samples Locked All External…" at bounding box center [611, 320] width 1112 height 444
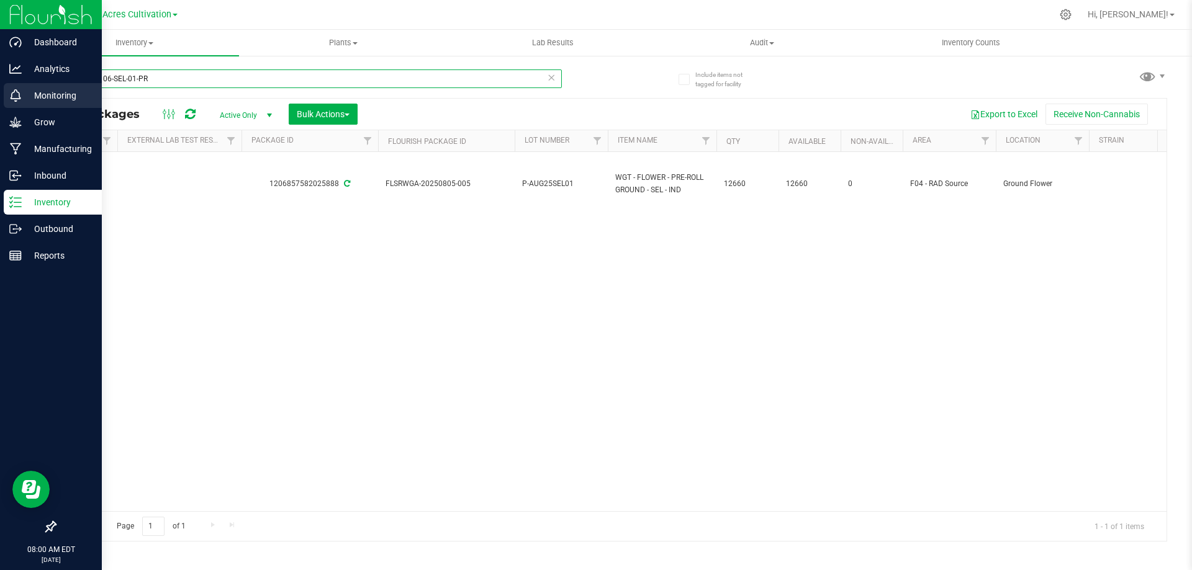
drag, startPoint x: 173, startPoint y: 79, endPoint x: 14, endPoint y: 99, distance: 160.1
click at [14, 99] on div "Dashboard Analytics Monitoring Grow Manufacturing Inbound Inventory Outbound Re…" at bounding box center [596, 285] width 1192 height 570
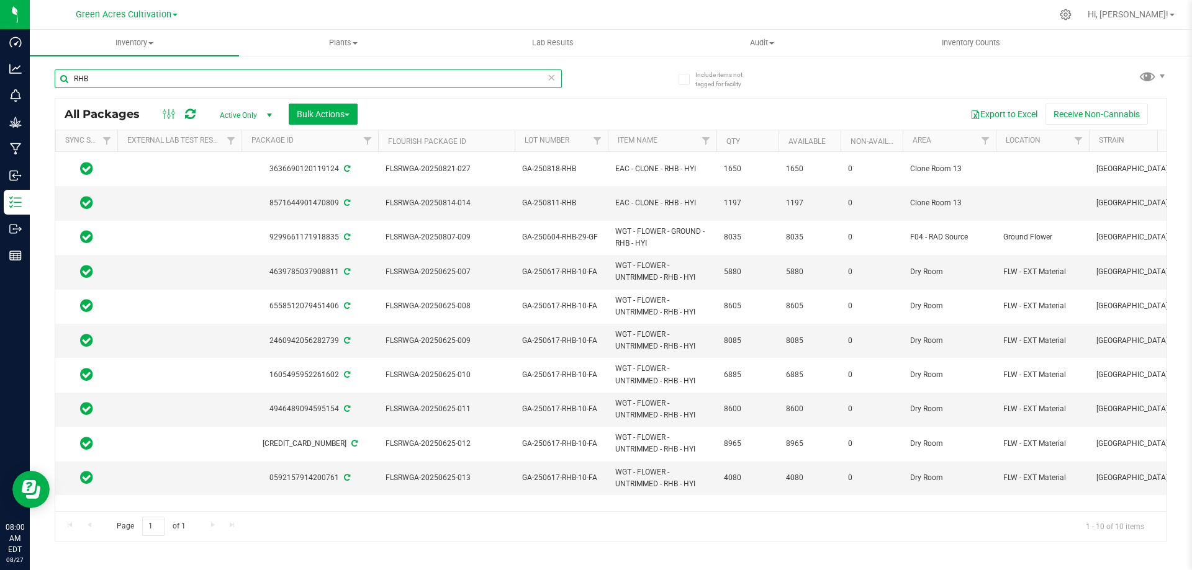
drag, startPoint x: 143, startPoint y: 80, endPoint x: 40, endPoint y: 86, distance: 103.8
click at [40, 86] on div "Include items not tagged for facility RHB All Packages Active Only Active Only …" at bounding box center [611, 244] width 1162 height 379
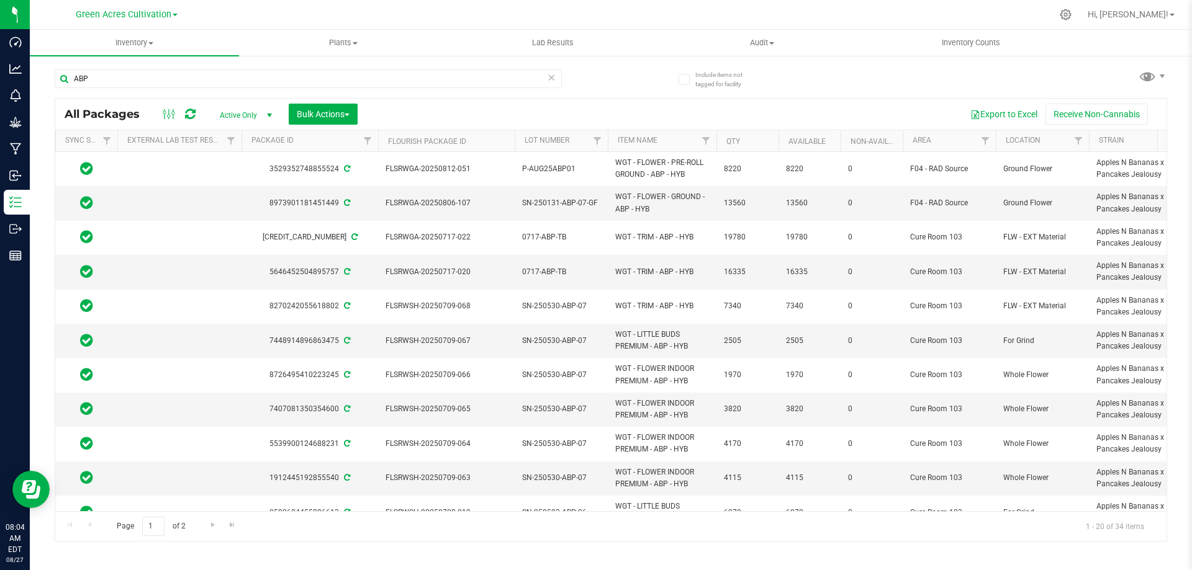
click at [712, 545] on div "Inventory All packages All inventory Waste log Create inventory Plants All plan…" at bounding box center [611, 300] width 1162 height 541
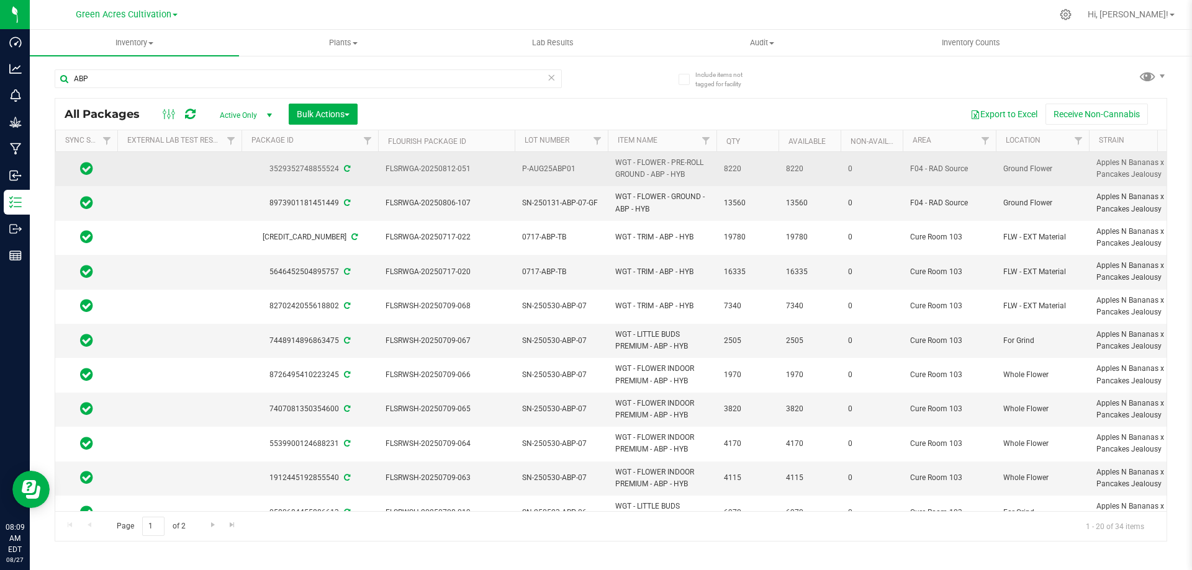
click at [542, 169] on span "P-AUG25ABP01" at bounding box center [561, 169] width 78 height 12
click at [542, 169] on input "P-AUG25ABP01" at bounding box center [558, 168] width 89 height 19
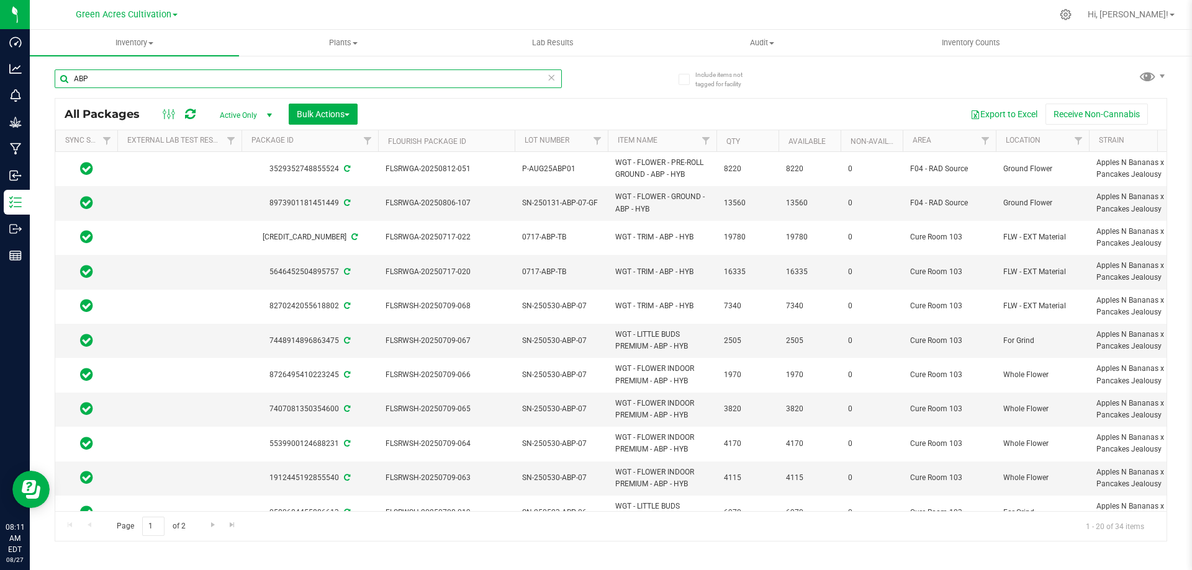
drag, startPoint x: 113, startPoint y: 85, endPoint x: 34, endPoint y: 77, distance: 79.2
click at [34, 77] on div "Include items not tagged for facility ABP All Packages Active Only Active Only …" at bounding box center [611, 244] width 1162 height 379
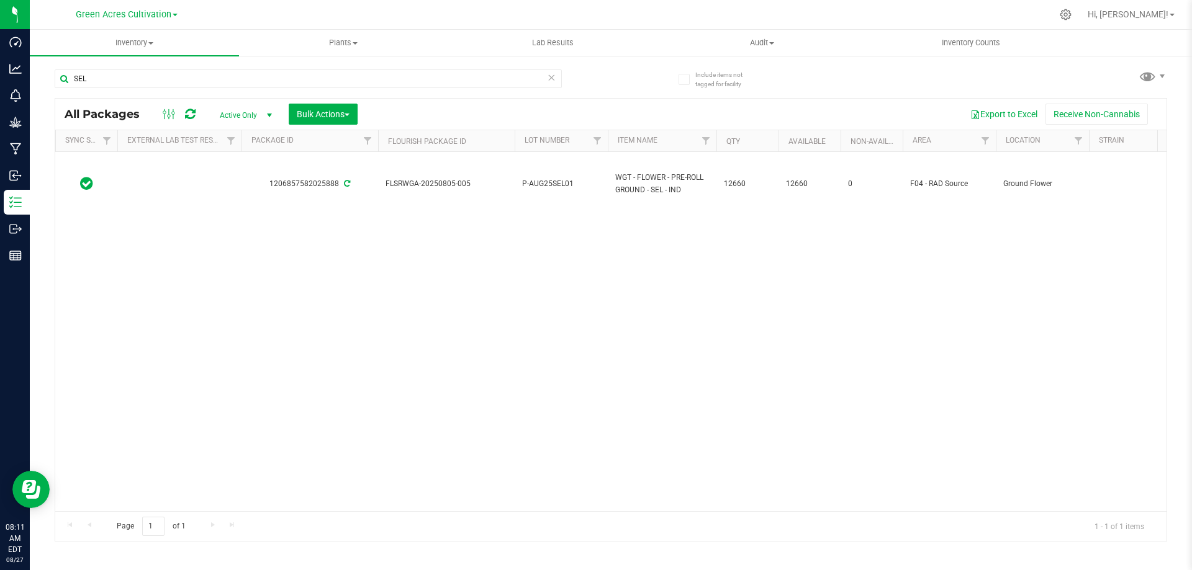
click at [547, 186] on span "P-AUG25SEL01" at bounding box center [561, 184] width 78 height 12
click at [547, 186] on input "P-AUG25SEL01" at bounding box center [558, 183] width 89 height 19
drag, startPoint x: 94, startPoint y: 85, endPoint x: 63, endPoint y: 85, distance: 31.0
click at [63, 85] on input "SEL" at bounding box center [308, 79] width 507 height 19
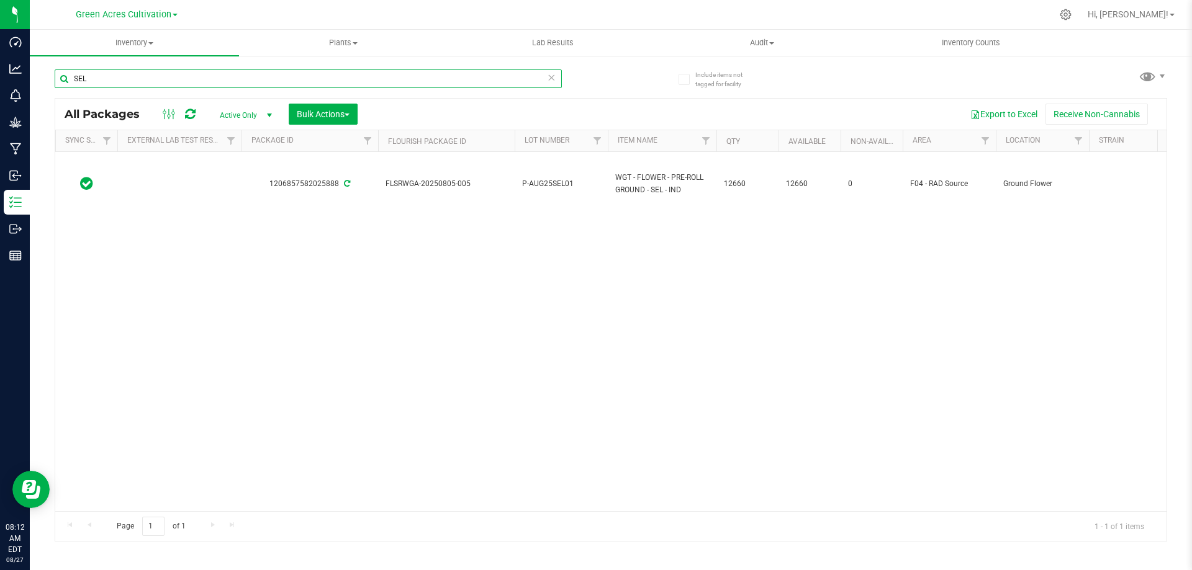
type input "1"
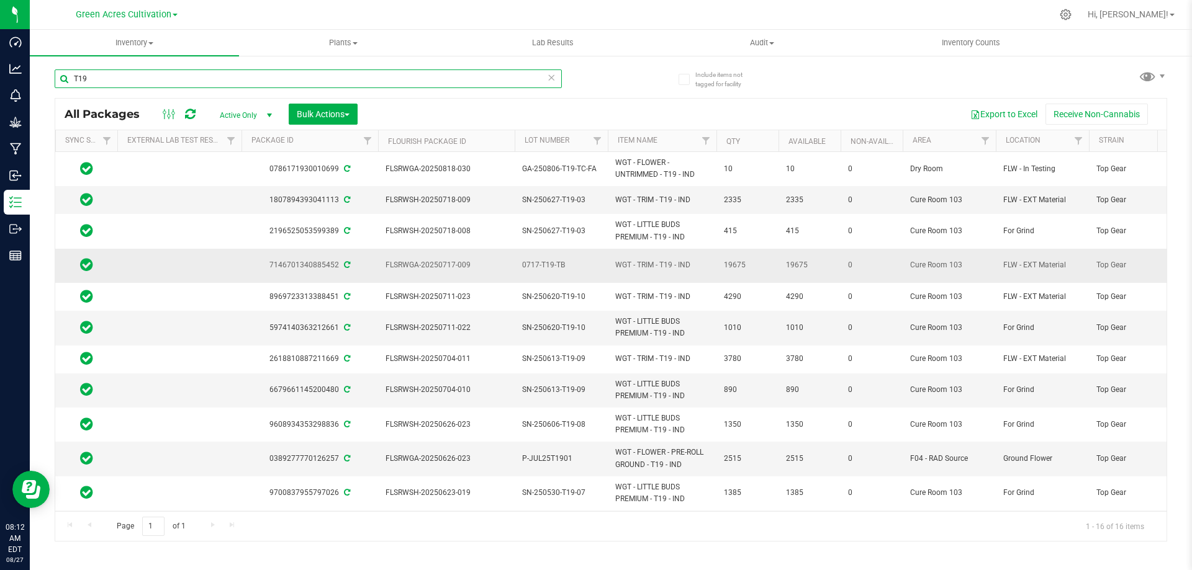
scroll to position [62, 74]
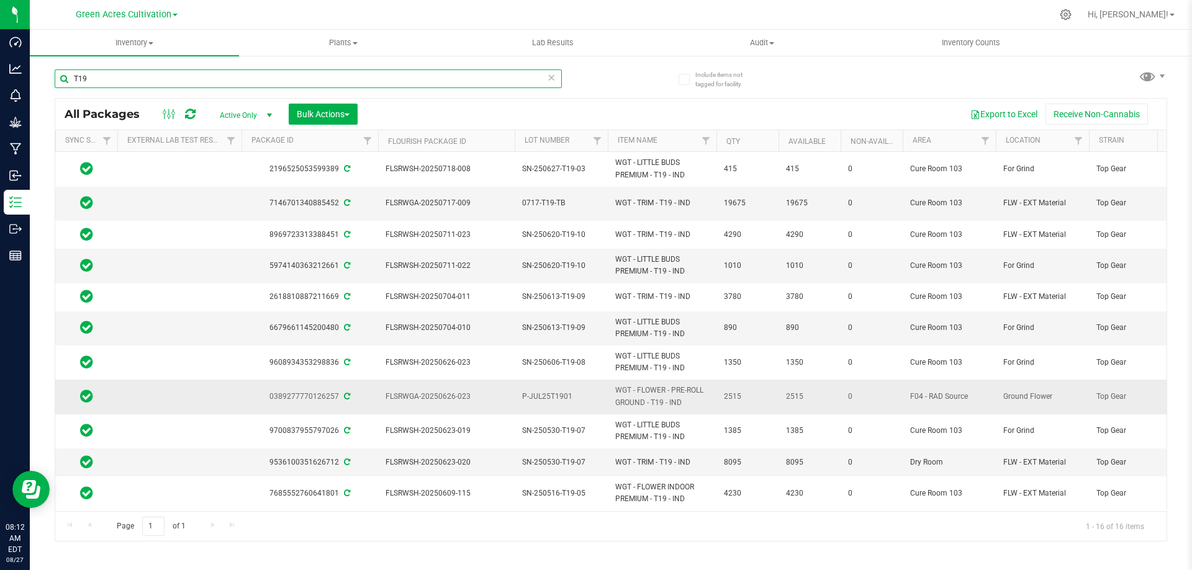
type input "T19"
click at [553, 396] on span "P-JUL25T1901" at bounding box center [561, 397] width 78 height 12
click at [553, 396] on input "P-JUL25T1901" at bounding box center [558, 396] width 89 height 19
click at [553, 395] on input "P-JUL25T1901" at bounding box center [558, 396] width 89 height 19
drag, startPoint x: 613, startPoint y: 84, endPoint x: 609, endPoint y: 74, distance: 10.4
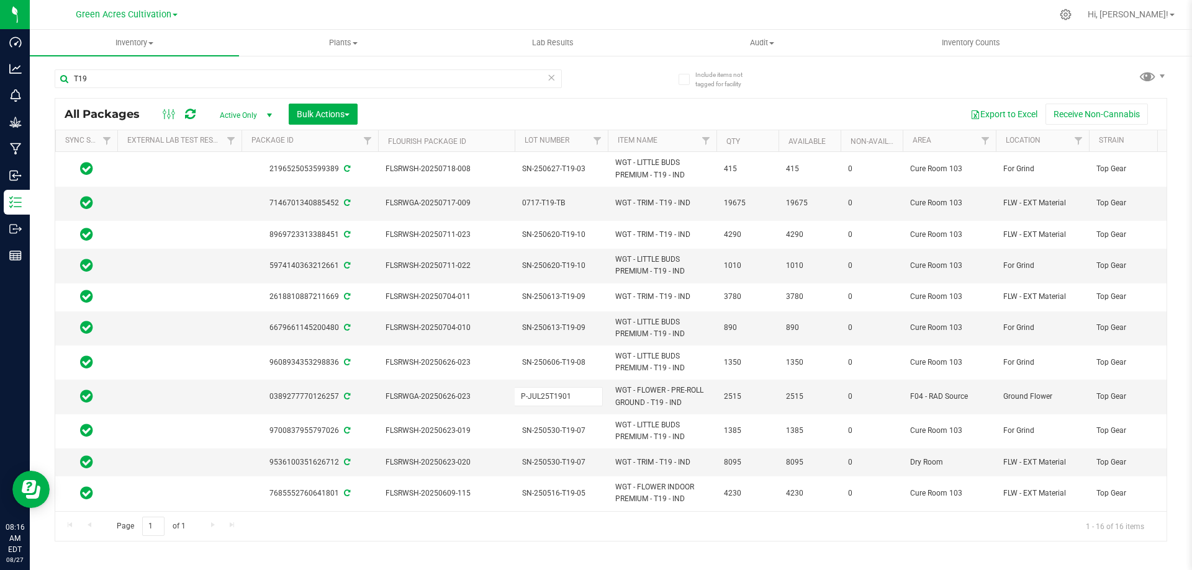
click at [613, 84] on div "T19 All Packages Active Only Active Only Lab Samples Locked All External Intern…" at bounding box center [611, 300] width 1112 height 484
